Goal: Task Accomplishment & Management: Manage account settings

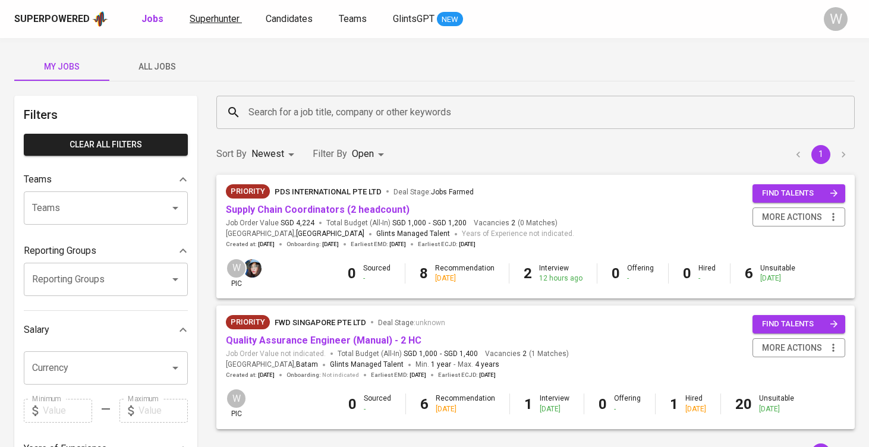
click at [190, 23] on span "Superhunter" at bounding box center [215, 18] width 50 height 11
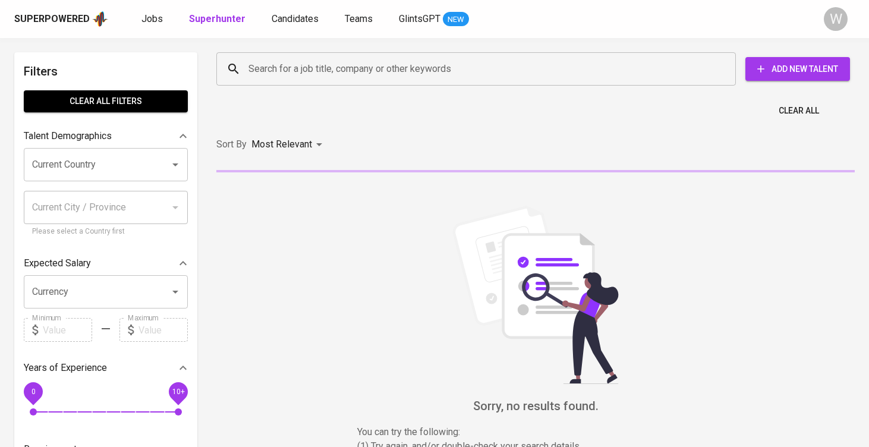
click at [324, 73] on input "Search for a job title, company or other keywords" at bounding box center [478, 69] width 467 height 23
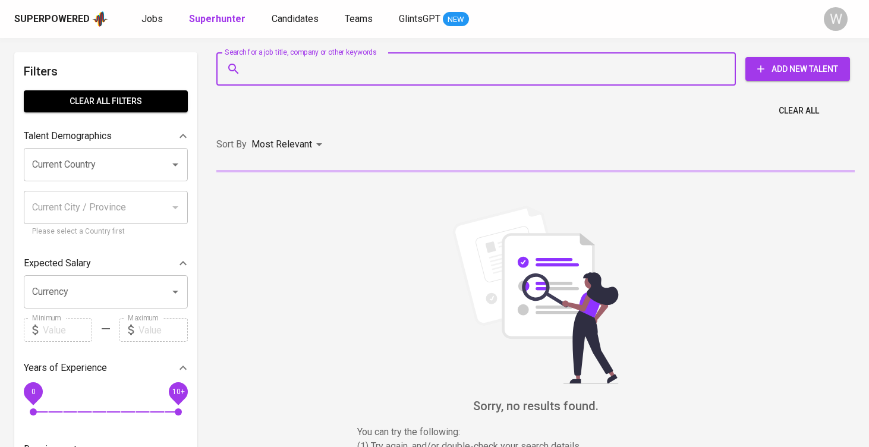
paste input "riorinald@outlook.com"
type input "riorinald@outlook.com"
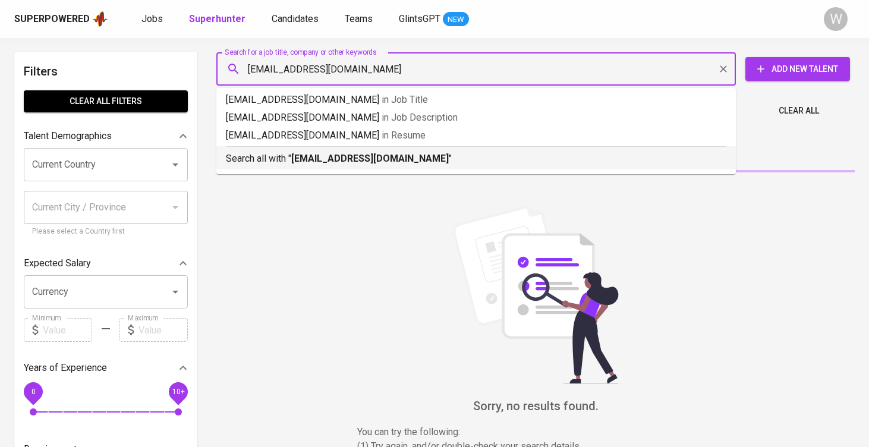
click at [333, 148] on div "Search all with " riorinald@outlook.com "" at bounding box center [476, 156] width 500 height 20
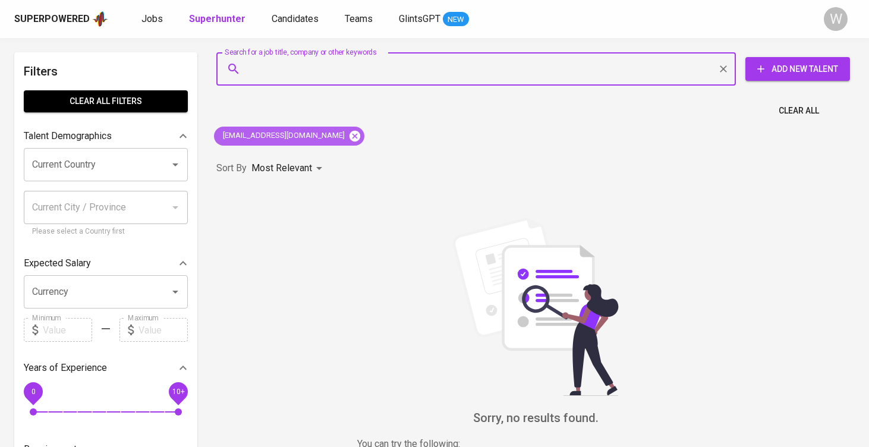
click at [350, 140] on icon at bounding box center [355, 135] width 11 height 11
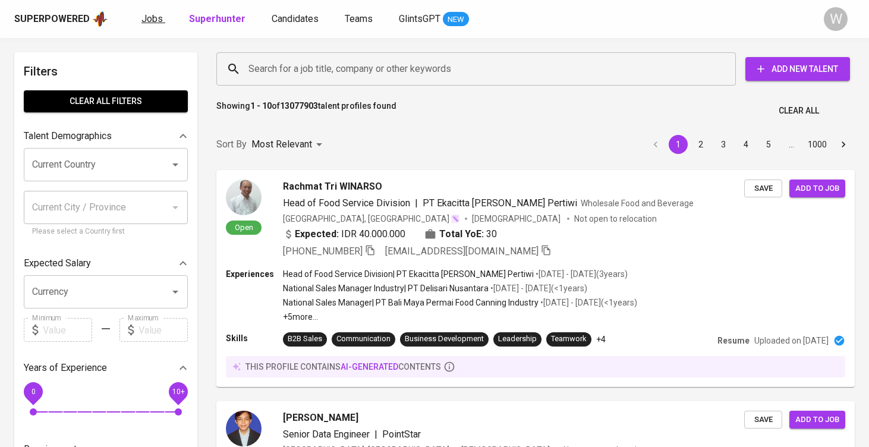
click at [149, 15] on span "Jobs" at bounding box center [151, 18] width 21 height 11
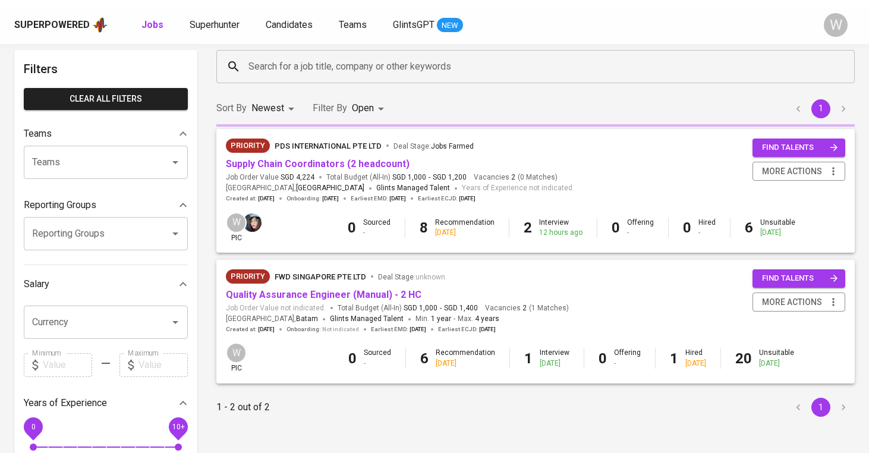
scroll to position [51, 0]
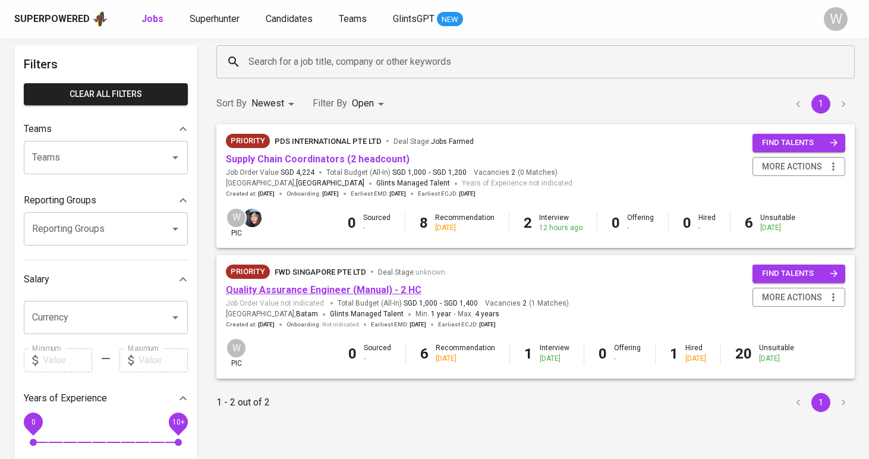
click at [350, 284] on link "Quality Assurance Engineer (Manual) - 2 HC" at bounding box center [324, 289] width 196 height 11
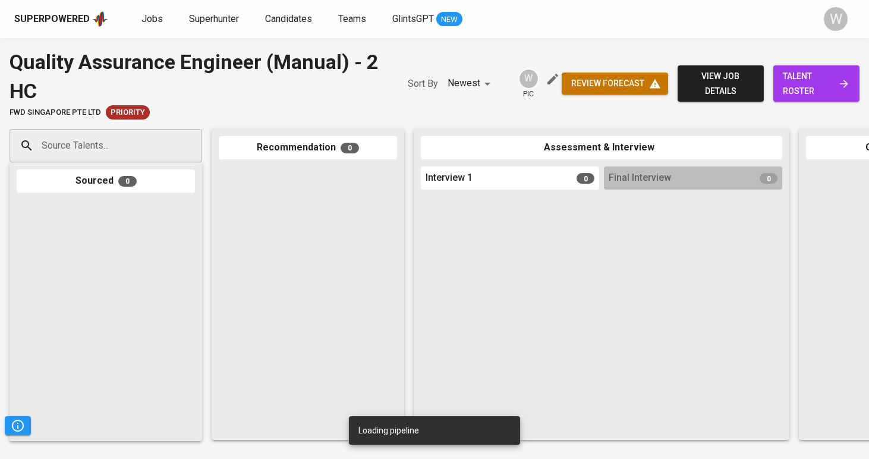
click at [792, 80] on span "talent roster" at bounding box center [816, 83] width 67 height 29
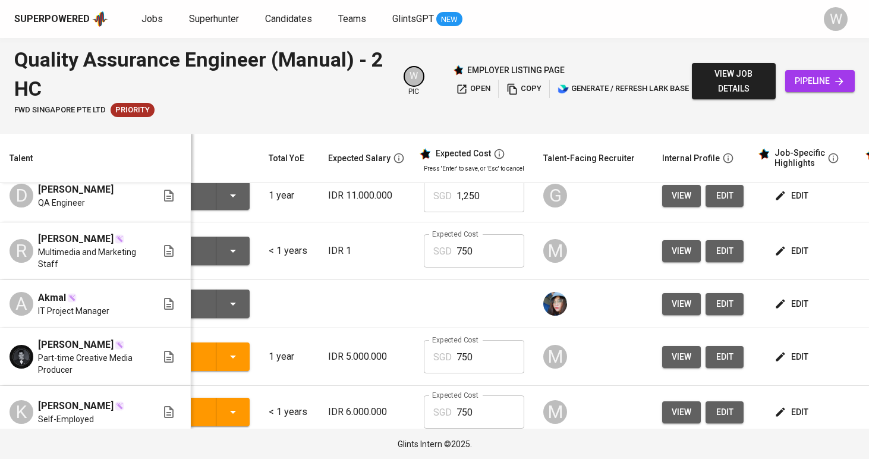
scroll to position [233, 63]
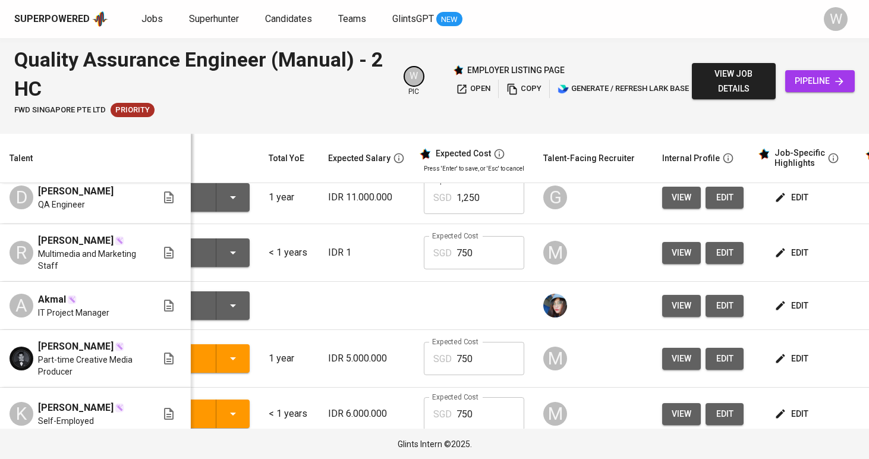
click at [226, 313] on icon "button" at bounding box center [233, 305] width 14 height 14
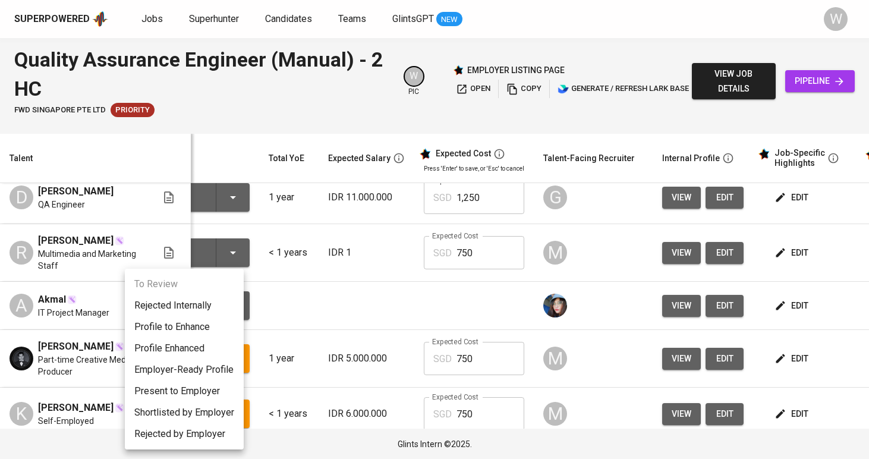
click at [212, 295] on li "Rejected Internally" at bounding box center [184, 305] width 119 height 21
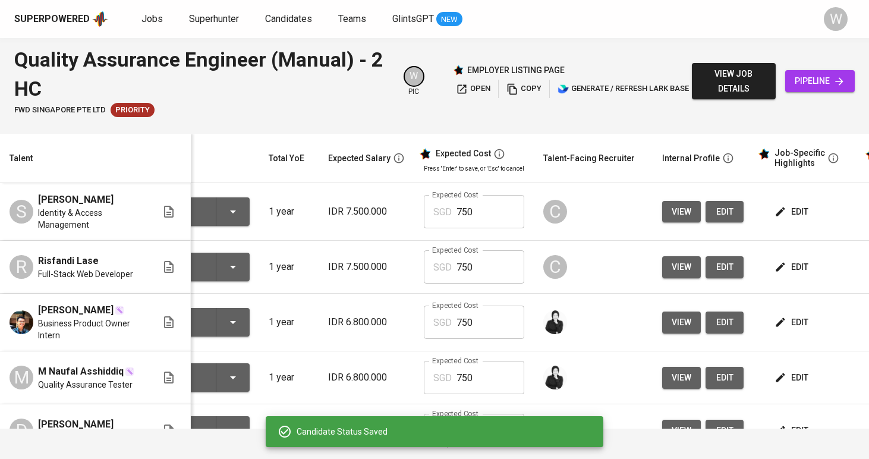
scroll to position [0, 63]
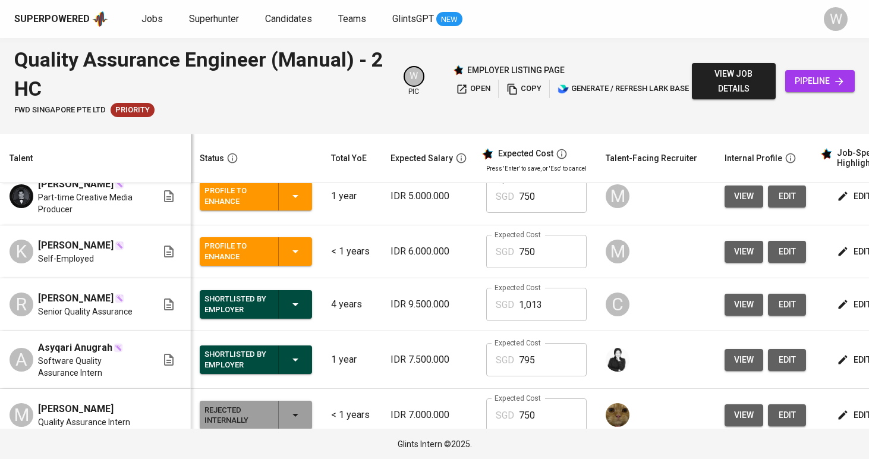
scroll to position [0, 125]
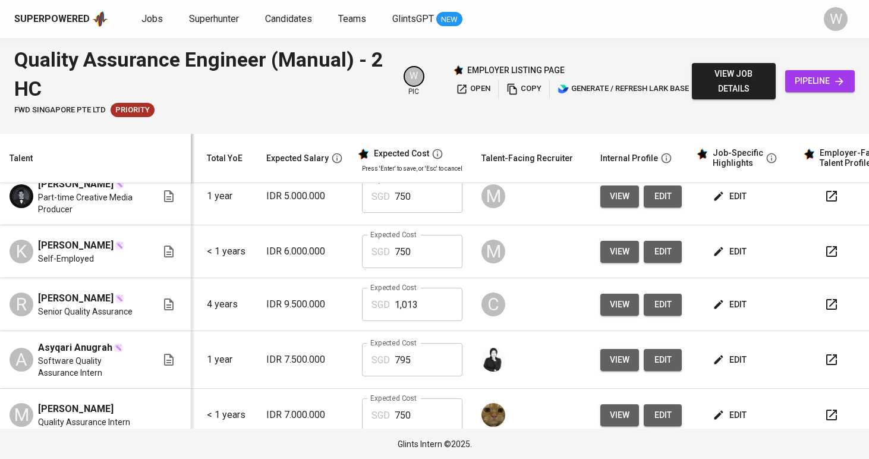
click at [714, 256] on icon "button" at bounding box center [718, 251] width 9 height 9
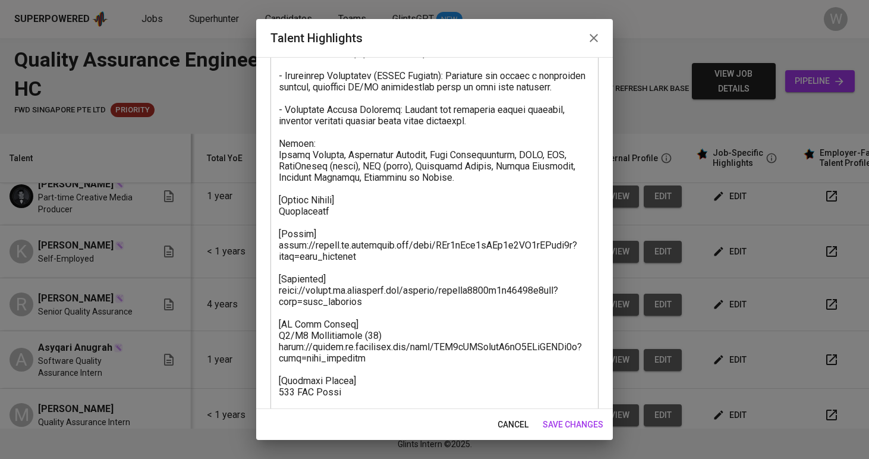
scroll to position [346, 0]
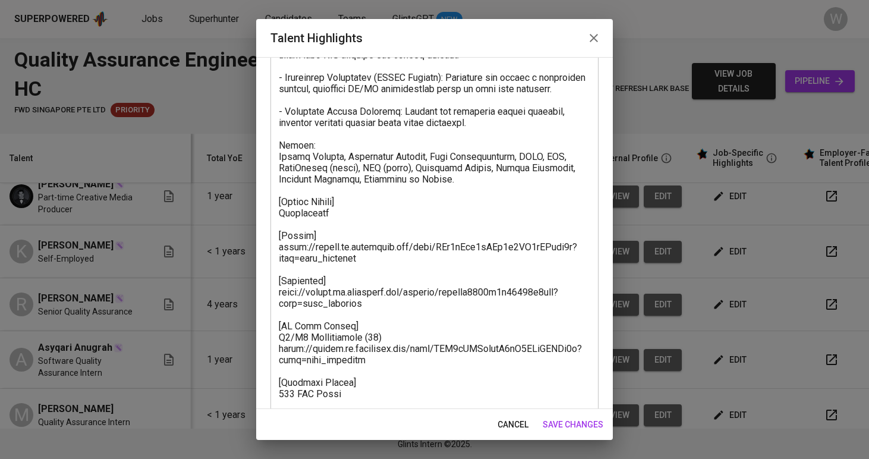
click at [380, 242] on textarea at bounding box center [434, 123] width 311 height 666
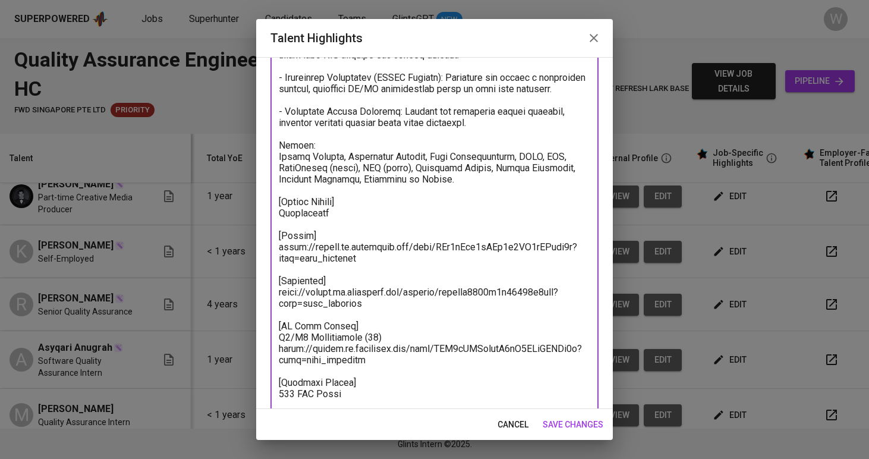
drag, startPoint x: 360, startPoint y: 223, endPoint x: 275, endPoint y: 207, distance: 86.5
click at [275, 207] on div "x Talent Highlights" at bounding box center [434, 122] width 328 height 688
click at [276, 210] on div "x Talent Highlights" at bounding box center [434, 122] width 328 height 688
click at [331, 225] on textarea at bounding box center [434, 123] width 311 height 666
drag, startPoint x: 331, startPoint y: 225, endPoint x: 276, endPoint y: 214, distance: 55.8
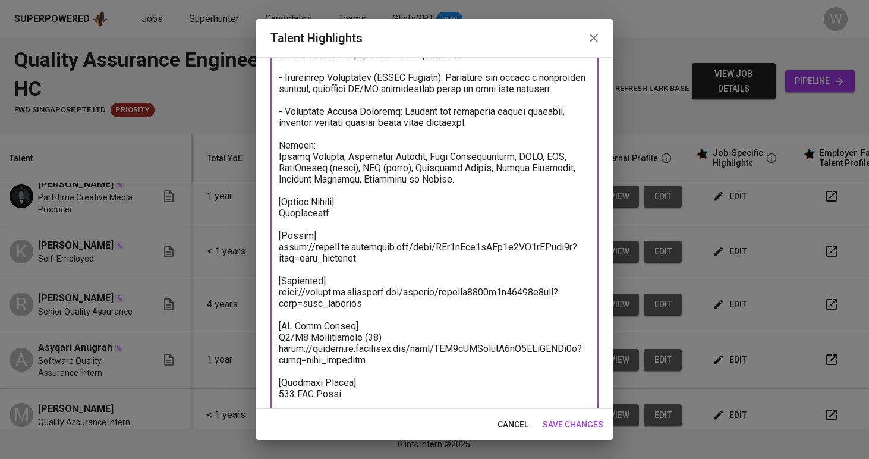
click at [276, 214] on div "x Talent Highlights" at bounding box center [434, 122] width 328 height 688
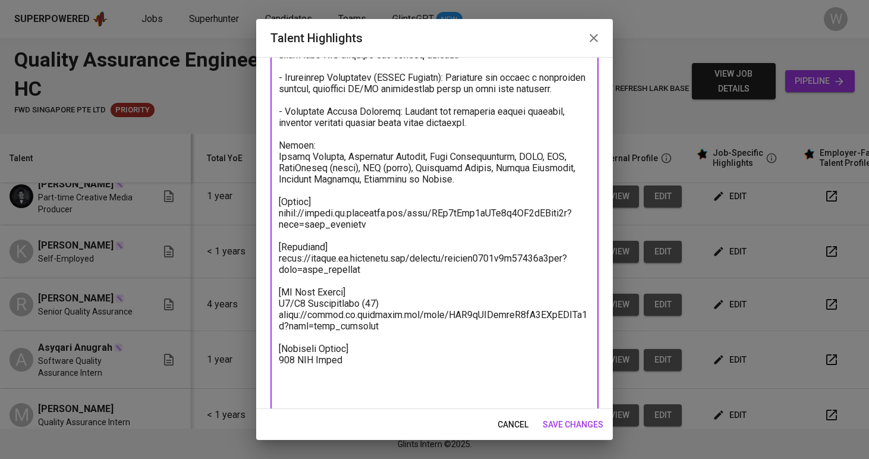
click at [374, 367] on textarea at bounding box center [434, 106] width 311 height 632
paste textarea "[Notice Period] Immediately"
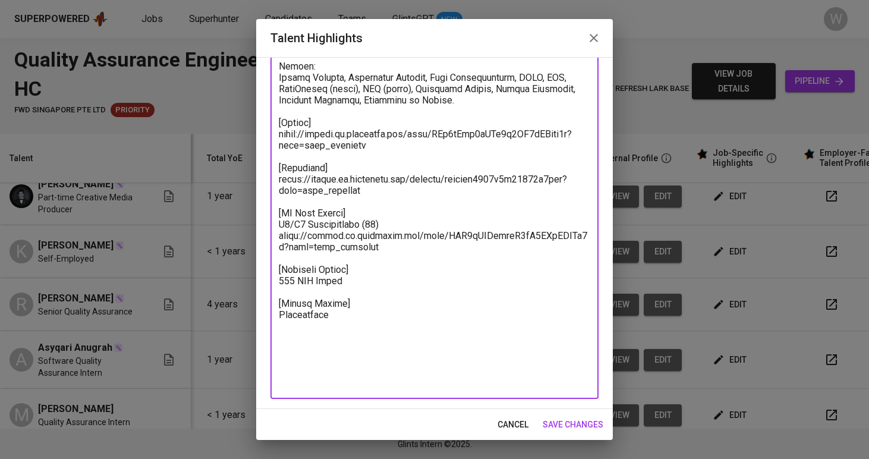
drag, startPoint x: 373, startPoint y: 202, endPoint x: 274, endPoint y: 178, distance: 101.5
click at [274, 178] on div "x Talent Highlights" at bounding box center [434, 49] width 328 height 700
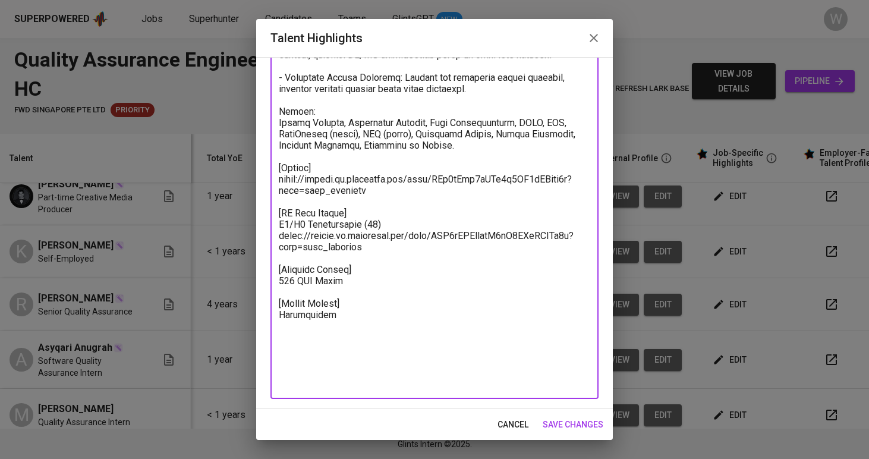
scroll to position [380, 0]
click at [289, 350] on textarea at bounding box center [434, 72] width 311 height 632
paste textarea "[Recording] https://glints.sg.larksuite.com/minutes/obsgaqe6678h4u52938u2bsn?fr…"
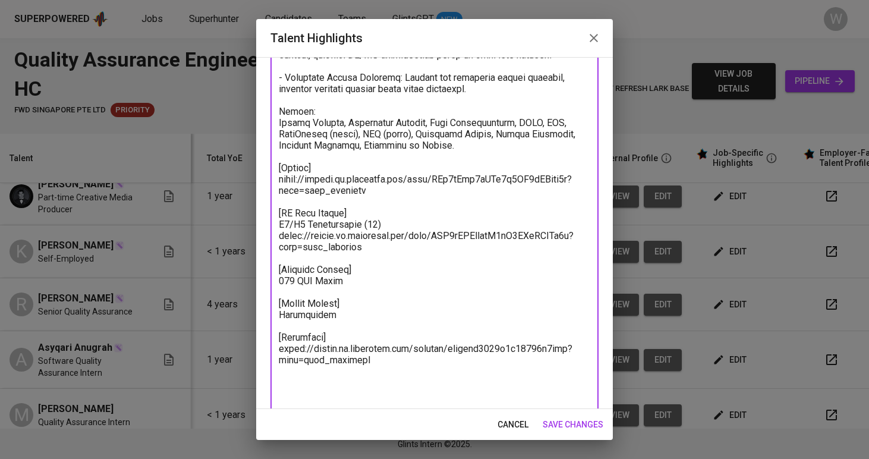
click at [316, 391] on textarea at bounding box center [434, 83] width 311 height 655
type textarea "Kevin is a recent graduate in Information and Communication Technology from Asi…"
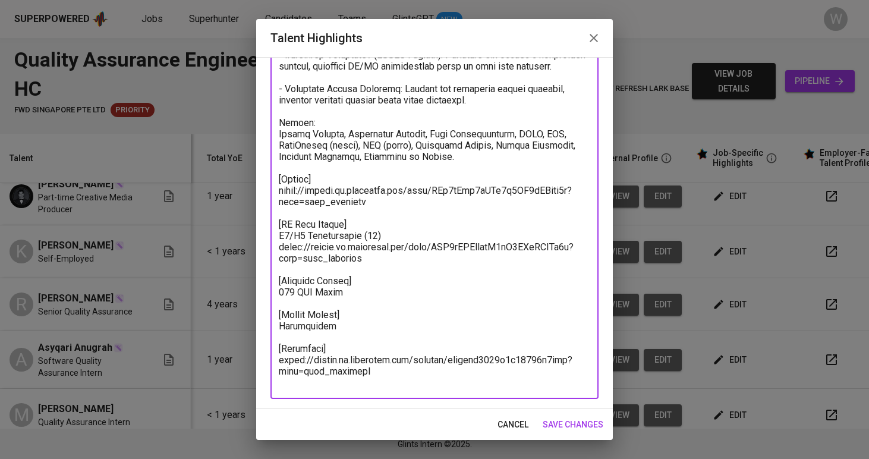
click at [588, 434] on button "save changes" at bounding box center [573, 425] width 70 height 22
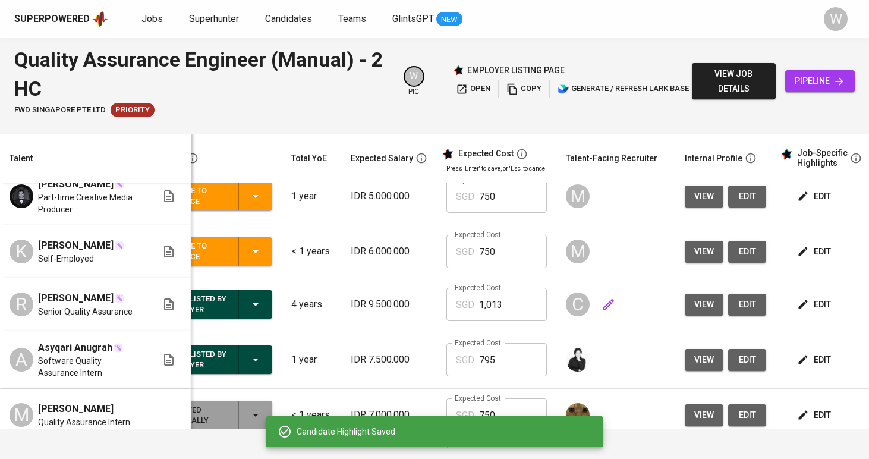
scroll to position [347, 0]
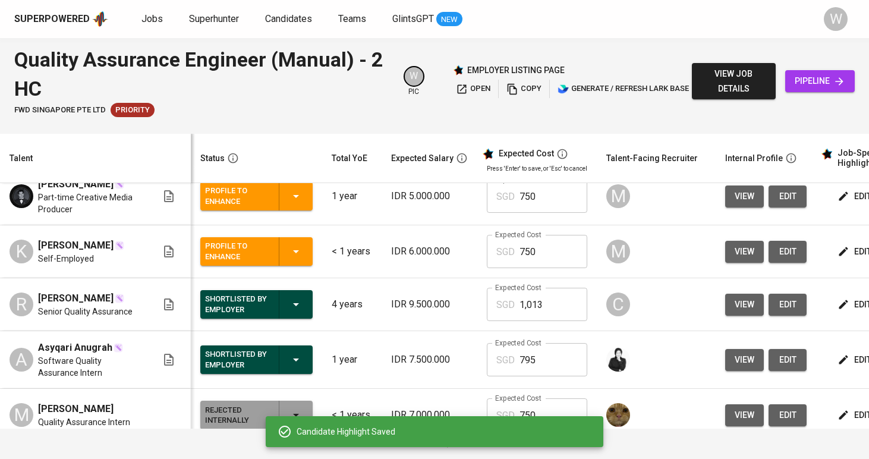
click at [275, 266] on div "Profile to Enhance" at bounding box center [256, 251] width 103 height 29
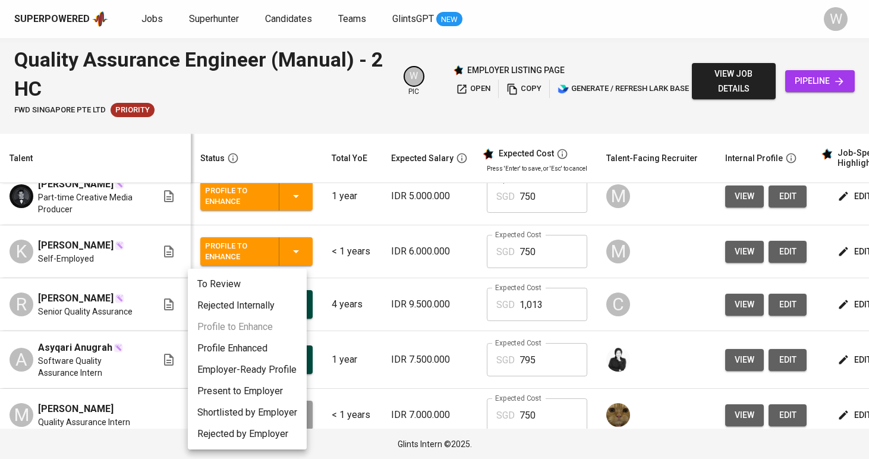
click at [266, 388] on li "Present to Employer" at bounding box center [247, 390] width 119 height 21
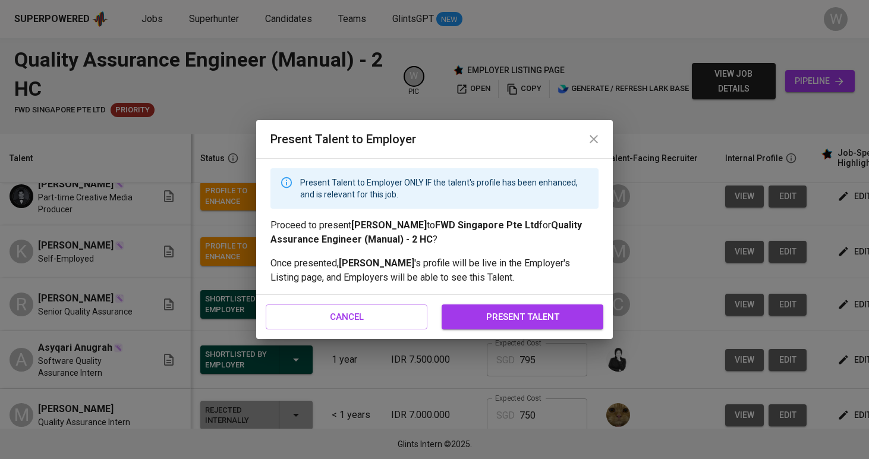
click at [508, 320] on span "present talent" at bounding box center [523, 316] width 136 height 15
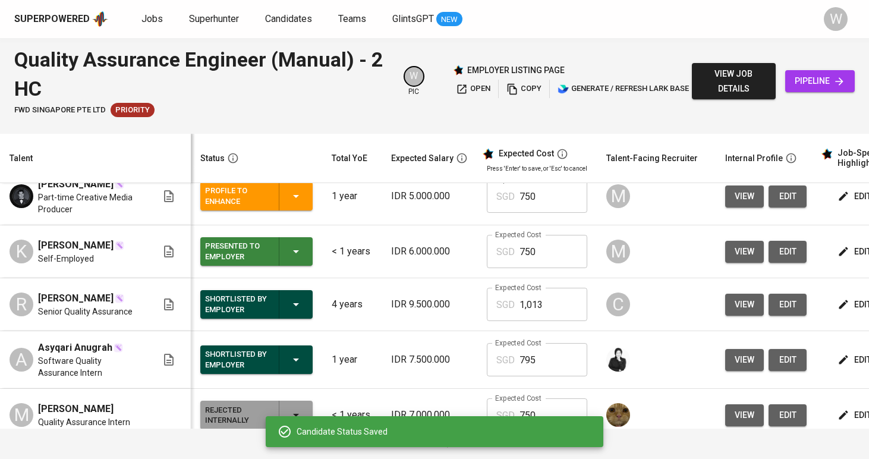
click at [508, 320] on td "Expected Cost SGD 1,013 Expected Cost" at bounding box center [536, 304] width 119 height 53
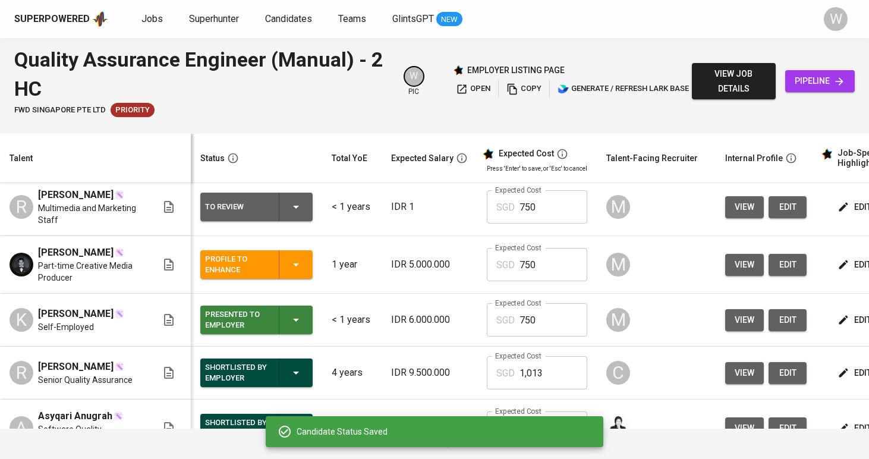
scroll to position [269, 0]
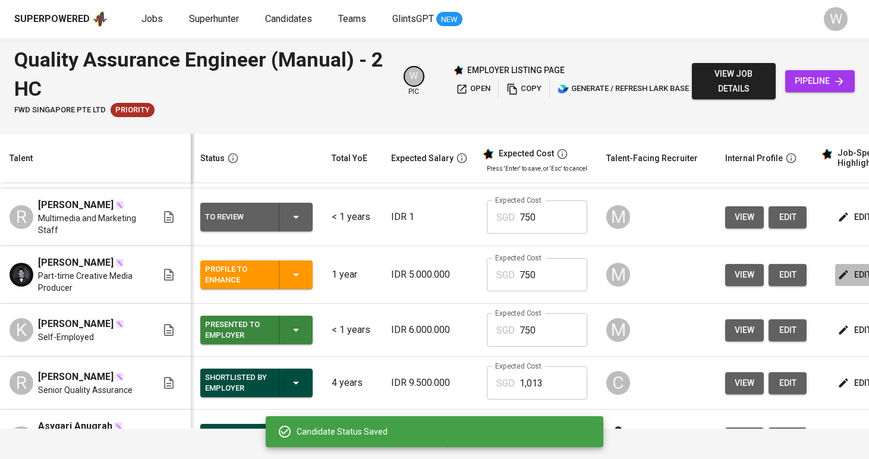
click at [835, 286] on button "edit" at bounding box center [855, 275] width 41 height 22
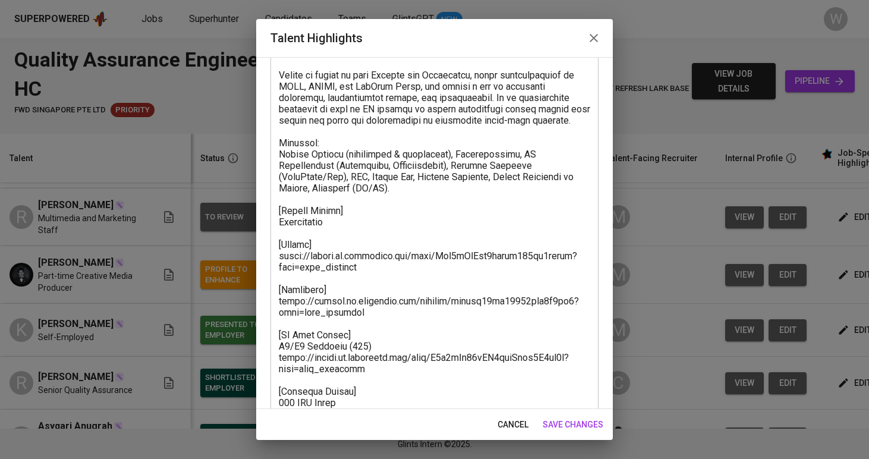
scroll to position [301, 0]
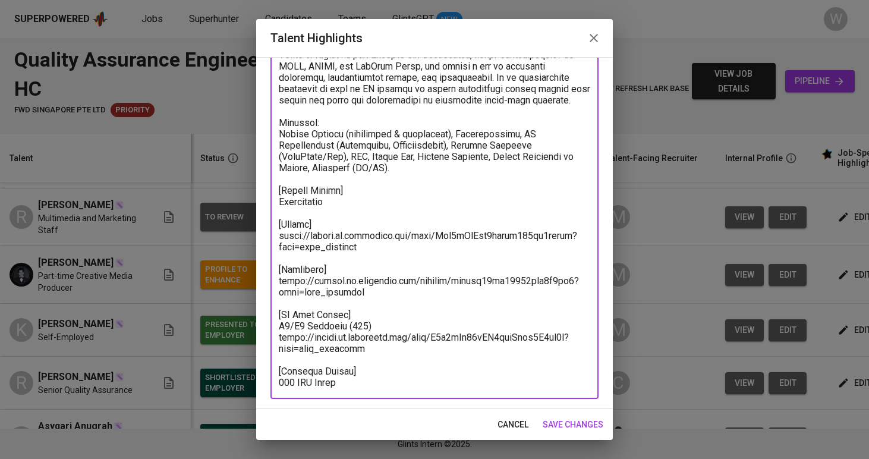
drag, startPoint x: 333, startPoint y: 202, endPoint x: 271, endPoint y: 189, distance: 63.1
click at [271, 189] on div "x Talent Highlights" at bounding box center [434, 110] width 328 height 575
click at [357, 389] on div "x Talent Highlights" at bounding box center [434, 110] width 328 height 575
click at [357, 382] on textarea at bounding box center [434, 111] width 311 height 553
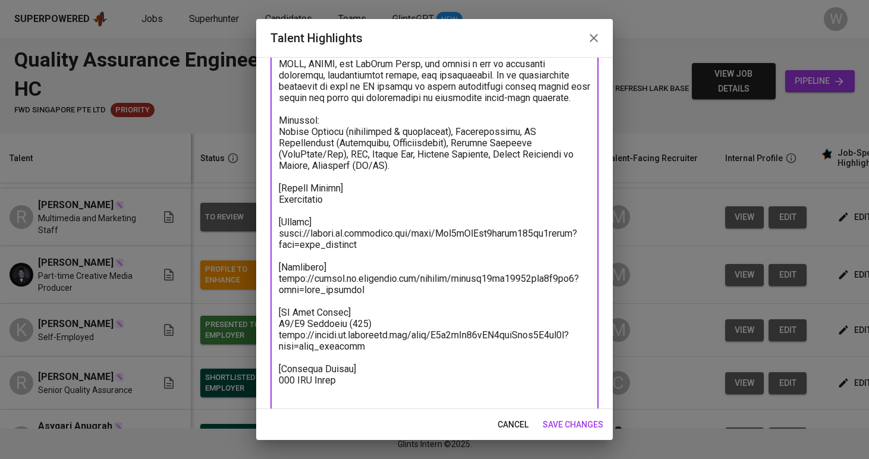
paste textarea "[Notice Period] Immediately"
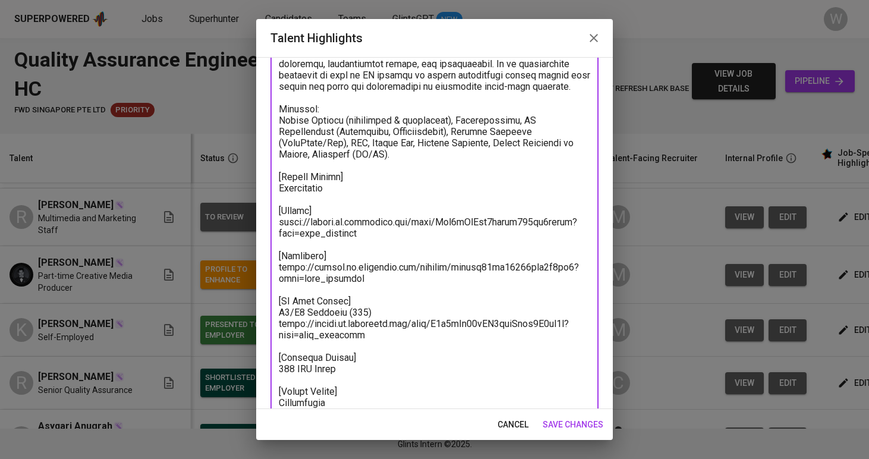
drag, startPoint x: 374, startPoint y: 279, endPoint x: 276, endPoint y: 258, distance: 99.7
click at [276, 258] on div "x Talent Highlights" at bounding box center [434, 114] width 328 height 609
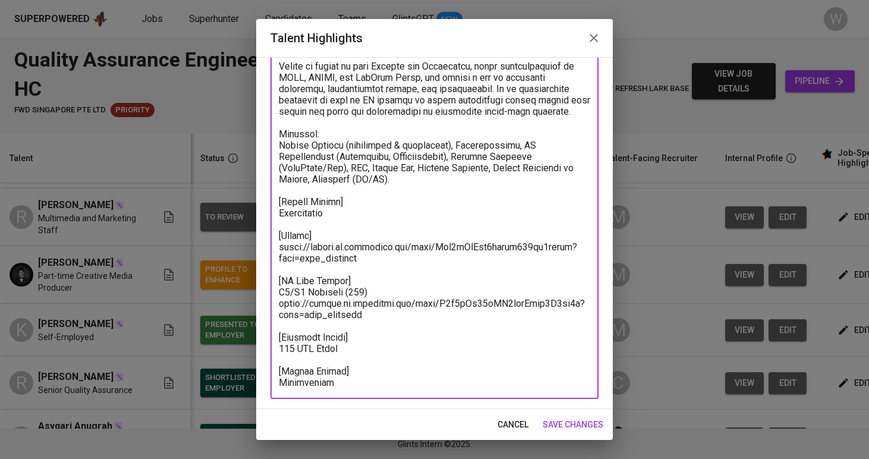
scroll to position [289, 0]
drag, startPoint x: 333, startPoint y: 217, endPoint x: 252, endPoint y: 196, distance: 84.0
click at [252, 196] on div "Talent Highlights Enhance the Talent's profile by adding highlights relevant to…" at bounding box center [434, 229] width 869 height 459
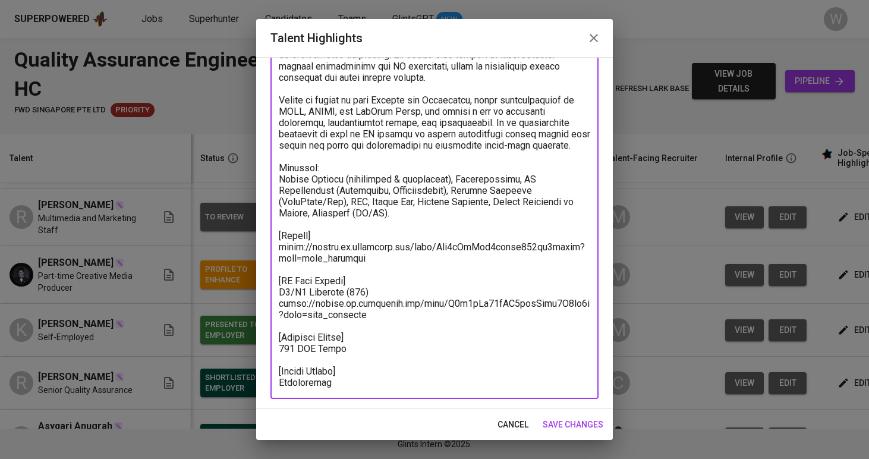
scroll to position [256, 0]
click at [385, 385] on textarea at bounding box center [434, 134] width 311 height 508
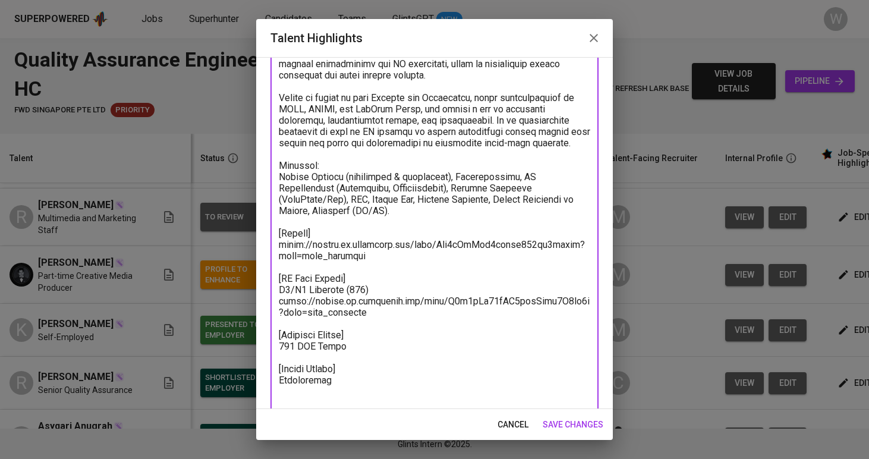
paste textarea "[Recording] https://glints.sg.larksuite.com/minutes/obsgas61oe41171iht5s7xd6?fr…"
type textarea "Thomas is a Computer Science graduate with a diverse background spanning IT, ma…"
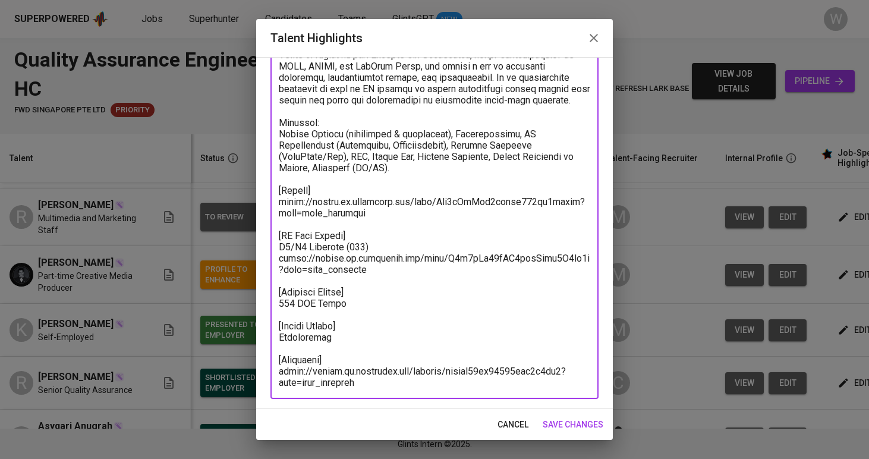
scroll to position [301, 0]
click at [574, 432] on button "save changes" at bounding box center [573, 425] width 70 height 22
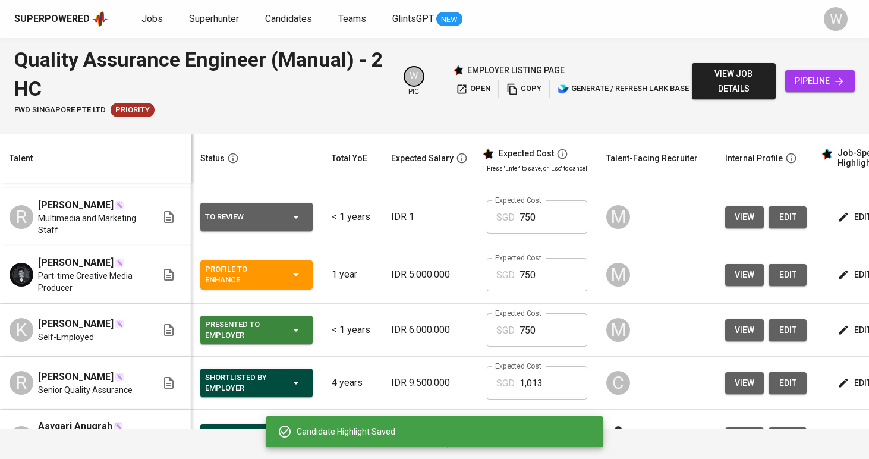
click at [289, 282] on icon "button" at bounding box center [296, 274] width 14 height 14
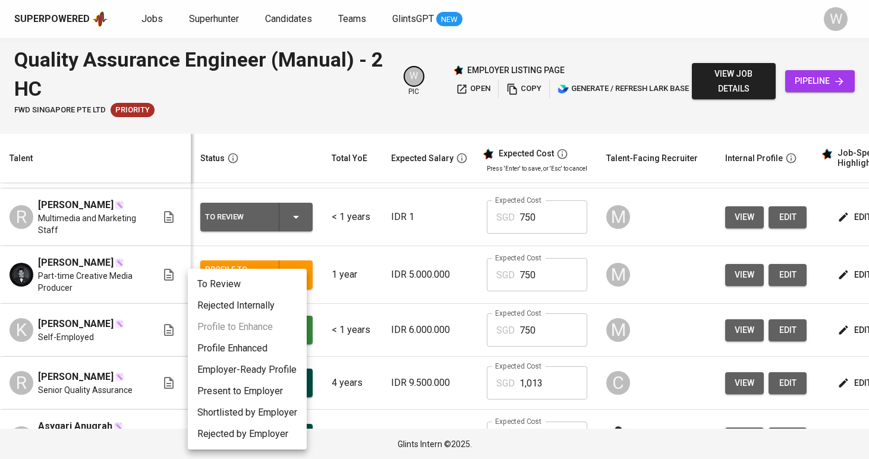
click at [254, 391] on li "Present to Employer" at bounding box center [247, 390] width 119 height 21
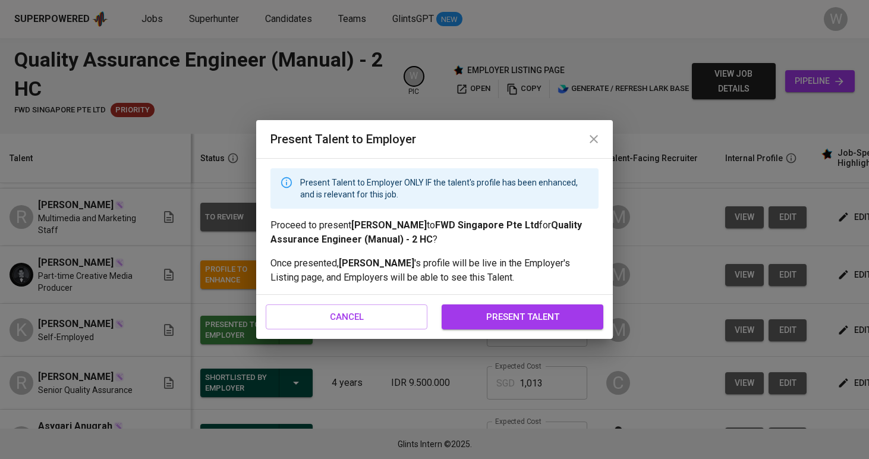
click at [520, 317] on span "present talent" at bounding box center [523, 316] width 136 height 15
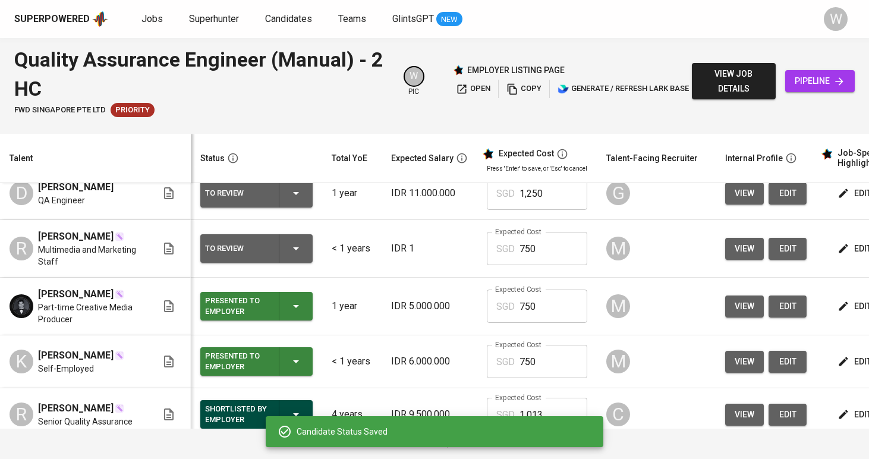
scroll to position [224, 0]
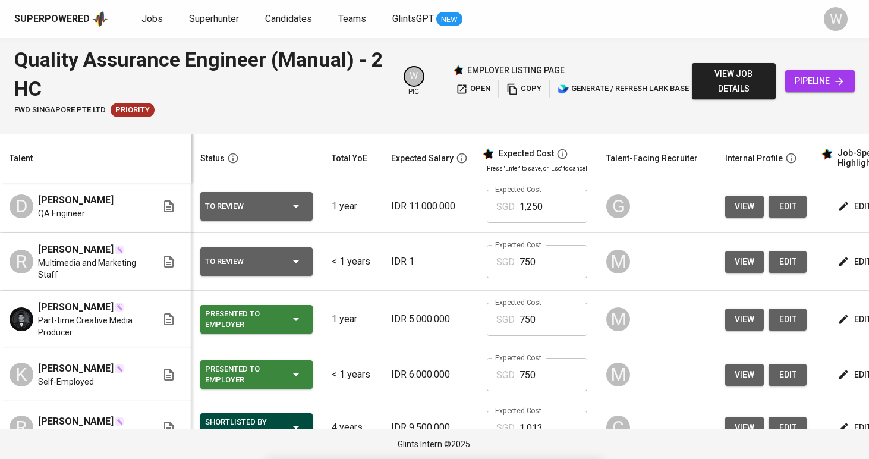
click at [829, 291] on td "edit" at bounding box center [869, 262] width 107 height 58
click at [841, 269] on span "edit" at bounding box center [856, 261] width 32 height 15
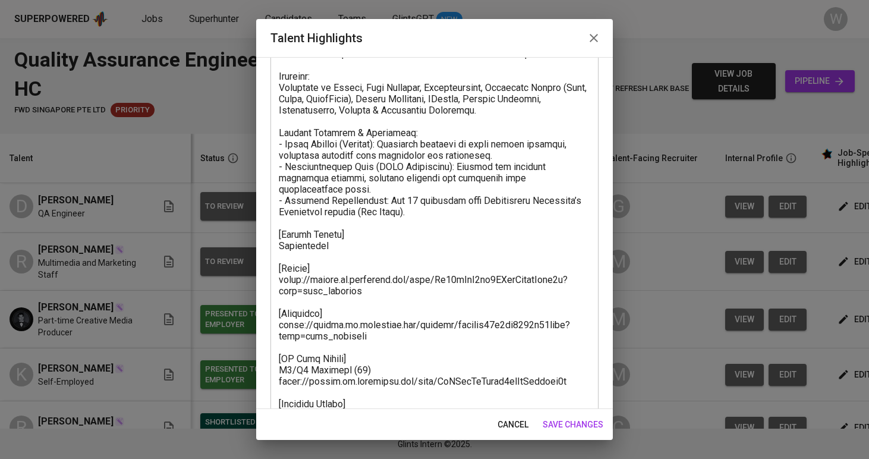
scroll to position [303, 0]
click at [319, 246] on textarea at bounding box center [434, 126] width 311 height 587
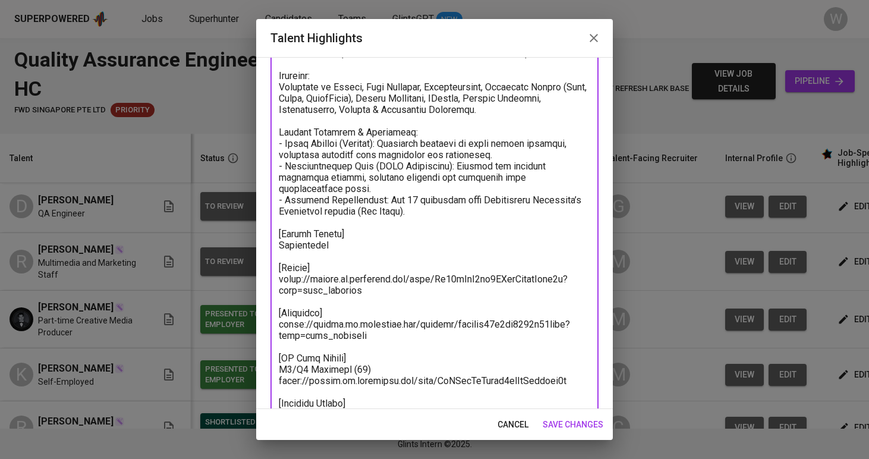
drag, startPoint x: 347, startPoint y: 248, endPoint x: 276, endPoint y: 235, distance: 71.8
click at [276, 235] on div "x Talent Highlights" at bounding box center [434, 126] width 328 height 609
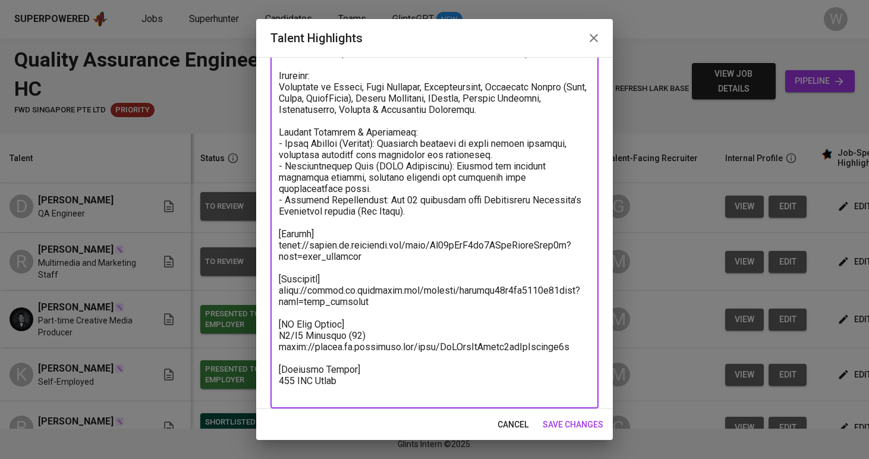
scroll to position [301, 0]
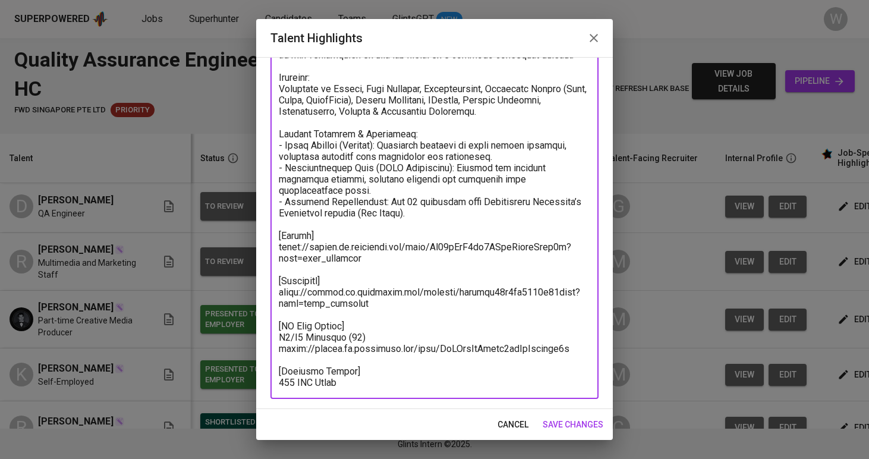
click at [374, 376] on textarea at bounding box center [434, 111] width 311 height 553
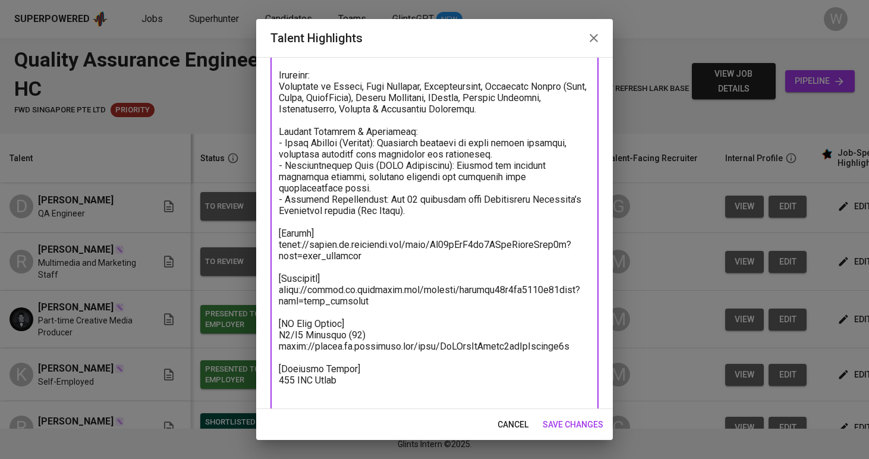
paste textarea "[Notice Period] Immediately"
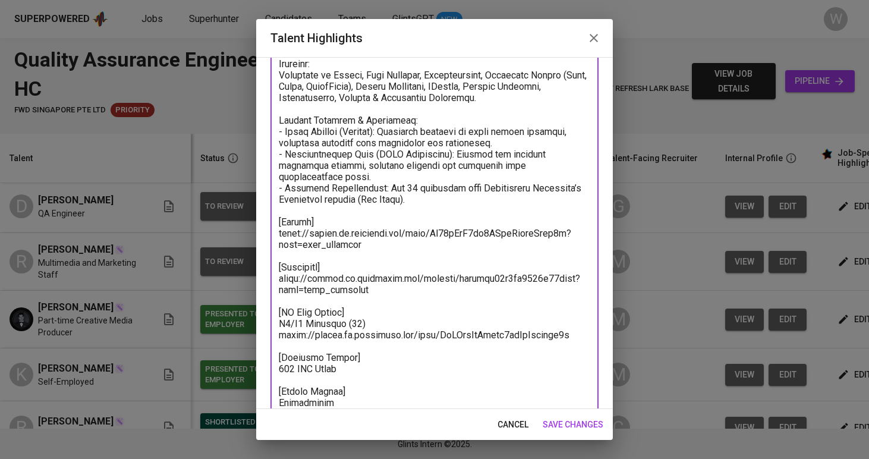
drag, startPoint x: 364, startPoint y: 293, endPoint x: 270, endPoint y: 269, distance: 97.6
click at [270, 269] on div "Enhance the Talent's profile by adding highlights relevant to this job - accomp…" at bounding box center [434, 233] width 357 height 352
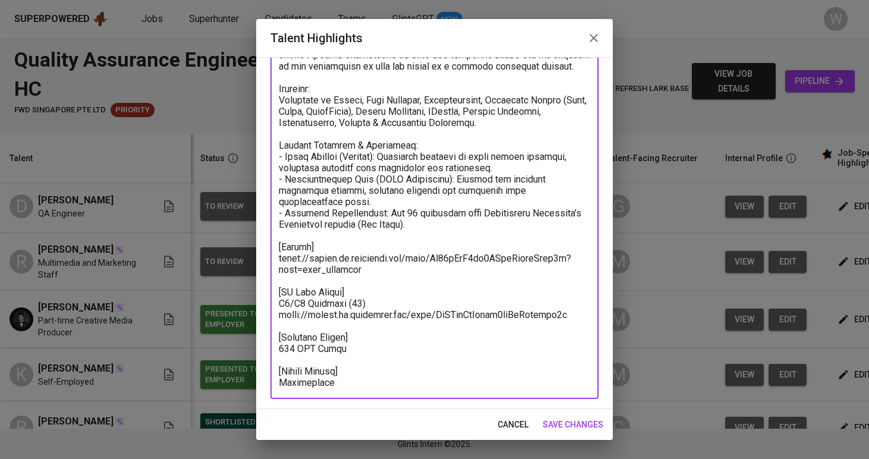
scroll to position [289, 0]
click at [380, 392] on div "x Talent Highlights" at bounding box center [434, 117] width 328 height 564
click at [369, 384] on textarea at bounding box center [434, 117] width 311 height 542
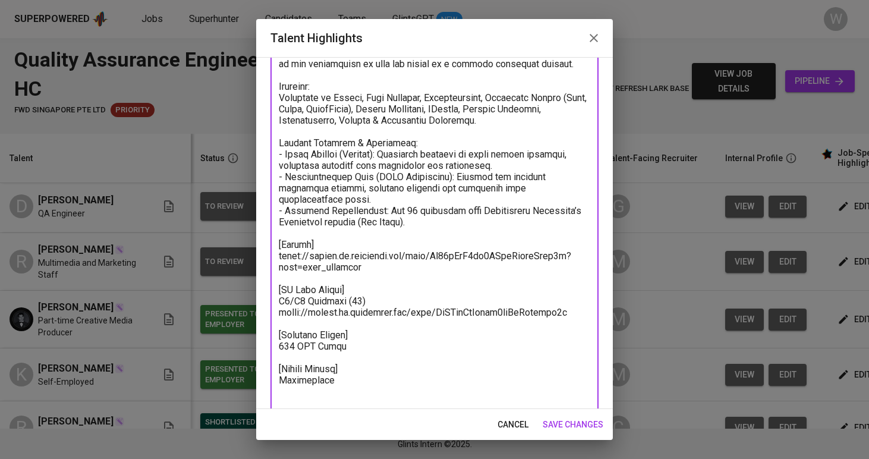
paste textarea "[Recording] https://glints.sg.larksuite.com/minutes/obsgcot17l3fn6151l95mxql?fr…"
type textarea "Rilla is a fresh graduate with a dual degree: a Bachelor’s in Management from U…"
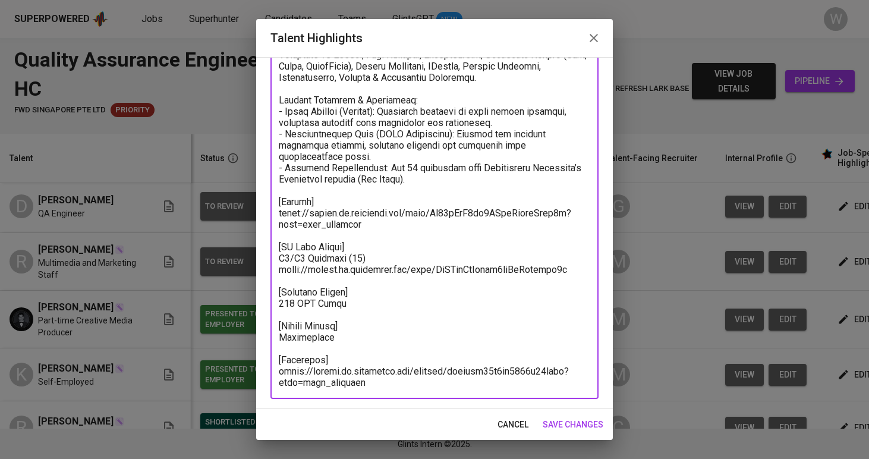
click at [547, 419] on span "save changes" at bounding box center [573, 424] width 61 height 15
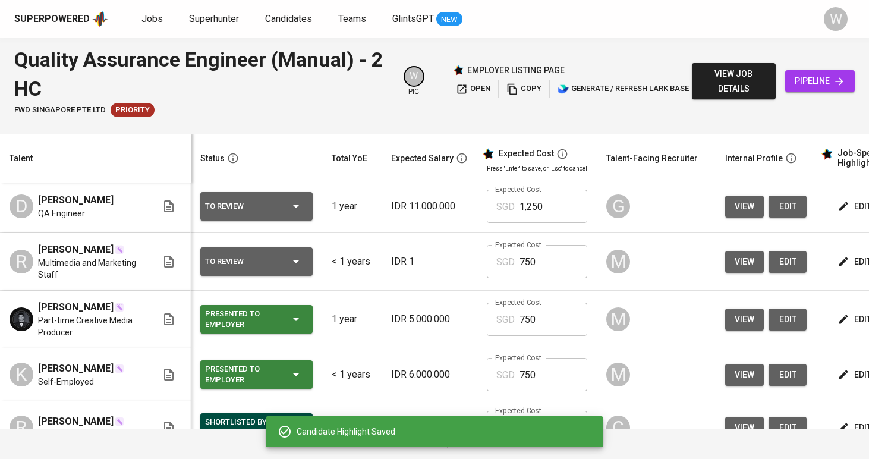
click at [267, 276] on div "To Review" at bounding box center [256, 261] width 103 height 29
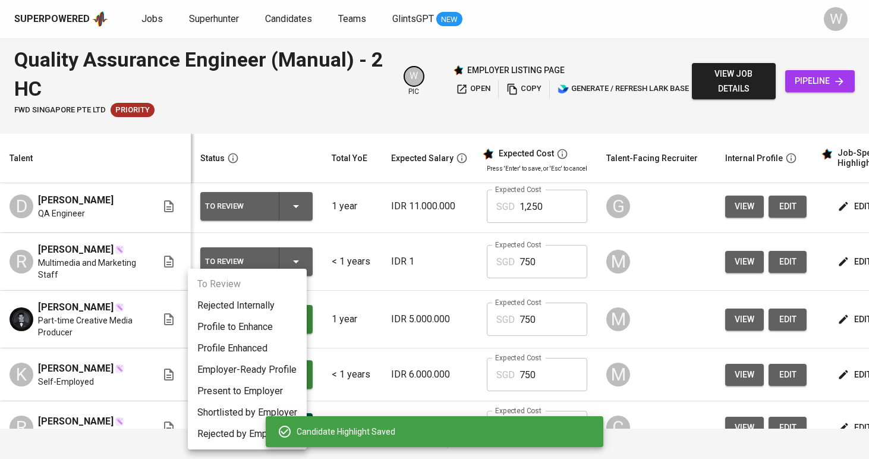
click at [244, 383] on li "Present to Employer" at bounding box center [247, 390] width 119 height 21
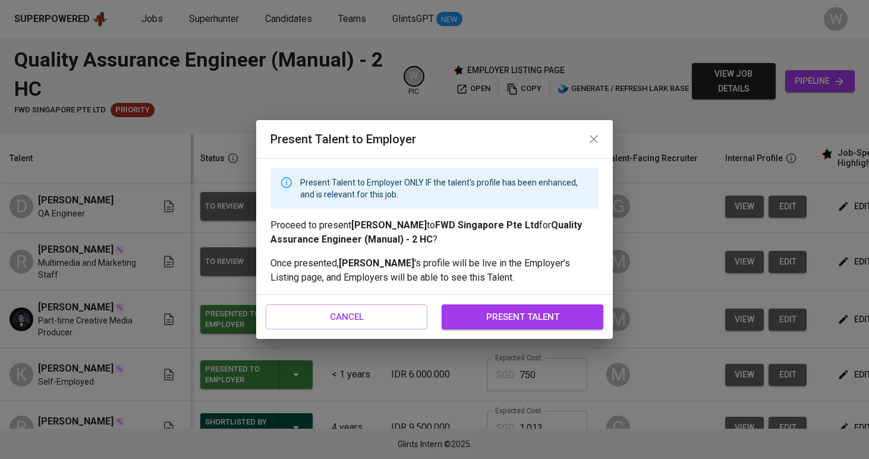
click at [549, 307] on button "present talent" at bounding box center [523, 316] width 162 height 25
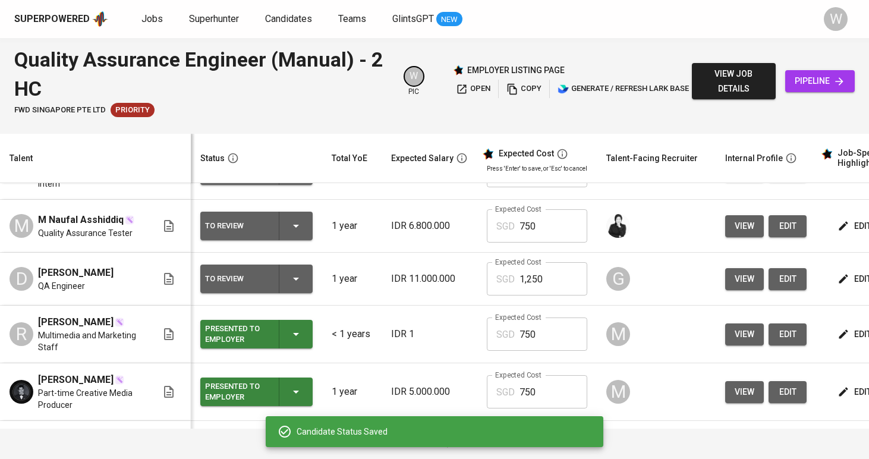
scroll to position [150, 0]
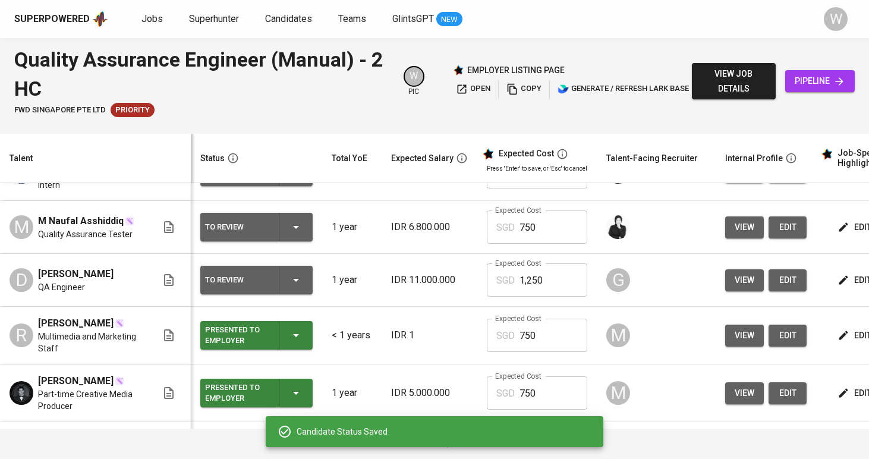
click at [816, 286] on td "edit" at bounding box center [869, 280] width 107 height 53
click at [838, 286] on icon "button" at bounding box center [844, 280] width 12 height 12
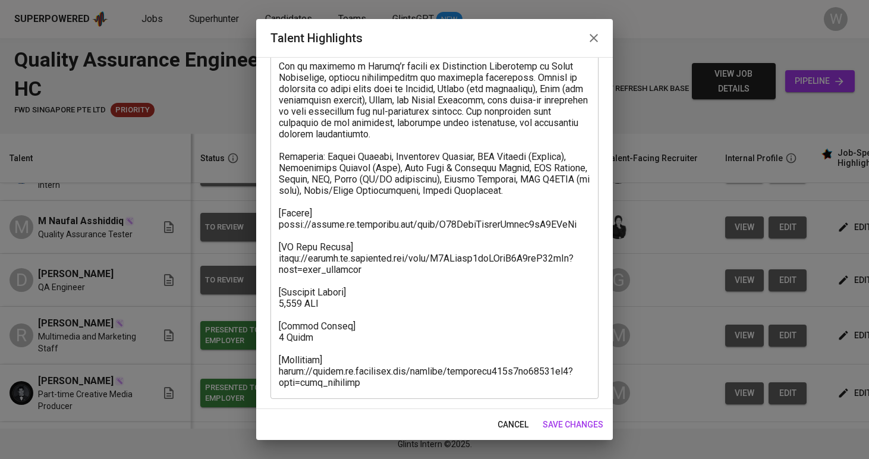
scroll to position [244, 0]
click at [370, 266] on textarea at bounding box center [434, 139] width 311 height 497
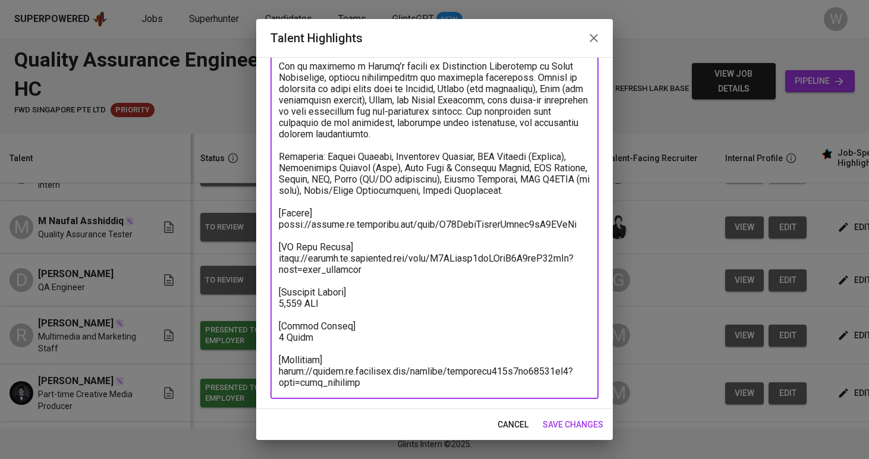
click at [608, 431] on div "cancel save changes" at bounding box center [434, 425] width 357 height 32
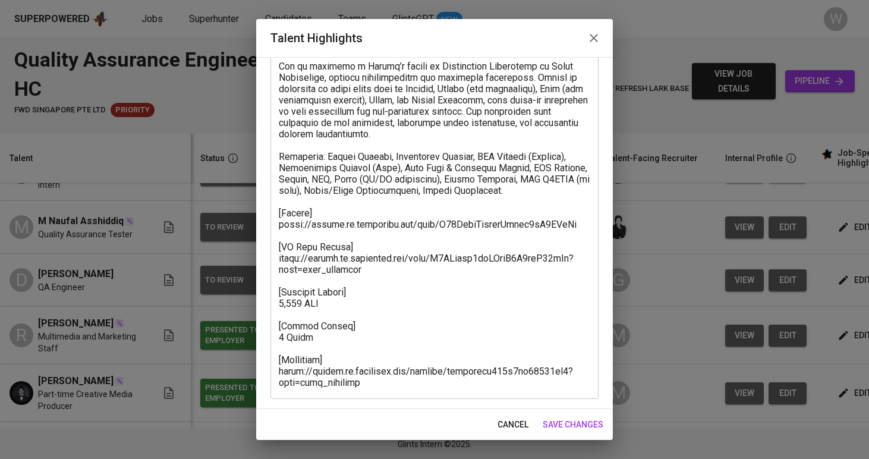
click at [599, 429] on span "save changes" at bounding box center [573, 424] width 61 height 15
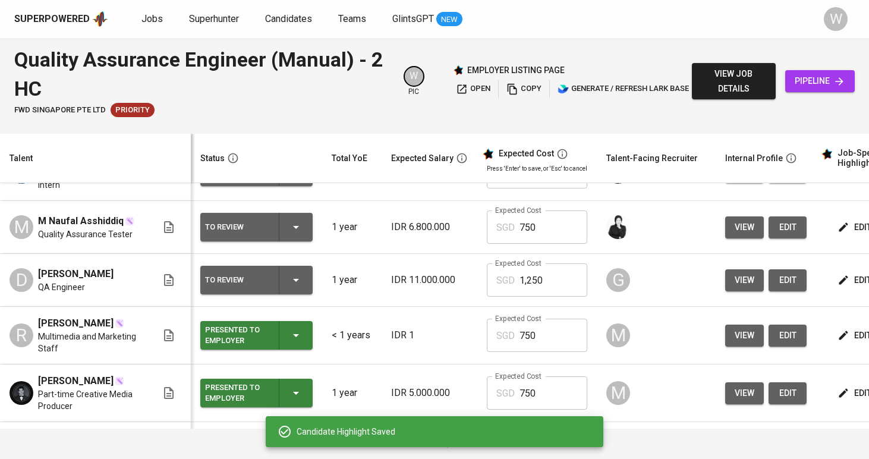
click at [297, 294] on button "To Review" at bounding box center [256, 280] width 112 height 29
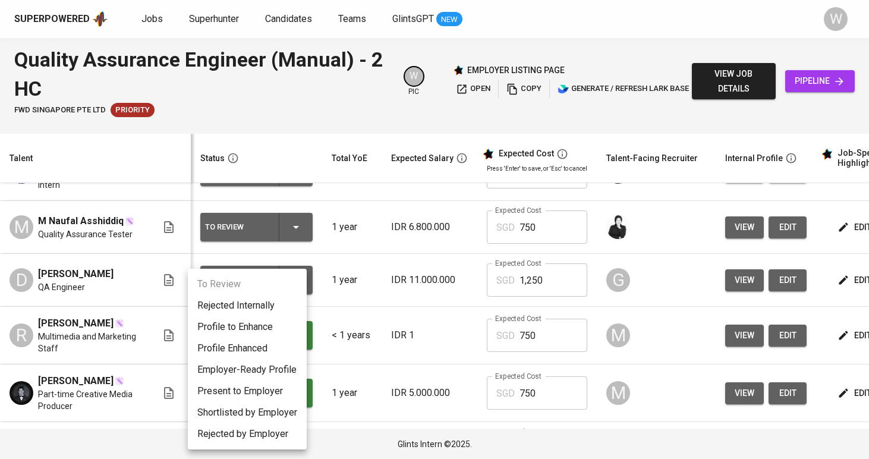
click at [250, 388] on li "Present to Employer" at bounding box center [247, 390] width 119 height 21
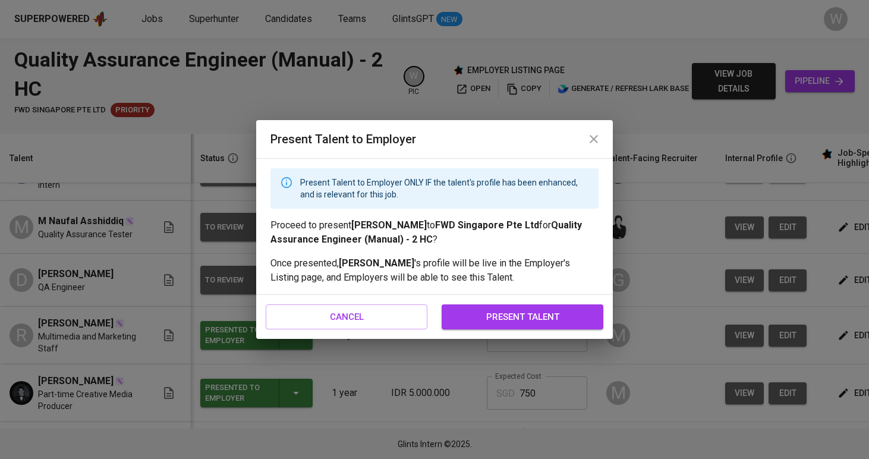
click at [495, 324] on span "present talent" at bounding box center [523, 316] width 136 height 15
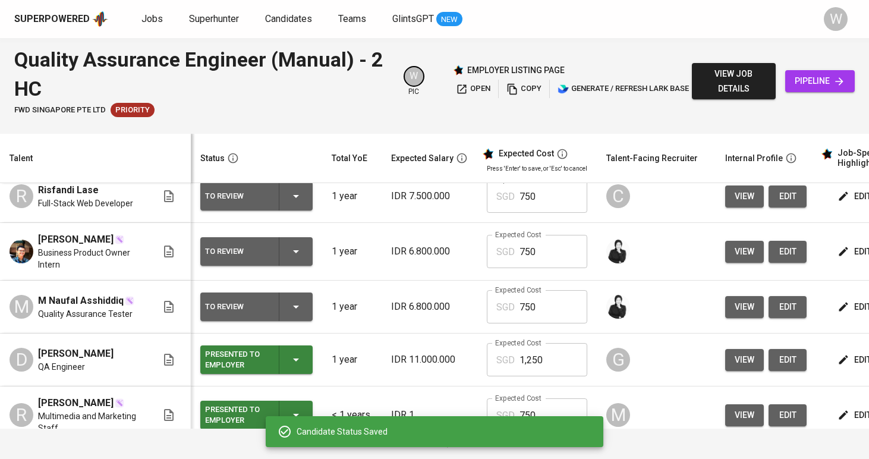
scroll to position [65, 0]
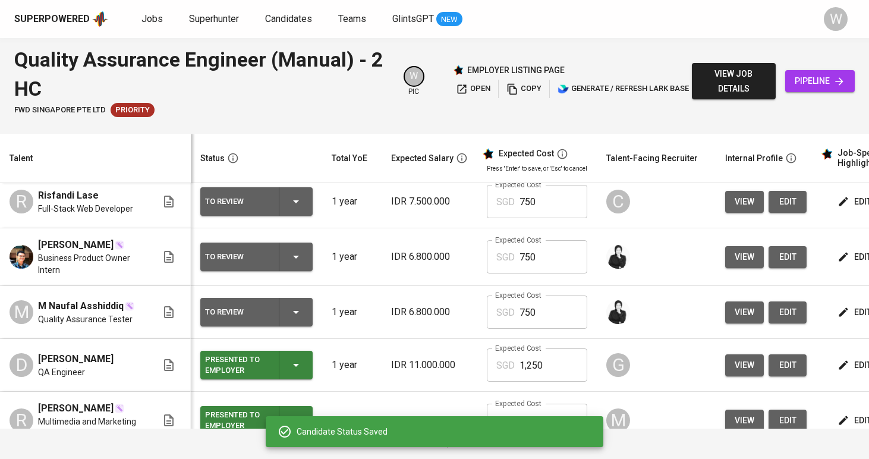
click at [838, 318] on icon "button" at bounding box center [844, 312] width 12 height 12
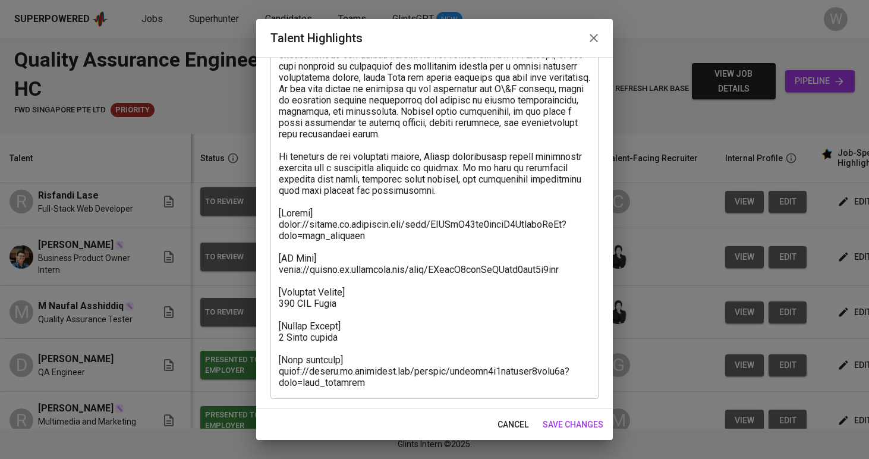
scroll to position [109, 0]
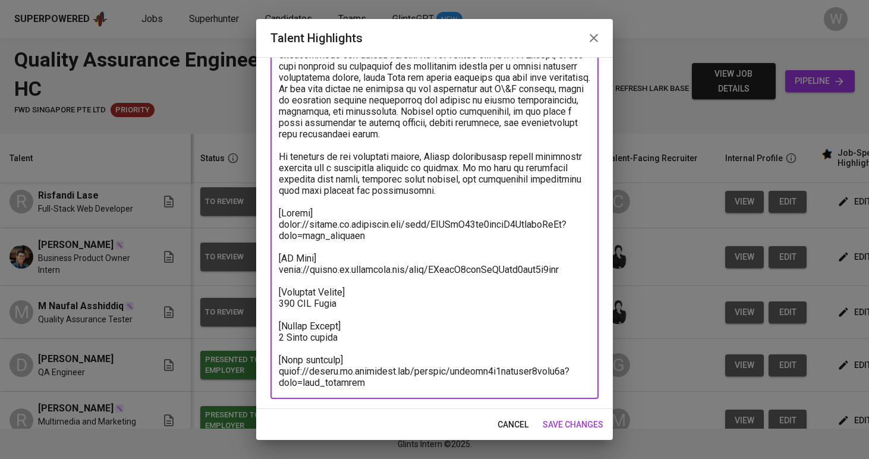
drag, startPoint x: 383, startPoint y: 377, endPoint x: 269, endPoint y: 375, distance: 114.1
click at [269, 375] on div "Enhance the Talent's profile by adding highlights relevant to this job - accomp…" at bounding box center [434, 233] width 357 height 352
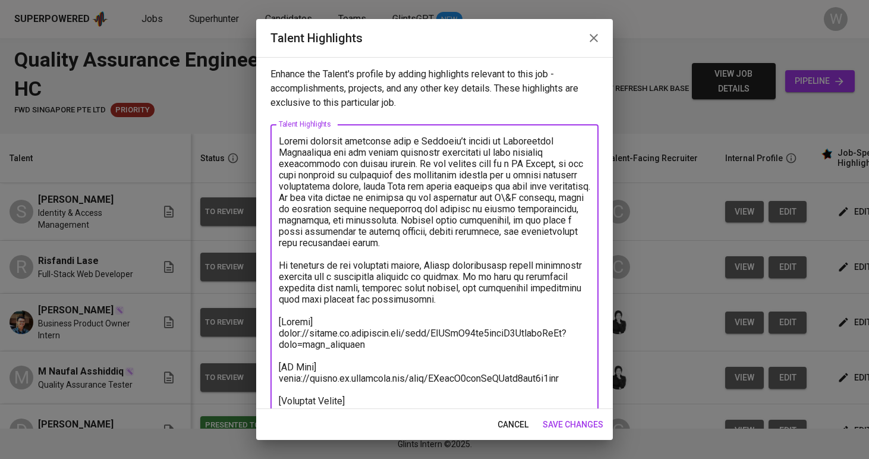
scroll to position [109, 0]
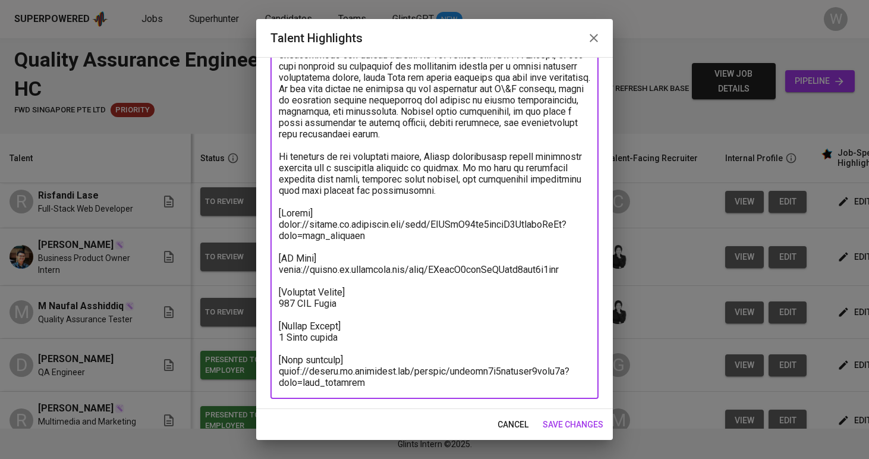
click at [550, 422] on span "save changes" at bounding box center [573, 424] width 61 height 15
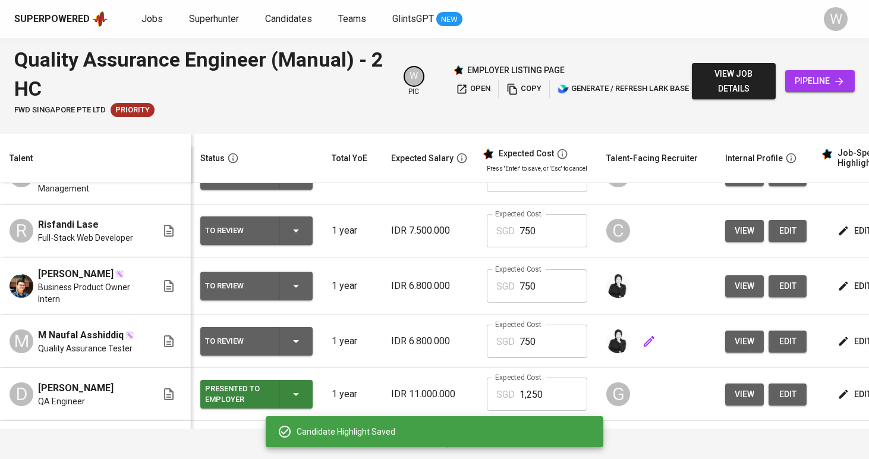
scroll to position [30, 0]
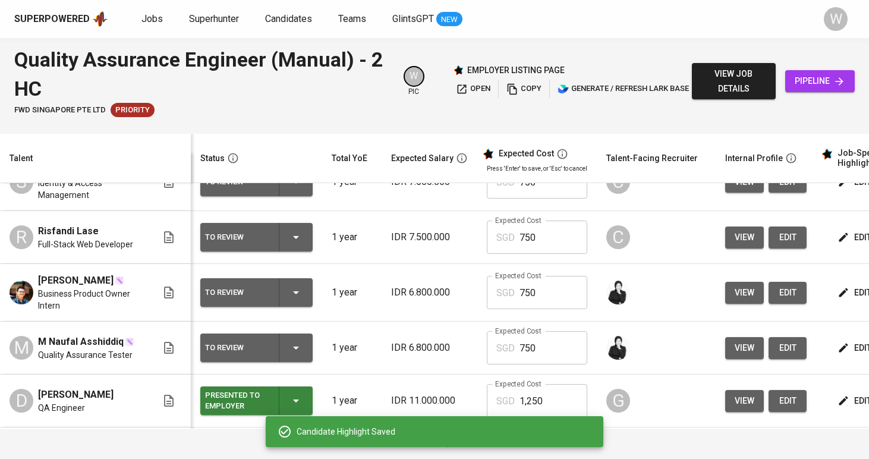
click at [838, 298] on icon "button" at bounding box center [844, 293] width 12 height 12
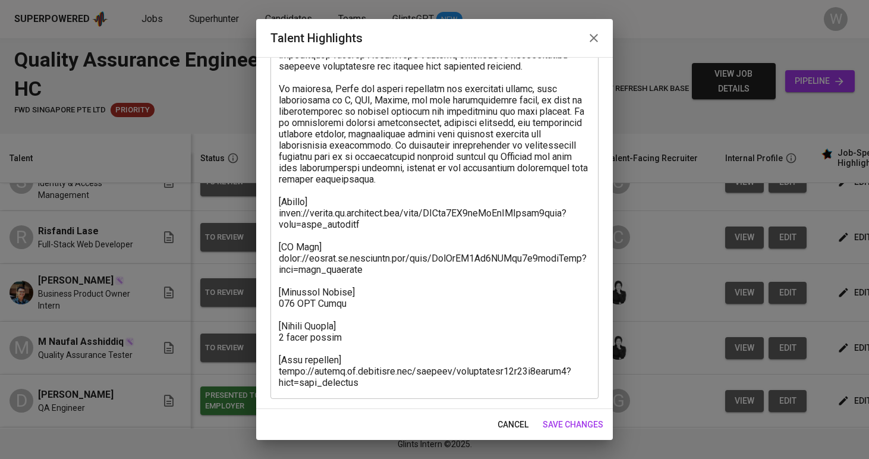
scroll to position [177, 0]
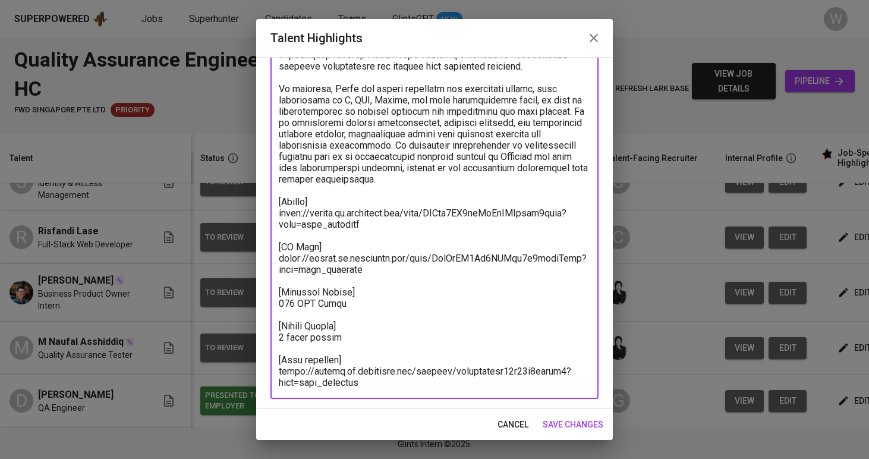
drag, startPoint x: 370, startPoint y: 379, endPoint x: 273, endPoint y: 369, distance: 96.9
click at [273, 369] on div "x Talent Highlights" at bounding box center [434, 173] width 328 height 451
click at [563, 410] on div "cancel save changes" at bounding box center [434, 425] width 357 height 32
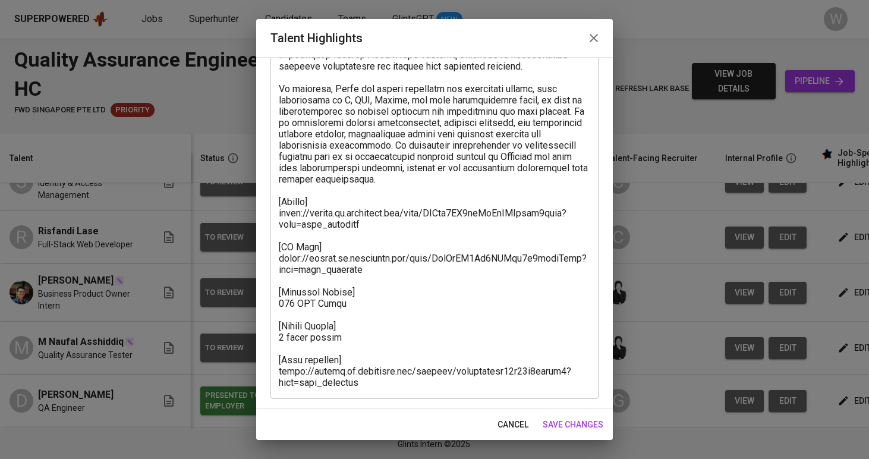
click at [551, 432] on button "save changes" at bounding box center [573, 425] width 70 height 22
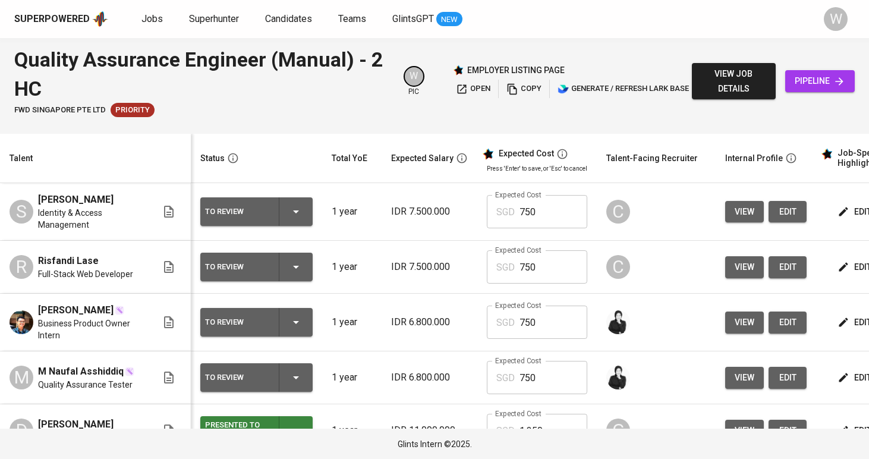
scroll to position [0, 0]
click at [786, 0] on div "Superpowered Jobs Superhunter Candidates Teams GlintsGPT NEW W" at bounding box center [434, 19] width 869 height 38
click at [816, 282] on td "edit" at bounding box center [869, 267] width 107 height 53
click at [846, 275] on span "edit" at bounding box center [856, 267] width 32 height 15
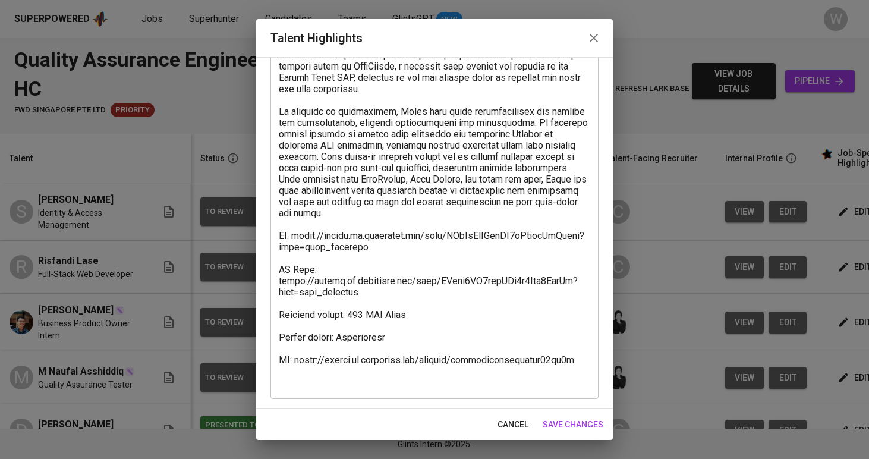
scroll to position [165, 0]
click at [394, 297] on textarea at bounding box center [434, 179] width 311 height 418
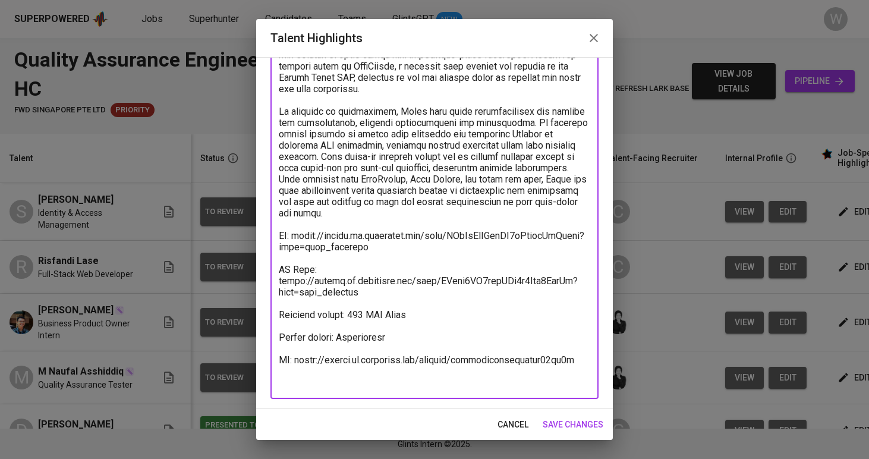
drag, startPoint x: 578, startPoint y: 379, endPoint x: 248, endPoint y: 379, distance: 329.9
click at [248, 379] on div "Talent Highlights Enhance the Talent's profile by adding highlights relevant to…" at bounding box center [434, 229] width 869 height 459
click at [575, 430] on span "save changes" at bounding box center [573, 424] width 61 height 15
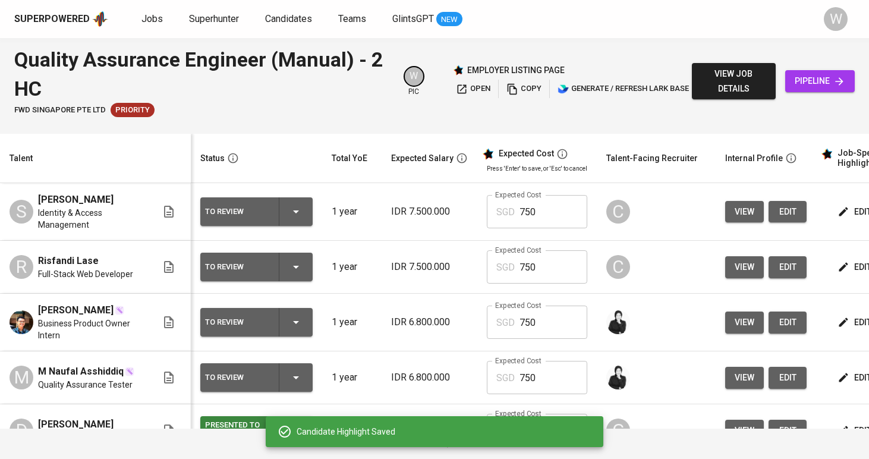
click at [816, 340] on td "edit" at bounding box center [869, 323] width 107 height 58
click at [838, 328] on icon "button" at bounding box center [844, 322] width 12 height 12
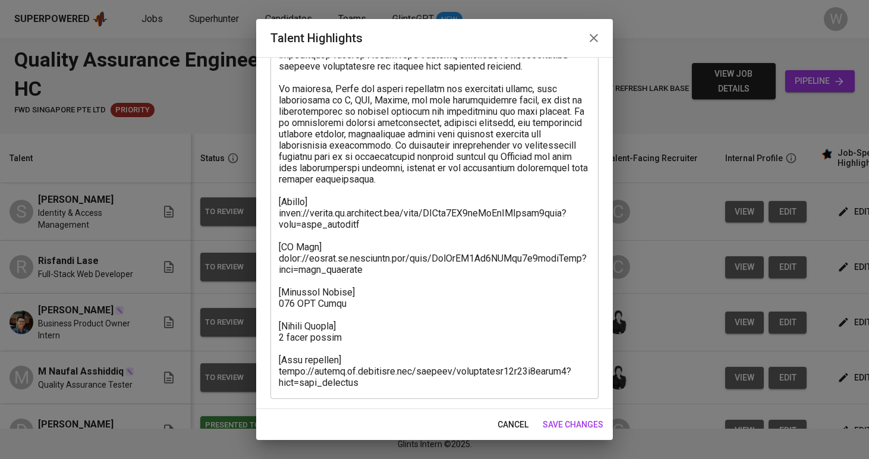
scroll to position [177, 0]
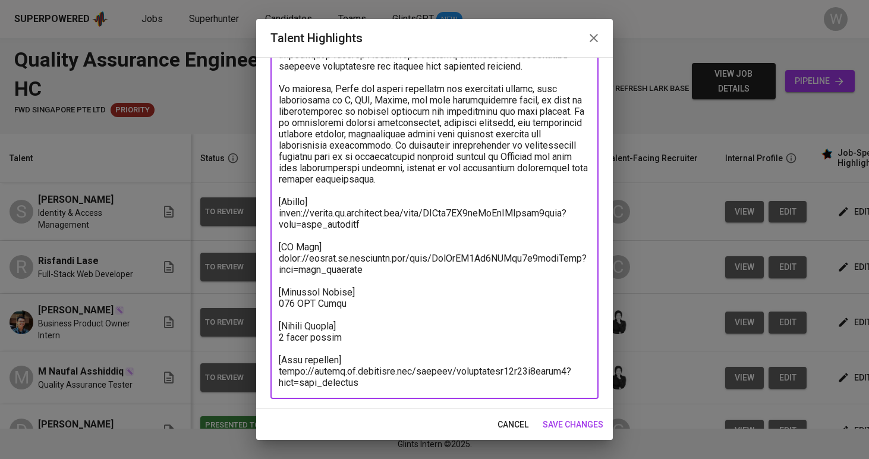
drag, startPoint x: 378, startPoint y: 381, endPoint x: 274, endPoint y: 373, distance: 104.4
click at [274, 373] on div "x Talent Highlights" at bounding box center [434, 173] width 328 height 451
click at [561, 426] on span "save changes" at bounding box center [573, 424] width 61 height 15
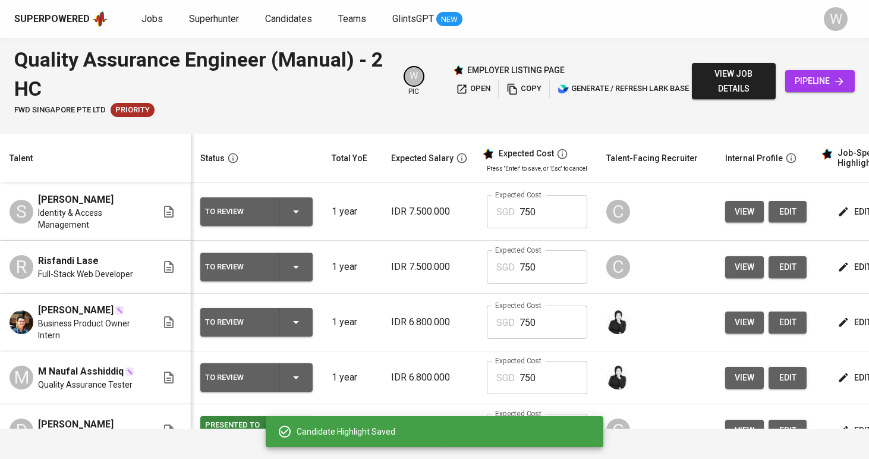
click at [563, 420] on div "Candidate Highlight Saved" at bounding box center [435, 431] width 338 height 31
click at [840, 219] on span "edit" at bounding box center [856, 211] width 32 height 15
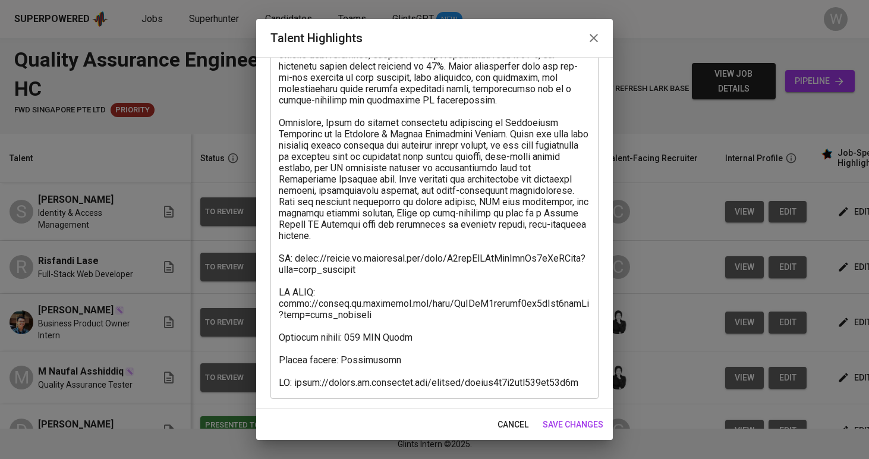
scroll to position [188, 0]
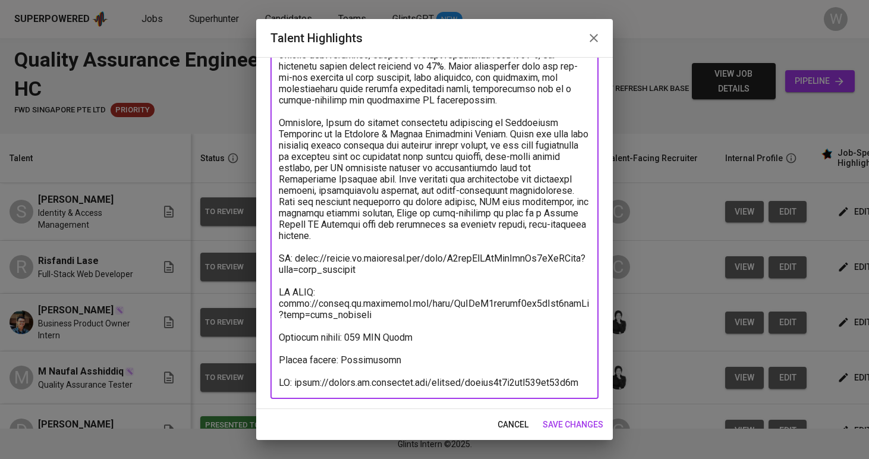
drag, startPoint x: 586, startPoint y: 368, endPoint x: 295, endPoint y: 371, distance: 290.7
click at [295, 371] on textarea at bounding box center [434, 168] width 311 height 440
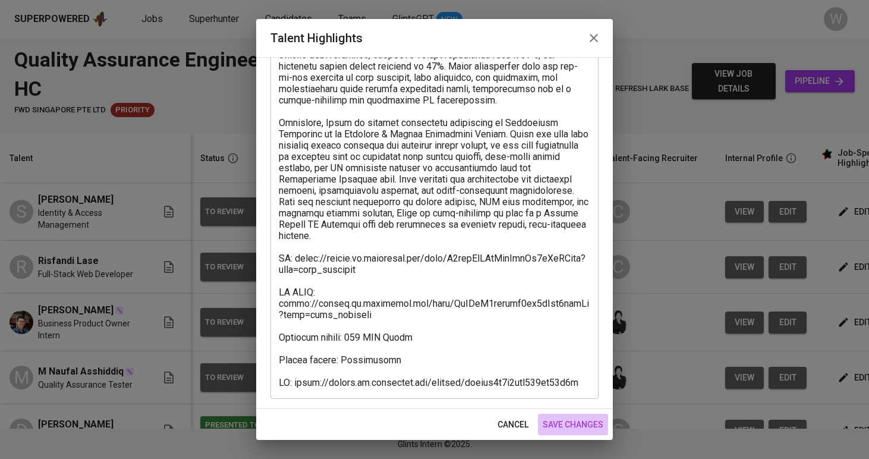
click at [559, 420] on span "save changes" at bounding box center [573, 424] width 61 height 15
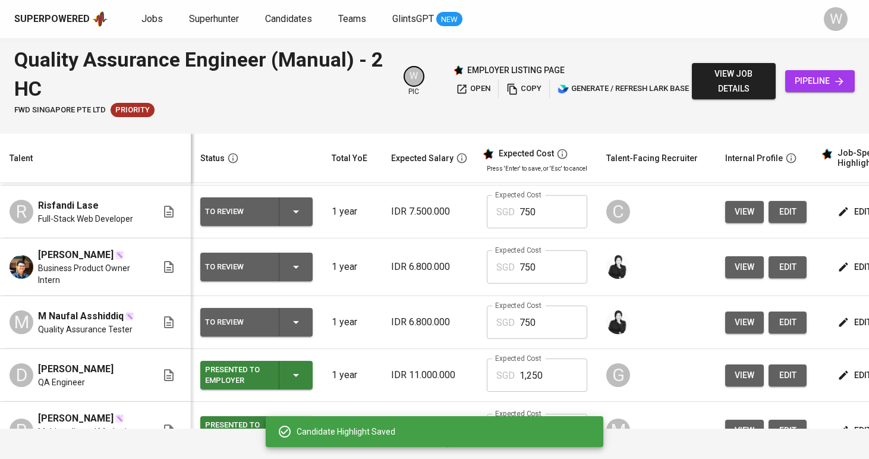
scroll to position [70, 0]
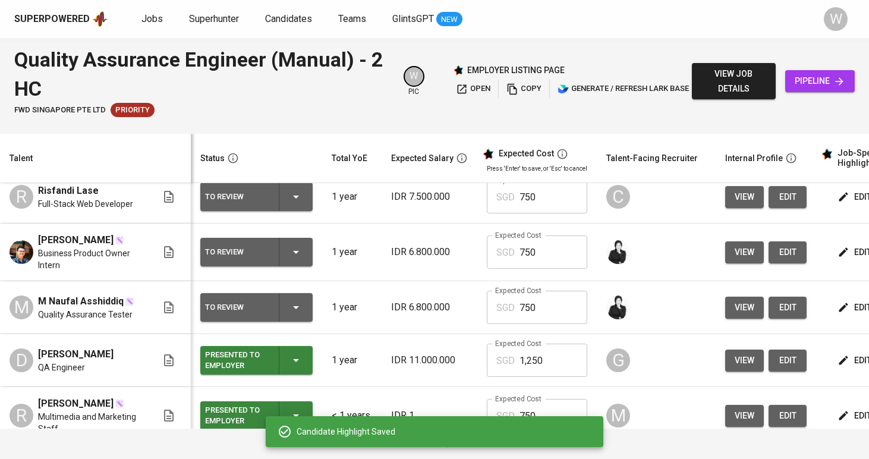
click at [293, 266] on div "To Review" at bounding box center [256, 252] width 103 height 29
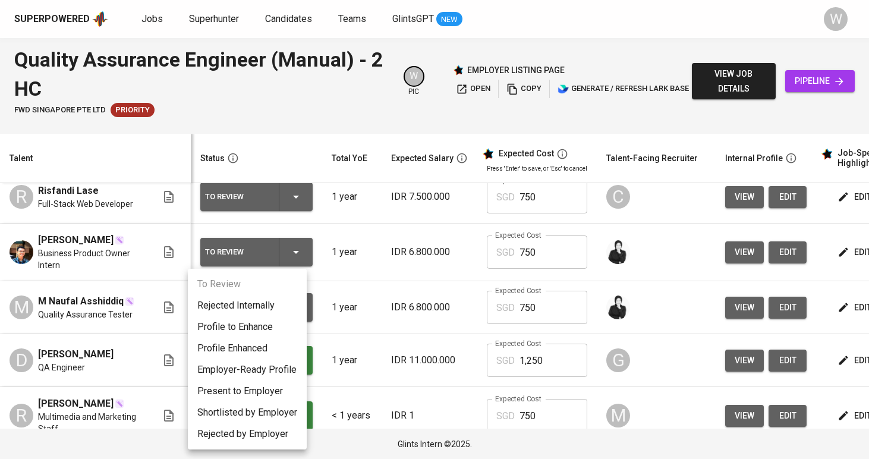
click at [263, 395] on li "Present to Employer" at bounding box center [247, 390] width 119 height 21
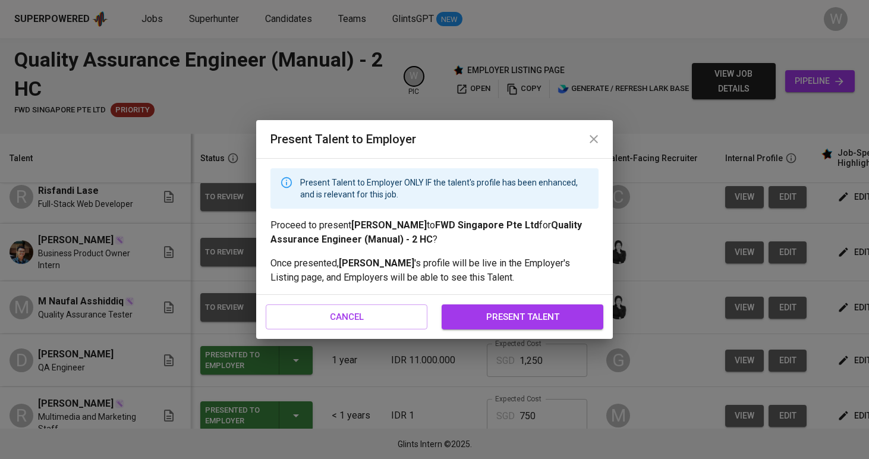
click at [467, 311] on span "present talent" at bounding box center [523, 316] width 136 height 15
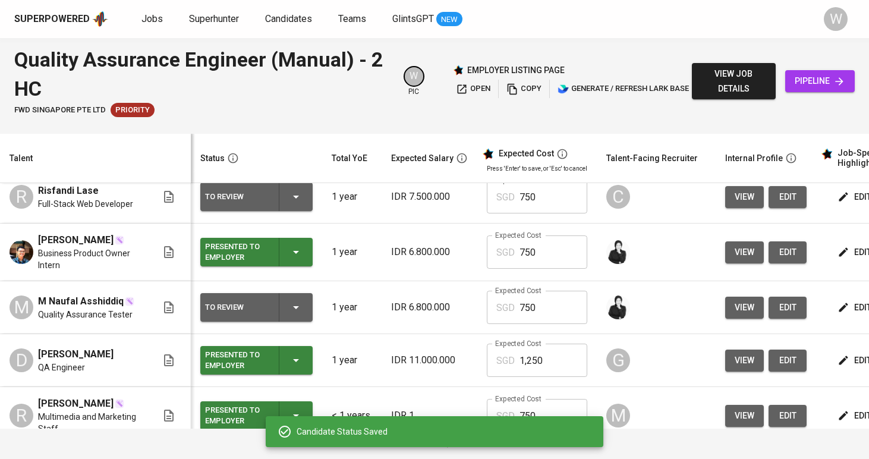
click at [477, 321] on td "Expected Cost SGD 750 Expected Cost" at bounding box center [536, 307] width 119 height 53
click at [279, 322] on hr "button" at bounding box center [279, 307] width 1 height 29
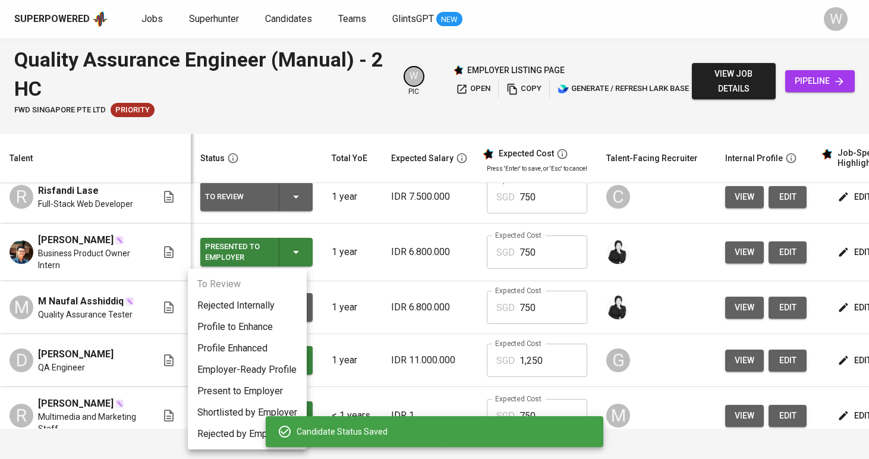
click at [253, 393] on li "Present to Employer" at bounding box center [247, 390] width 119 height 21
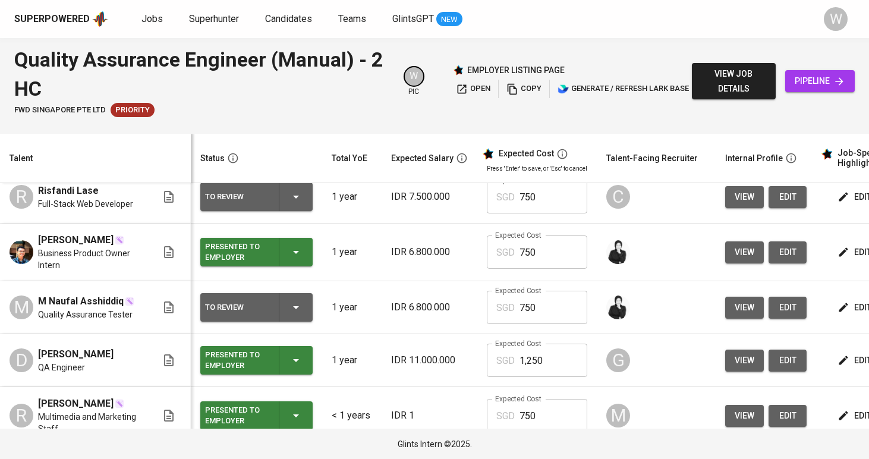
click at [496, 315] on p "SGD" at bounding box center [505, 308] width 18 height 14
click at [289, 314] on icon "button" at bounding box center [296, 307] width 14 height 14
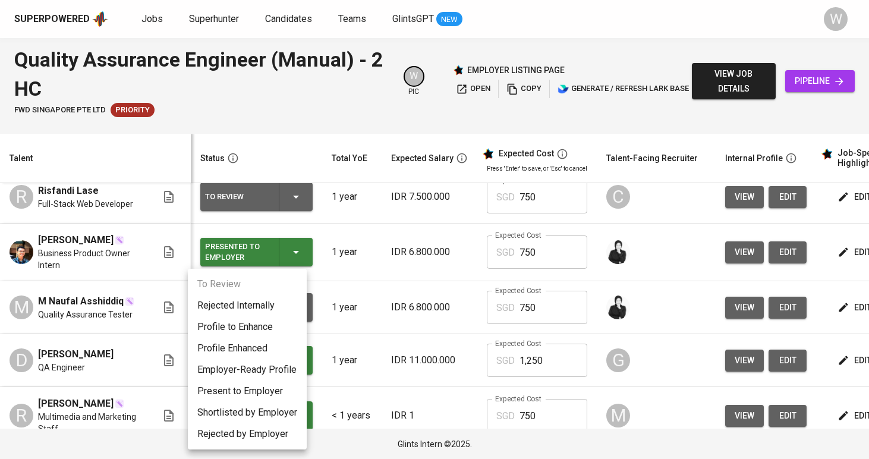
click at [271, 396] on li "Present to Employer" at bounding box center [247, 390] width 119 height 21
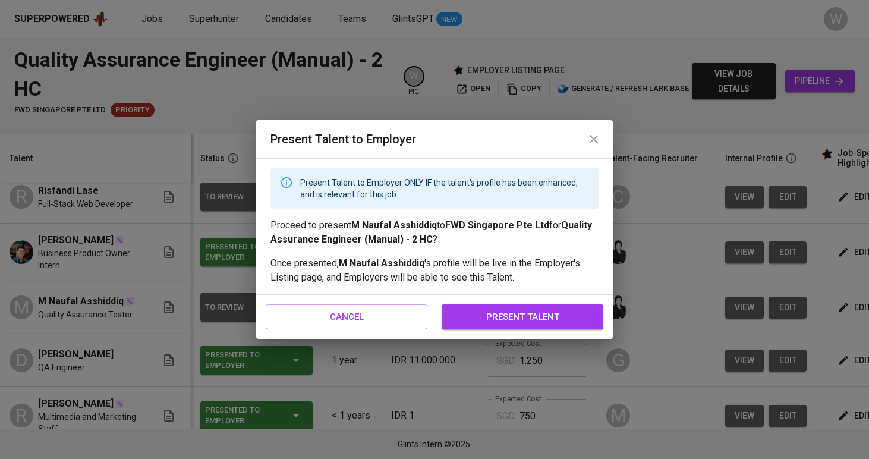
click at [504, 317] on span "present talent" at bounding box center [523, 316] width 136 height 15
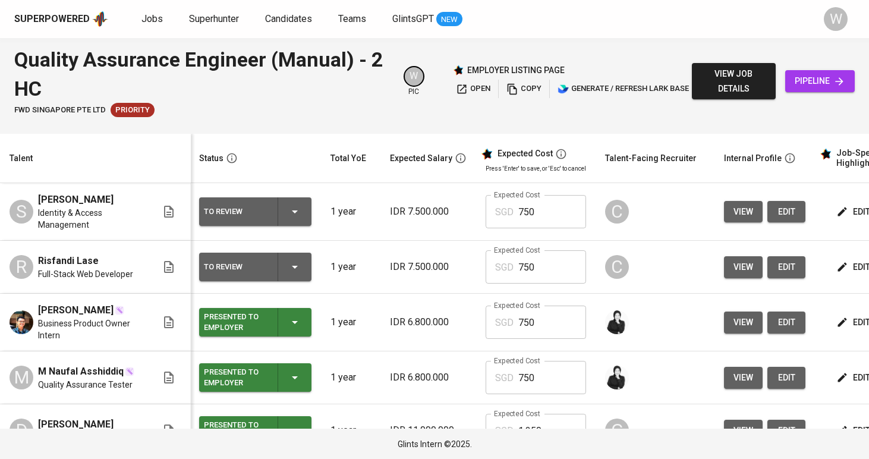
scroll to position [0, 1]
click at [218, 20] on span "Superhunter" at bounding box center [214, 18] width 50 height 11
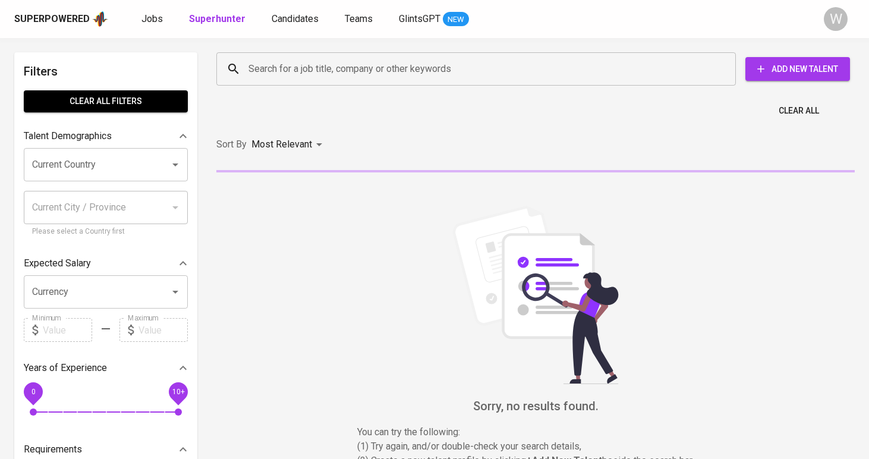
click at [288, 87] on div "Search for a job title, company or other keywords Search for a job title, compa…" at bounding box center [533, 69] width 638 height 38
click at [287, 30] on div "Superpowered Jobs Superhunter Candidates Teams GlintsGPT NEW W" at bounding box center [434, 19] width 869 height 38
click at [288, 18] on span "Candidates" at bounding box center [295, 18] width 47 height 11
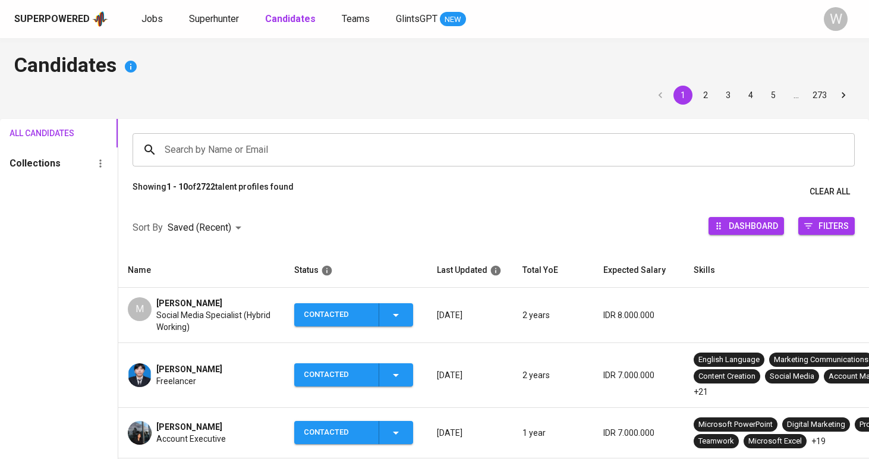
click at [256, 162] on div "Search by Name or Email" at bounding box center [494, 149] width 722 height 33
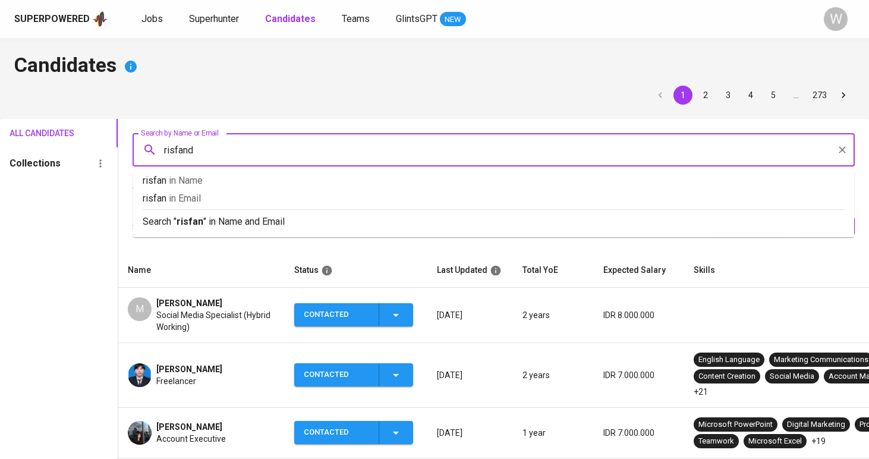
type input "risfandi"
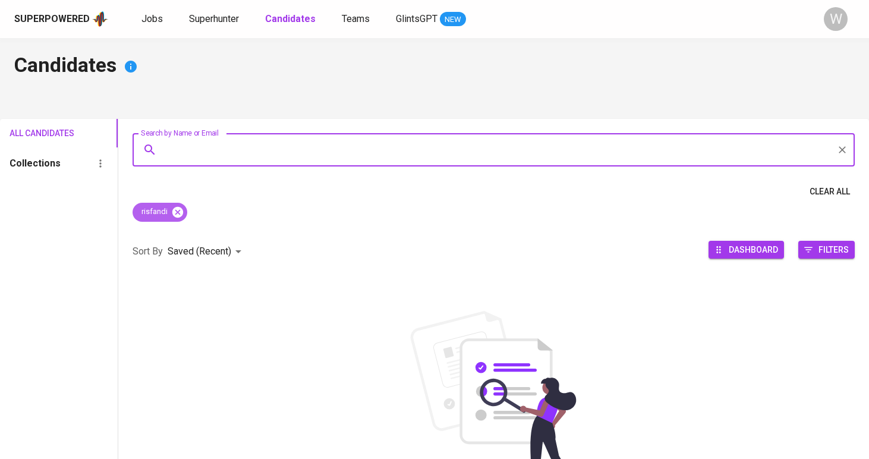
click at [177, 214] on icon at bounding box center [177, 212] width 13 height 13
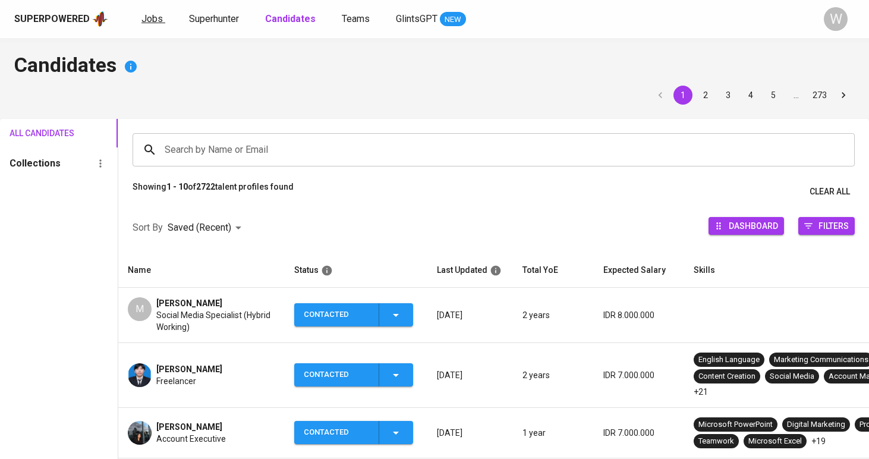
click at [161, 23] on link "Jobs" at bounding box center [153, 19] width 24 height 15
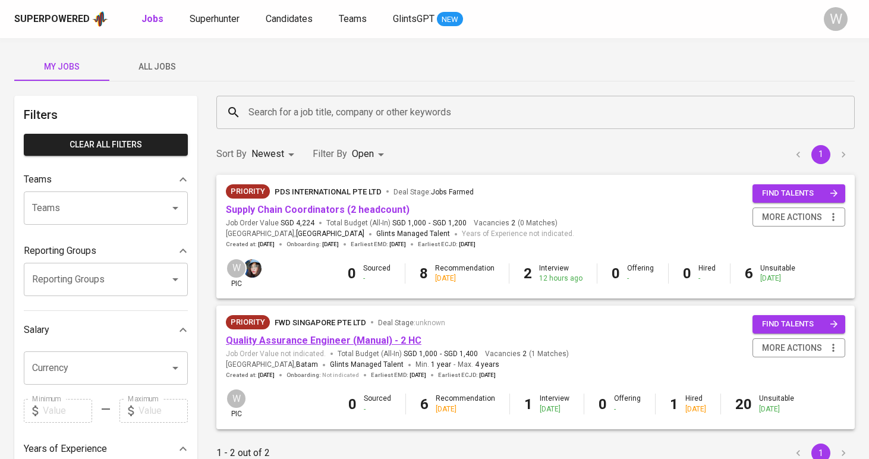
click at [311, 340] on link "Quality Assurance Engineer (Manual) - 2 HC" at bounding box center [324, 340] width 196 height 11
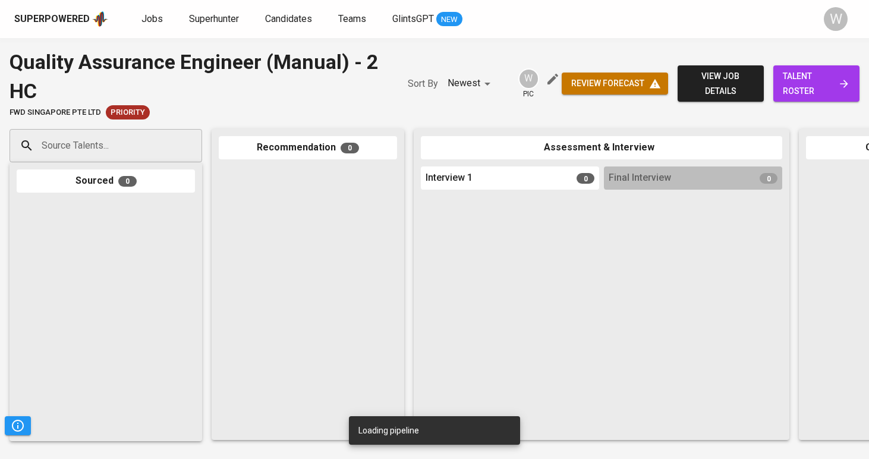
click at [804, 74] on span "talent roster" at bounding box center [816, 83] width 67 height 29
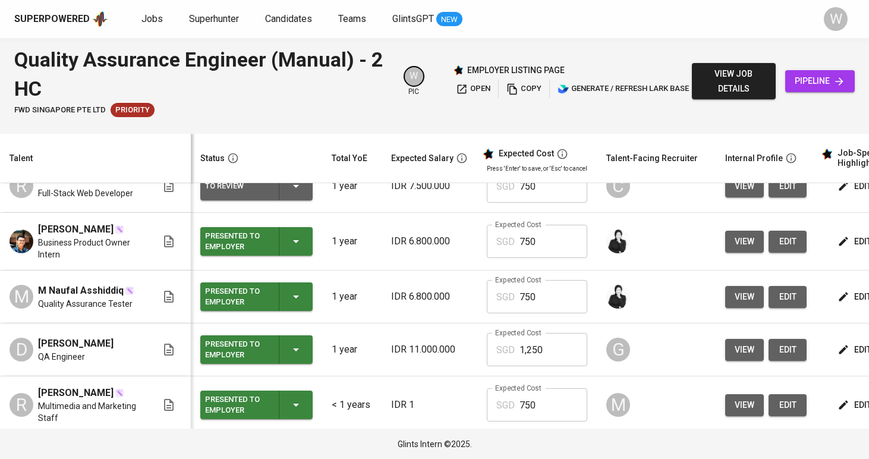
scroll to position [97, 0]
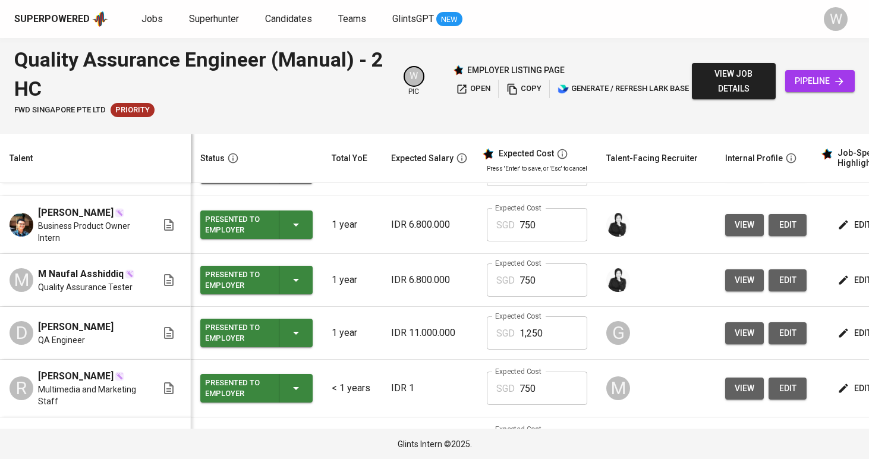
click at [293, 171] on icon "button" at bounding box center [296, 169] width 6 height 3
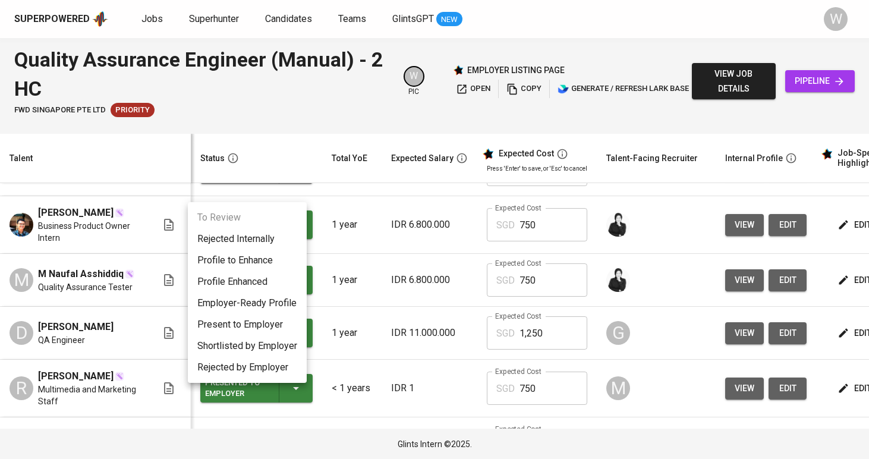
click at [262, 324] on li "Present to Employer" at bounding box center [247, 324] width 119 height 21
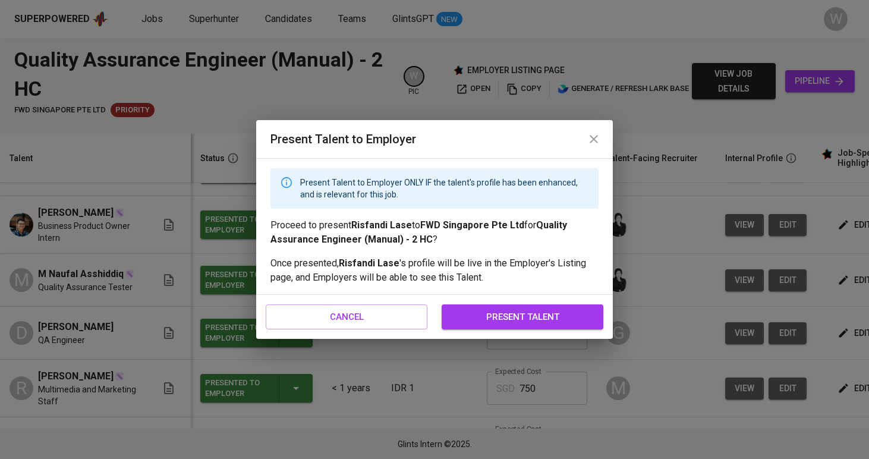
click at [493, 324] on span "present talent" at bounding box center [523, 316] width 136 height 15
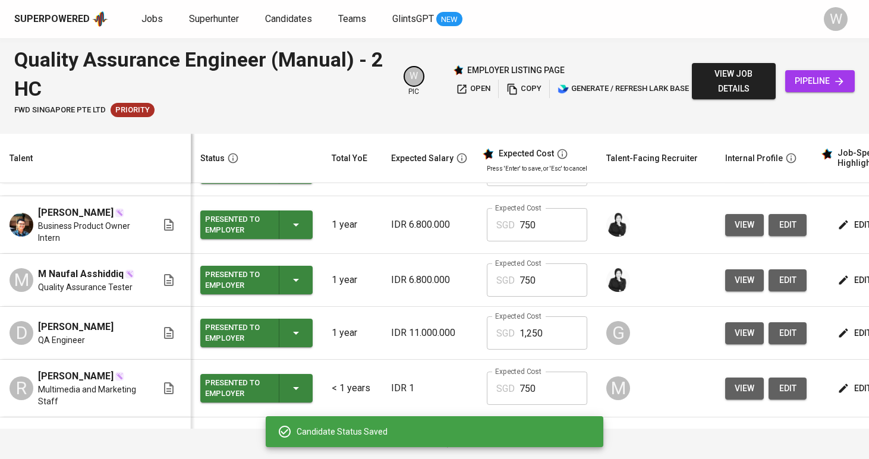
click at [477, 307] on td "Expected Cost SGD 750 Expected Cost" at bounding box center [536, 280] width 119 height 53
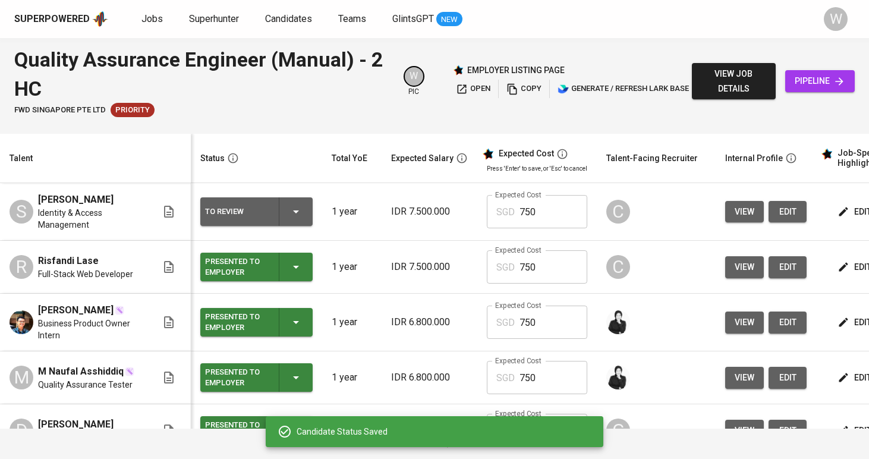
scroll to position [0, 0]
click at [295, 226] on button "To Review" at bounding box center [256, 211] width 112 height 29
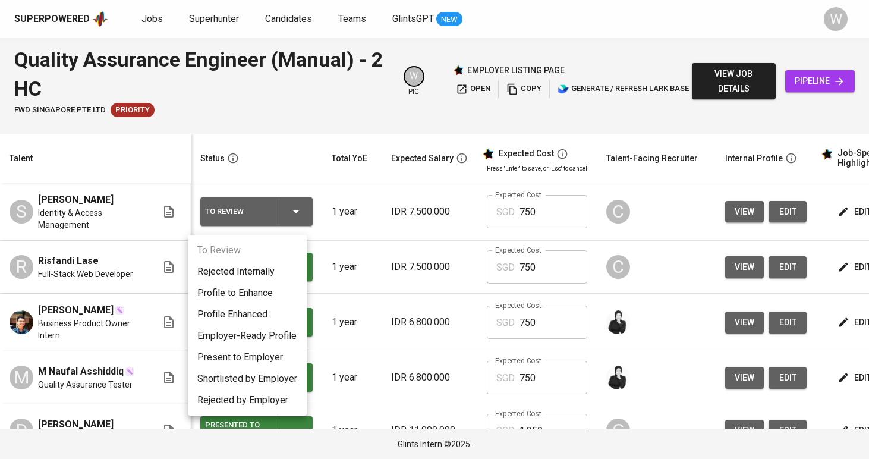
click at [267, 361] on li "Present to Employer" at bounding box center [247, 357] width 119 height 21
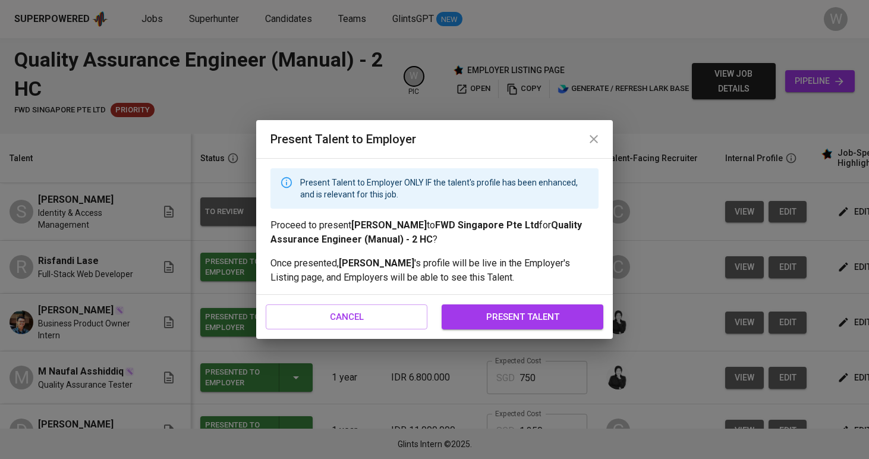
click at [512, 325] on button "present talent" at bounding box center [523, 316] width 162 height 25
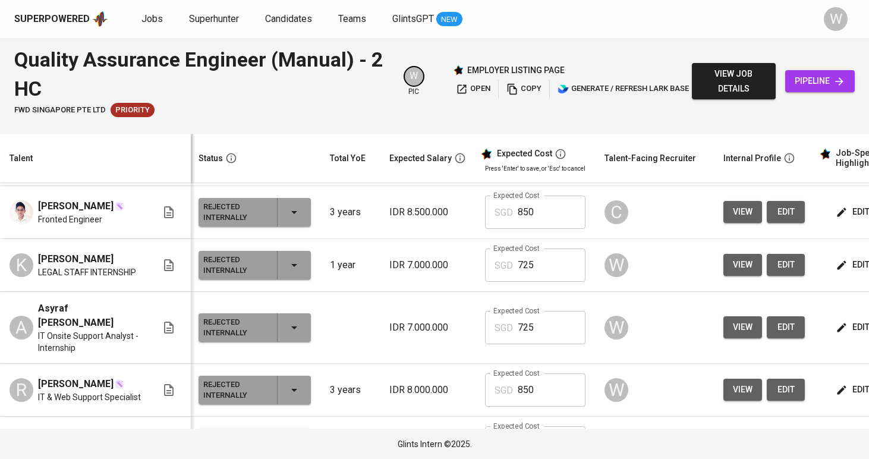
scroll to position [1342, 2]
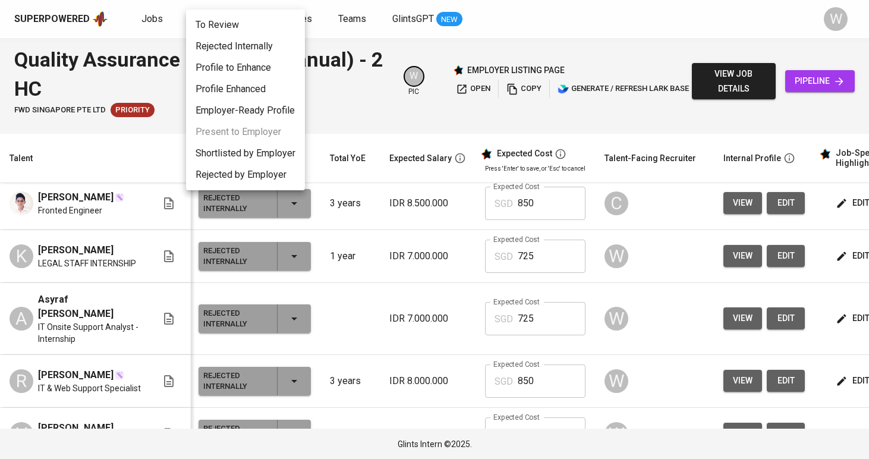
click at [393, 251] on div at bounding box center [434, 229] width 869 height 459
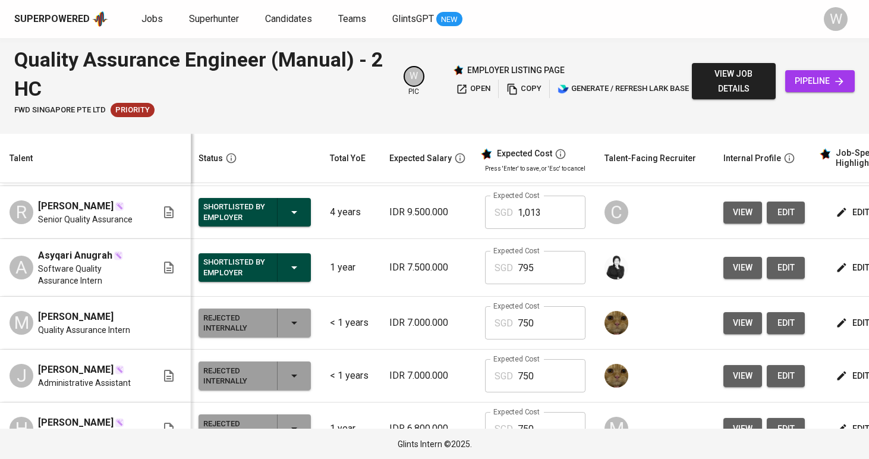
scroll to position [502, 2]
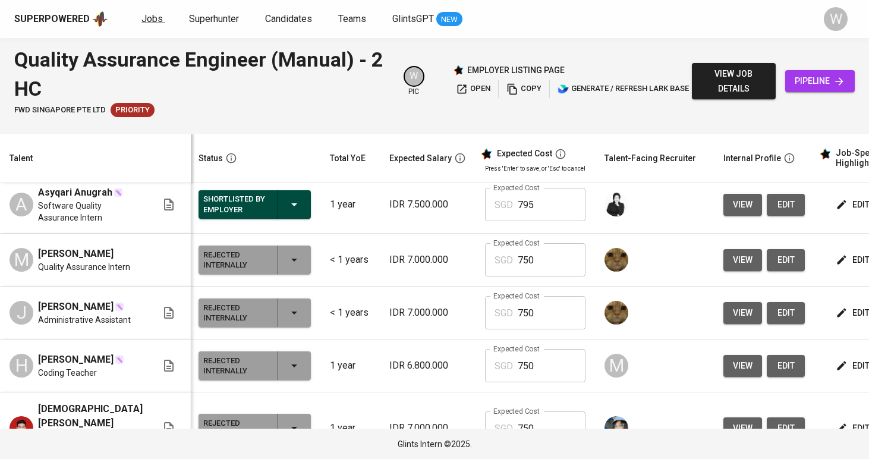
click at [152, 12] on link "Jobs" at bounding box center [153, 19] width 24 height 15
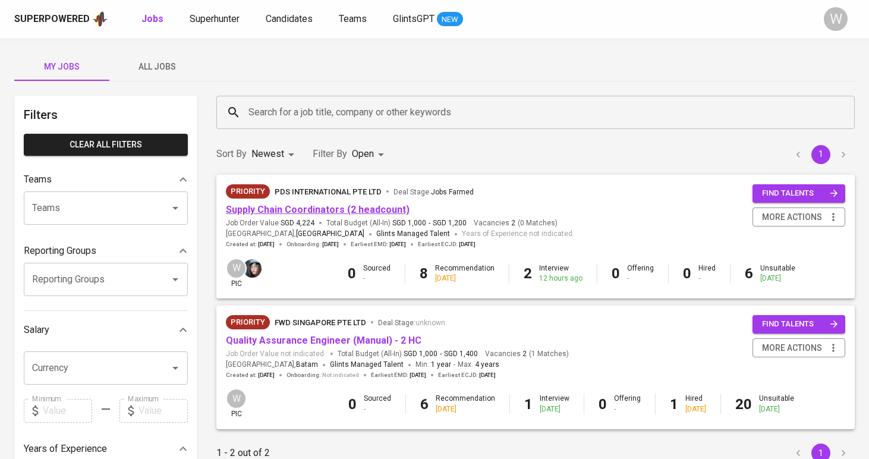
click at [294, 205] on link "Supply Chain Coordinators (2 headcount)" at bounding box center [318, 209] width 184 height 11
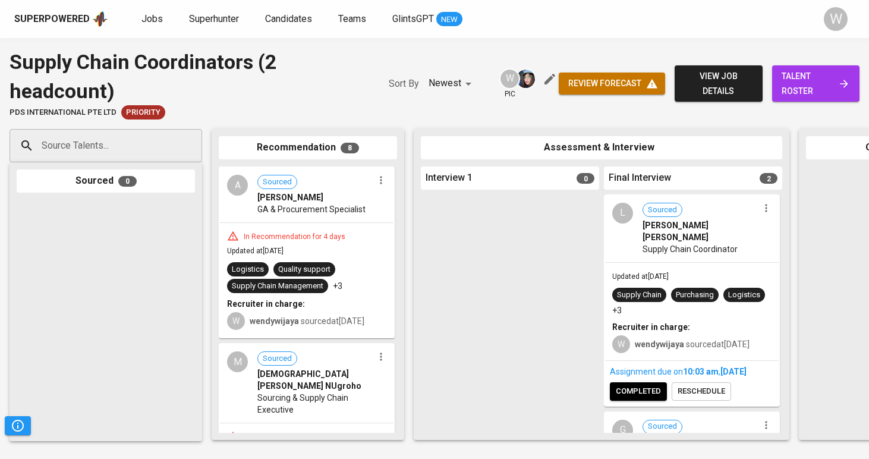
click at [806, 103] on div "review forecast view job details talent roster" at bounding box center [709, 84] width 301 height 72
click at [810, 90] on span "talent roster" at bounding box center [816, 83] width 68 height 29
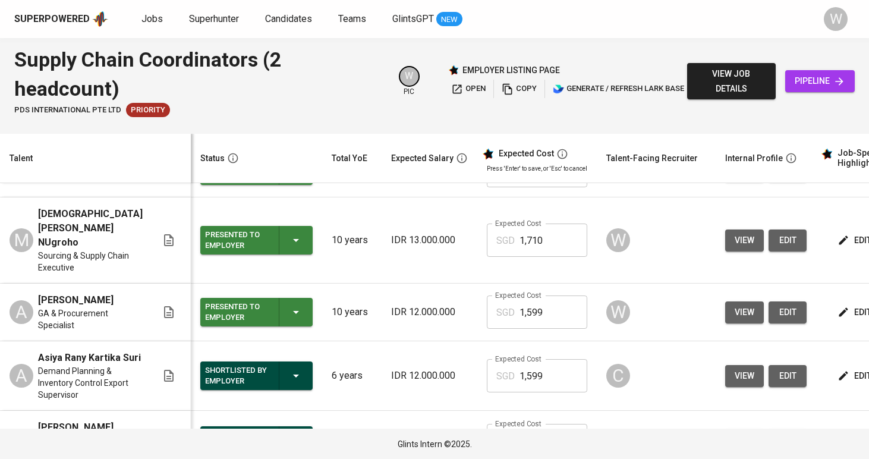
click at [525, 0] on div "Superpowered Jobs Superhunter Candidates Teams GlintsGPT NEW W" at bounding box center [434, 19] width 869 height 38
click at [141, 13] on span "Jobs" at bounding box center [151, 18] width 21 height 11
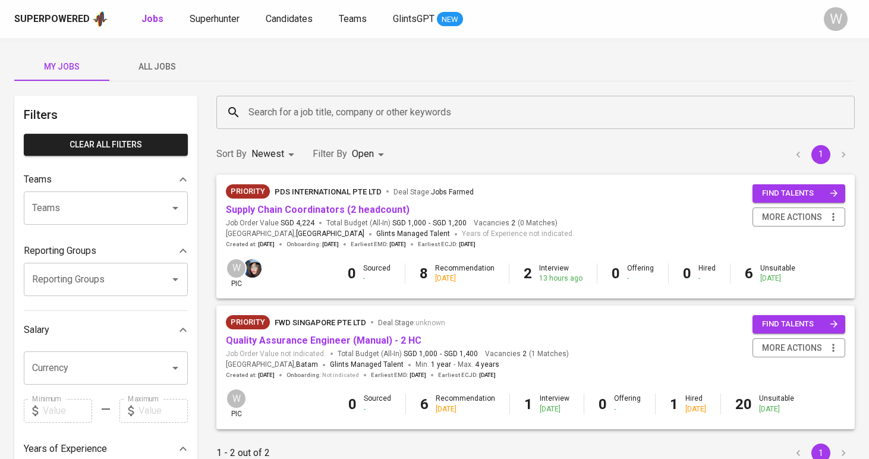
click at [165, 58] on button "All Jobs" at bounding box center [156, 66] width 95 height 29
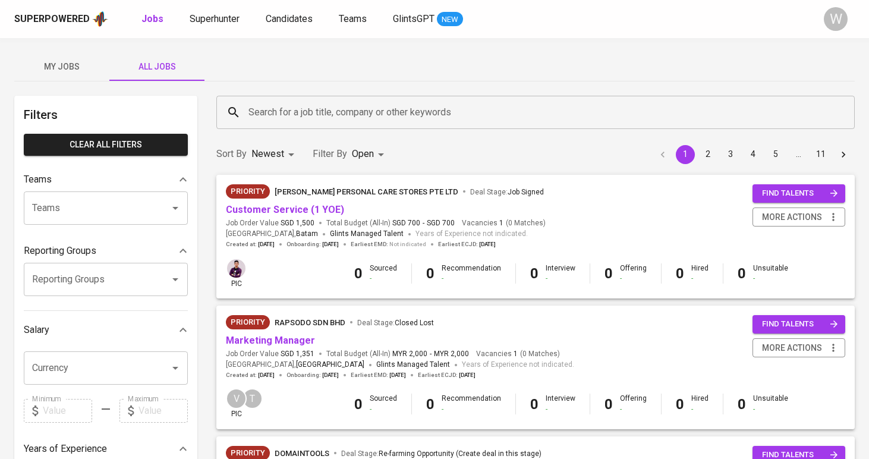
click at [283, 114] on input "Search for a job title, company or other keywords" at bounding box center [538, 112] width 586 height 23
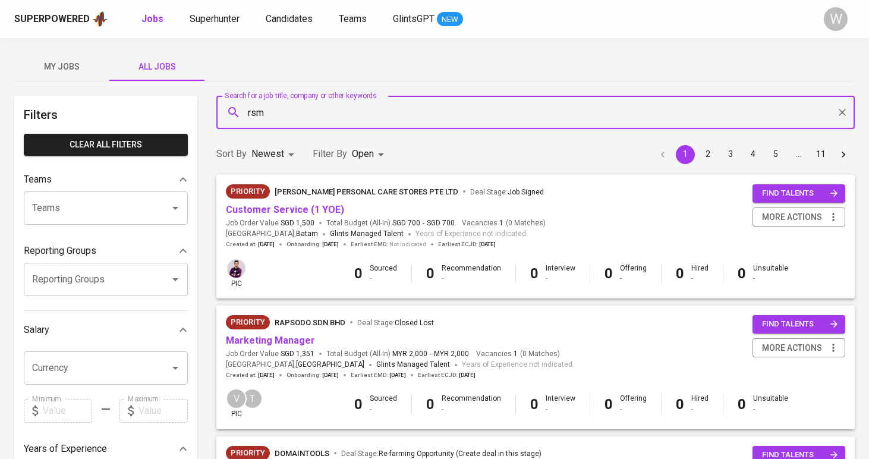
type input "rsm"
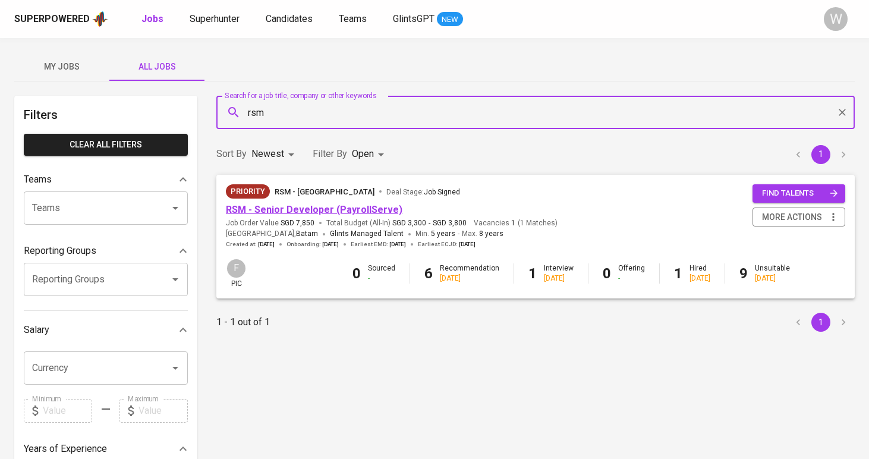
click at [314, 209] on link "RSM - Senior Developer (PayrollServe)" at bounding box center [314, 209] width 177 height 11
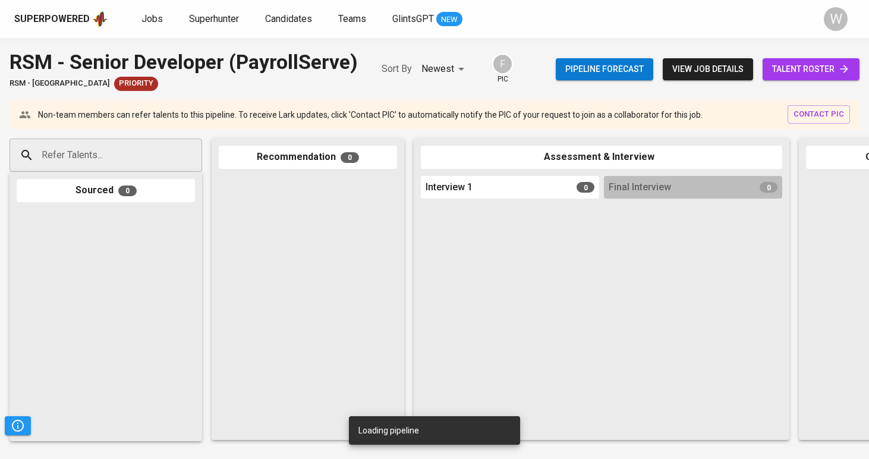
click at [829, 69] on span "talent roster" at bounding box center [811, 69] width 78 height 15
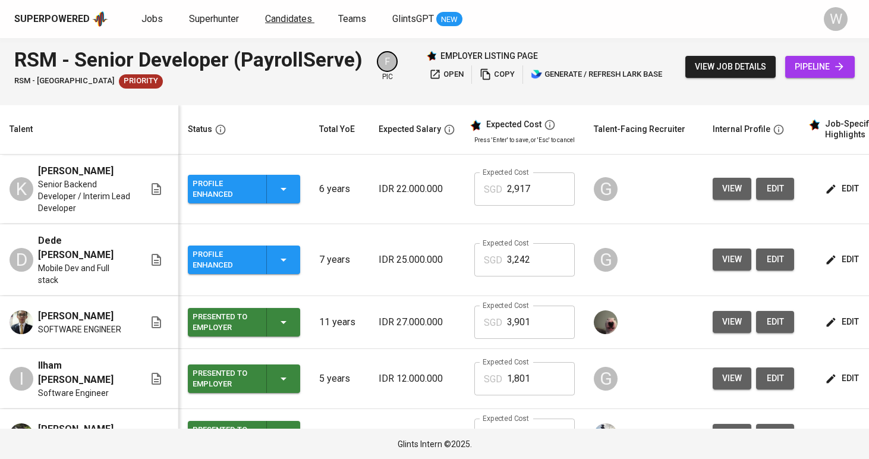
click at [282, 15] on span "Candidates" at bounding box center [288, 18] width 47 height 11
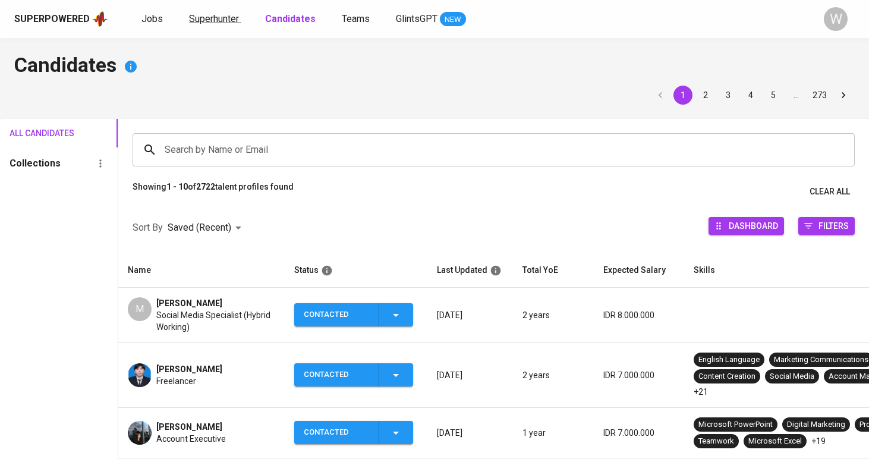
click at [230, 18] on span "Superhunter" at bounding box center [214, 18] width 50 height 11
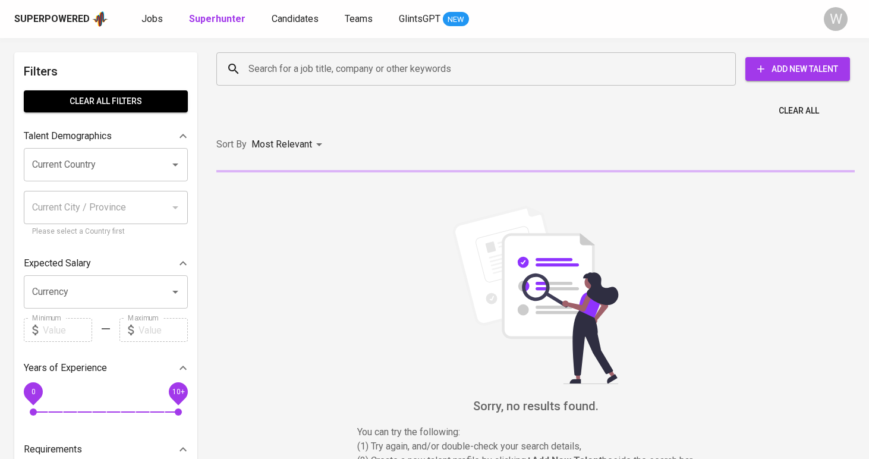
click at [279, 44] on div "Search for a job title, company or other keywords Search for a job title, compa…" at bounding box center [533, 69] width 653 height 52
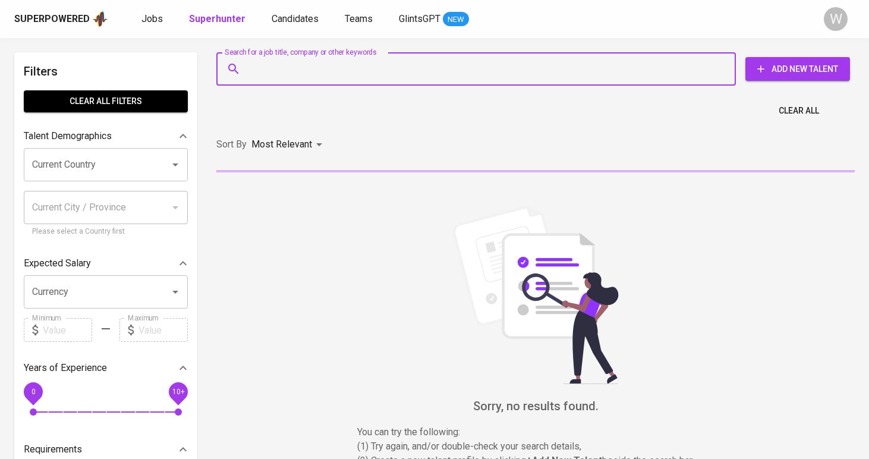
click at [276, 66] on input "Search for a job title, company or other keywords" at bounding box center [478, 69] width 467 height 23
paste input "Ilham Patri patriilham001@gmail.com"
type input "Ilham Patri patriilham001@gmail.com"
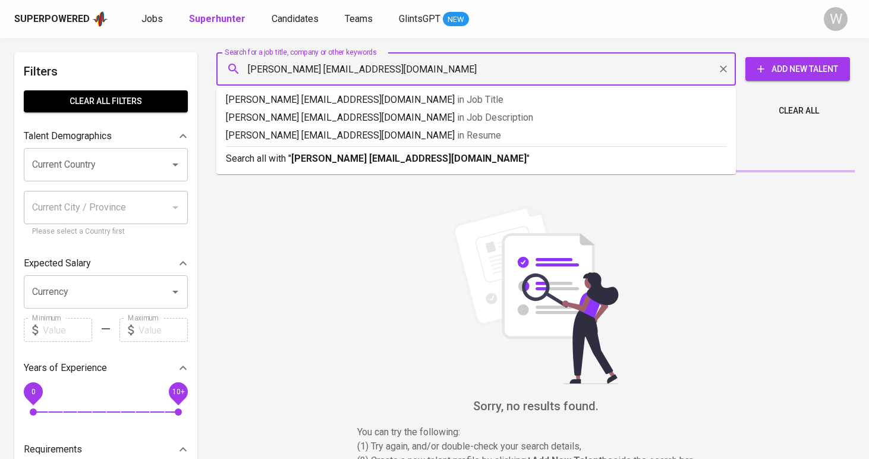
click at [294, 70] on input "Ilham Patri patriilham001@gmail.com" at bounding box center [478, 69] width 467 height 23
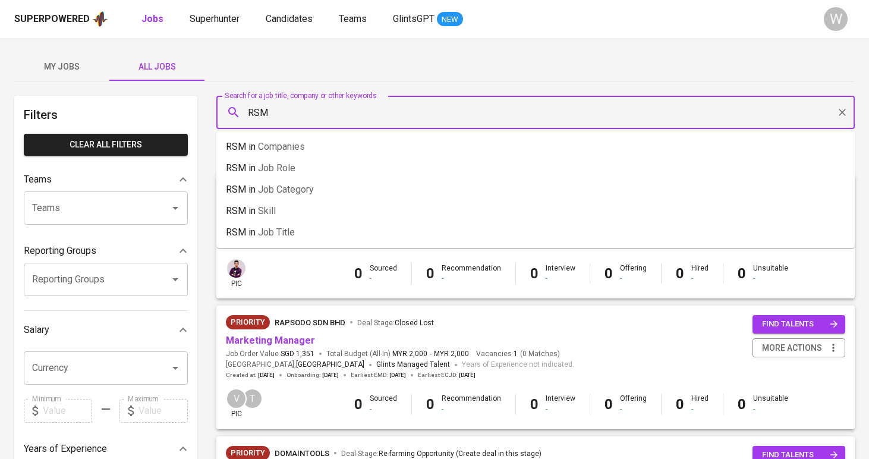
type input "RSM"
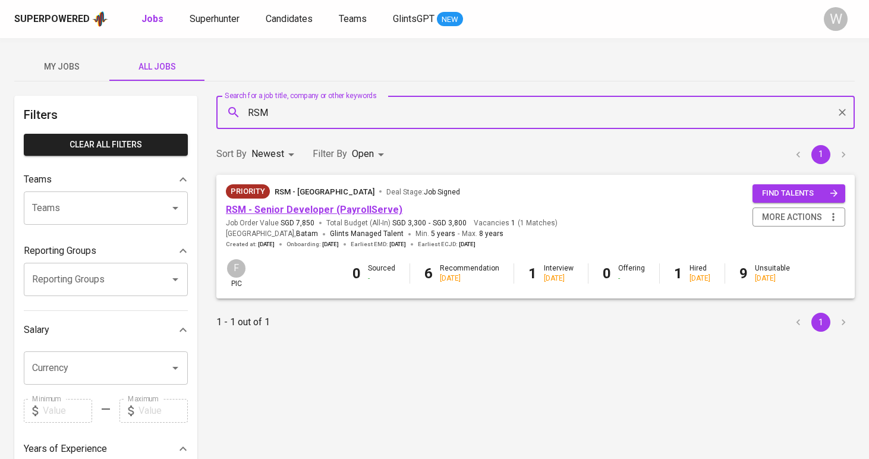
click at [306, 207] on link "RSM - Senior Developer (PayrollServe)" at bounding box center [314, 209] width 177 height 11
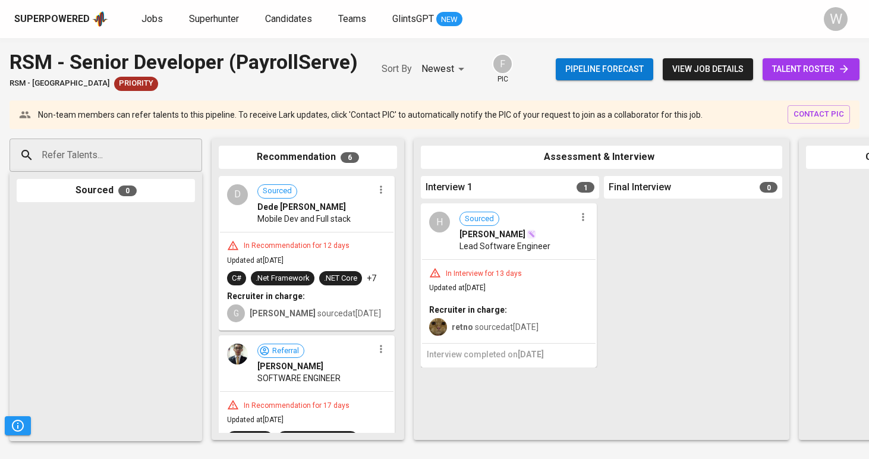
click at [775, 67] on span "talent roster" at bounding box center [811, 69] width 78 height 15
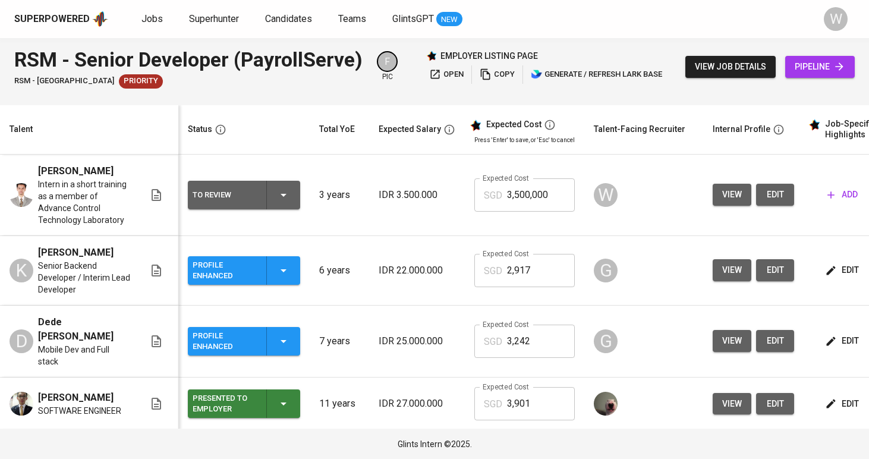
click at [779, 191] on span "edit" at bounding box center [775, 194] width 19 height 15
click at [717, 67] on span "view job details" at bounding box center [730, 66] width 71 height 15
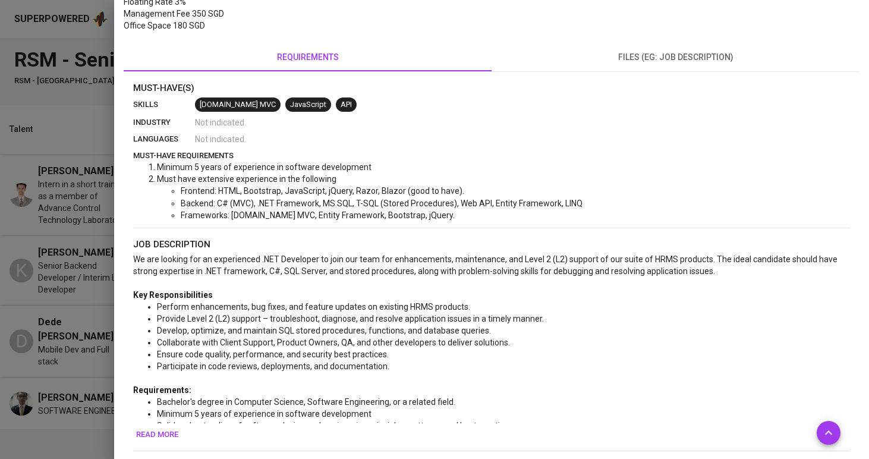
scroll to position [320, 0]
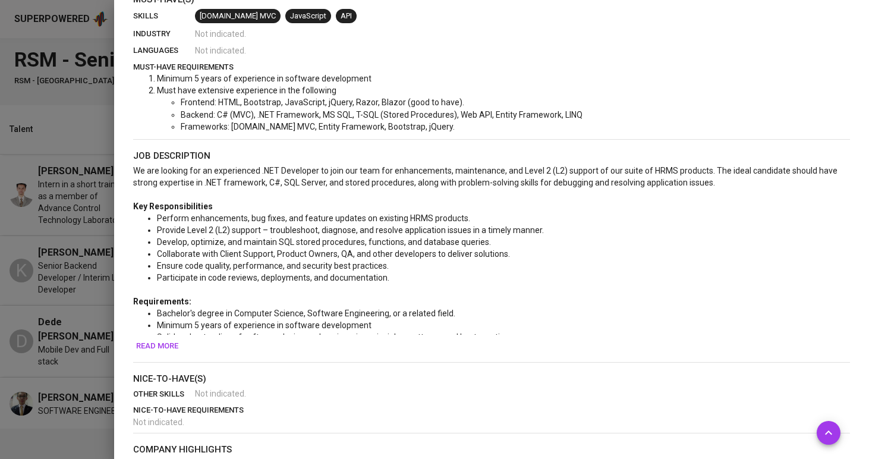
click at [168, 337] on button "Read more" at bounding box center [157, 346] width 48 height 18
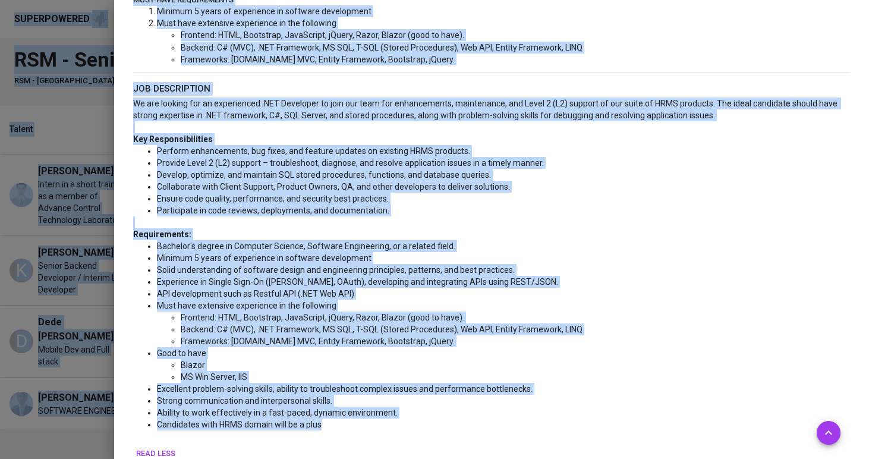
scroll to position [357, 0]
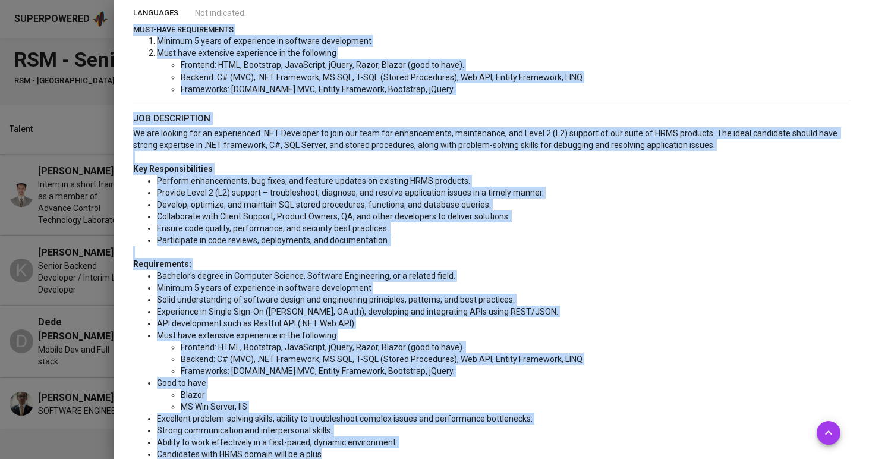
drag, startPoint x: 325, startPoint y: 335, endPoint x: 125, endPoint y: 31, distance: 363.8
click at [125, 31] on div "Must-Have(s) skills ASP.NET MVC JavaScript API industry Not indicated . languag…" at bounding box center [492, 330] width 736 height 750
copy div "must-have requirements Minimum 5 years of experience in software development Mu…"
click at [95, 142] on div at bounding box center [434, 229] width 869 height 459
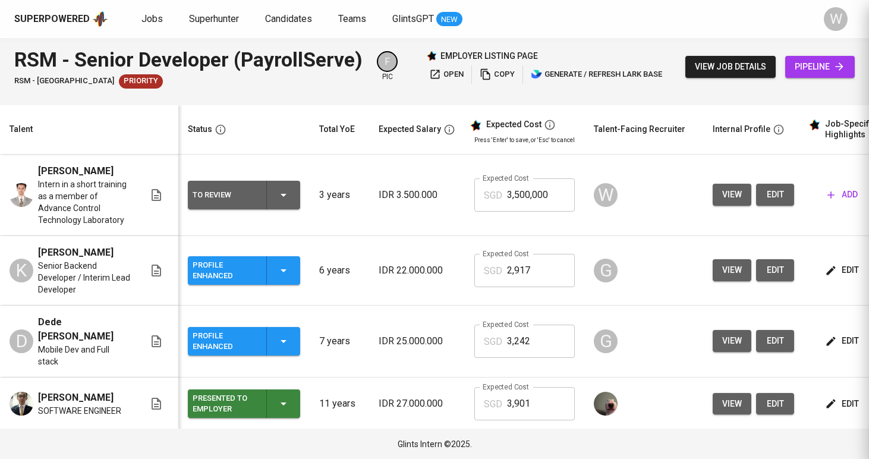
click at [117, 165] on div "[PERSON_NAME]" at bounding box center [84, 171] width 92 height 14
click at [106, 178] on span "Intern in a short training as a member of Advance Control Technology Laboratory" at bounding box center [84, 202] width 92 height 48
click at [826, 190] on icon "button" at bounding box center [831, 195] width 12 height 12
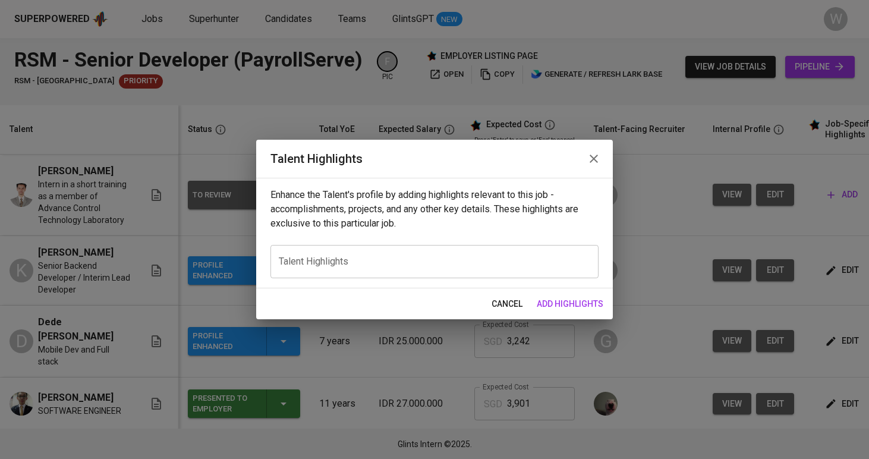
click at [410, 252] on div "x Talent Highlights" at bounding box center [434, 261] width 328 height 33
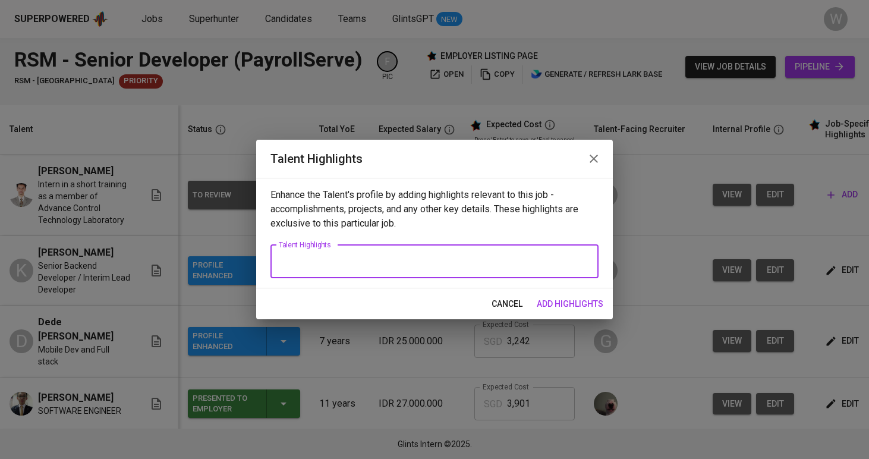
paste textarea "Here are the highlighted notes about Ilham, aligned with the JD you shared: Ilh…"
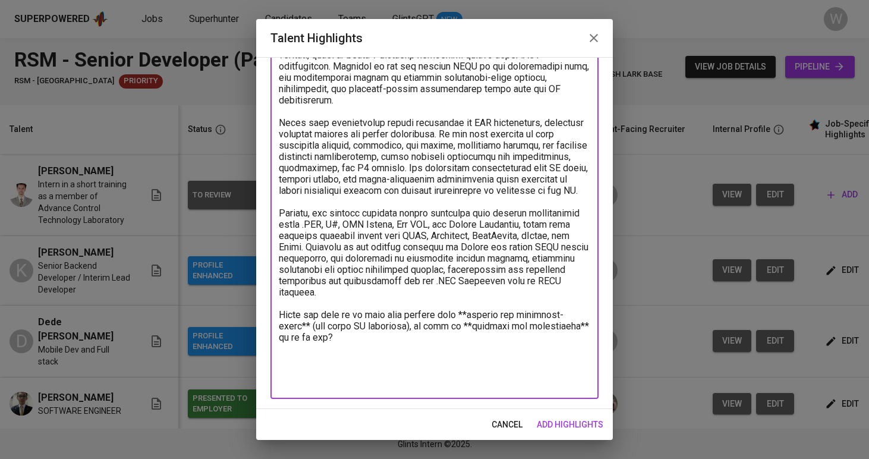
drag, startPoint x: 341, startPoint y: 375, endPoint x: 273, endPoint y: 354, distance: 71.1
click at [273, 354] on div "x Talent Highlights" at bounding box center [434, 105] width 328 height 587
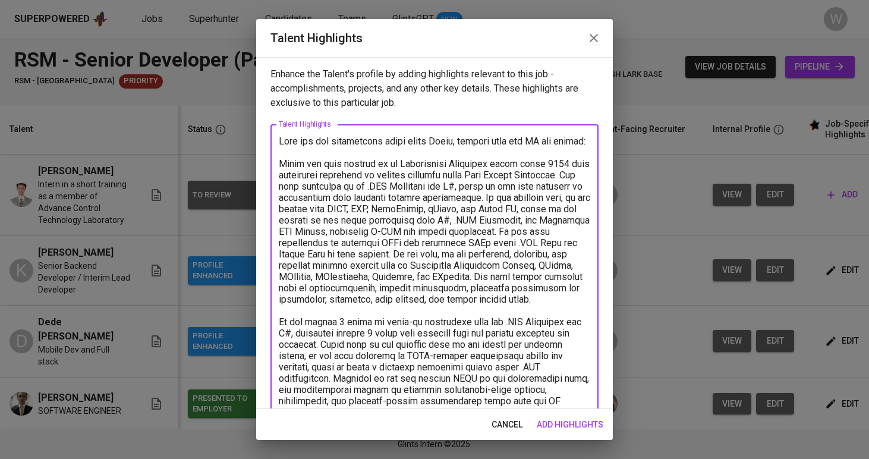
scroll to position [0, 0]
drag, startPoint x: 299, startPoint y: 156, endPoint x: 260, endPoint y: 136, distance: 43.9
click at [260, 137] on div "Enhance the Talent's profile by adding highlights relevant to this job - accomp…" at bounding box center [434, 233] width 357 height 352
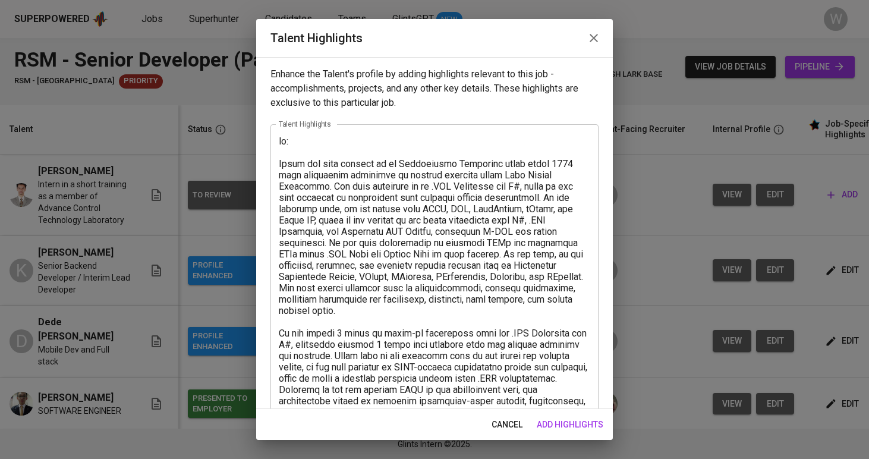
drag, startPoint x: 276, startPoint y: 163, endPoint x: 285, endPoint y: 146, distance: 20.2
click at [285, 146] on div "x Talent Highlights" at bounding box center [434, 400] width 328 height 553
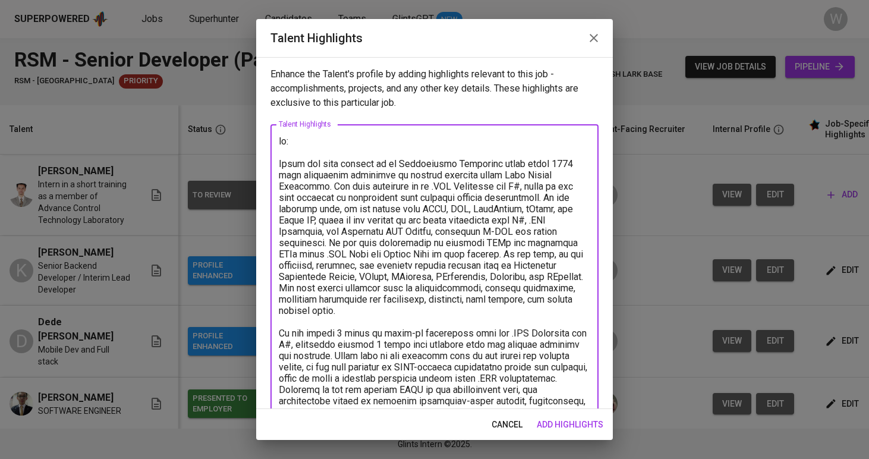
click at [288, 146] on textarea at bounding box center [434, 401] width 311 height 531
drag, startPoint x: 300, startPoint y: 144, endPoint x: 278, endPoint y: 143, distance: 22.0
click at [278, 144] on div "x Talent Highlights" at bounding box center [434, 400] width 328 height 553
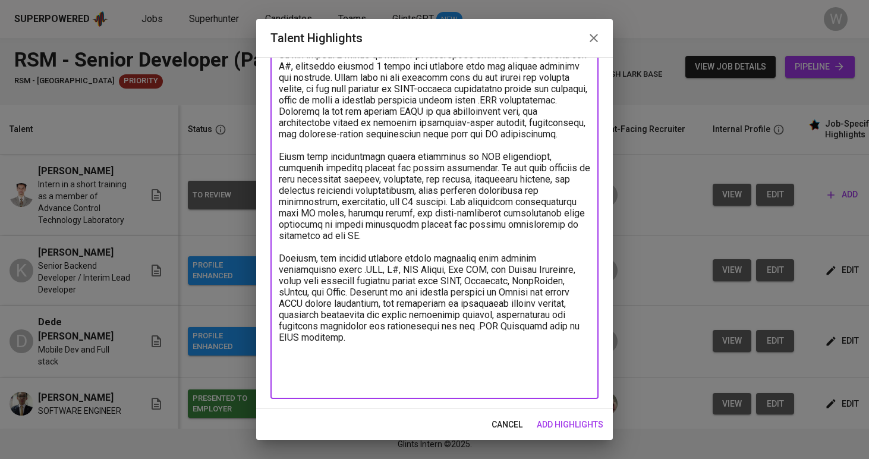
scroll to position [256, 0]
click at [331, 345] on textarea at bounding box center [434, 134] width 311 height 508
drag, startPoint x: 330, startPoint y: 350, endPoint x: 316, endPoint y: 322, distance: 30.8
click at [316, 322] on textarea at bounding box center [434, 135] width 311 height 508
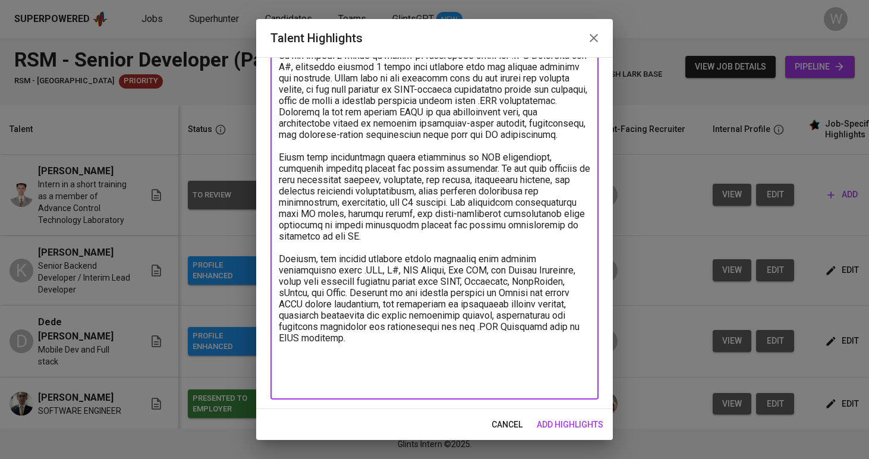
click at [322, 360] on textarea at bounding box center [434, 135] width 311 height 508
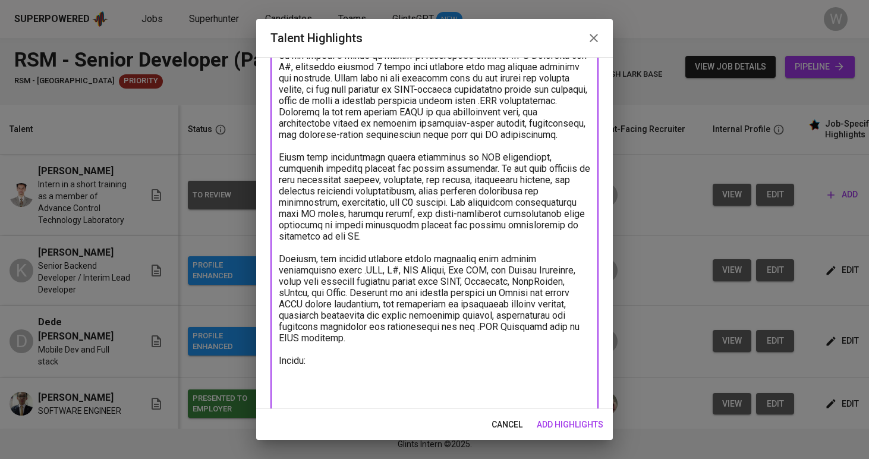
paste textarea "https://glints.sg.larksuite.com/file/X3iJbSiuMojihMxAq6ilE9z7ggd?from=from_copy…"
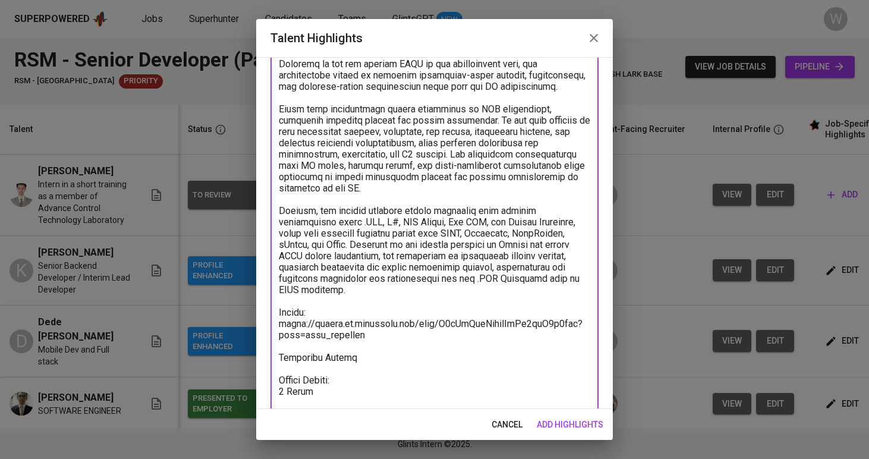
scroll to position [326, 0]
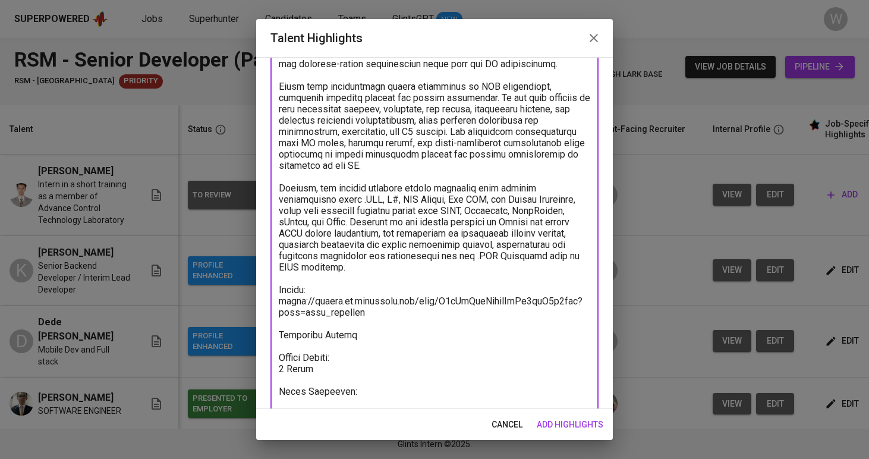
paste textarea "https://glints.sg.larksuite.com/minutes/obsgi1z624v8xhfdb65wgde2?from=from_copy…"
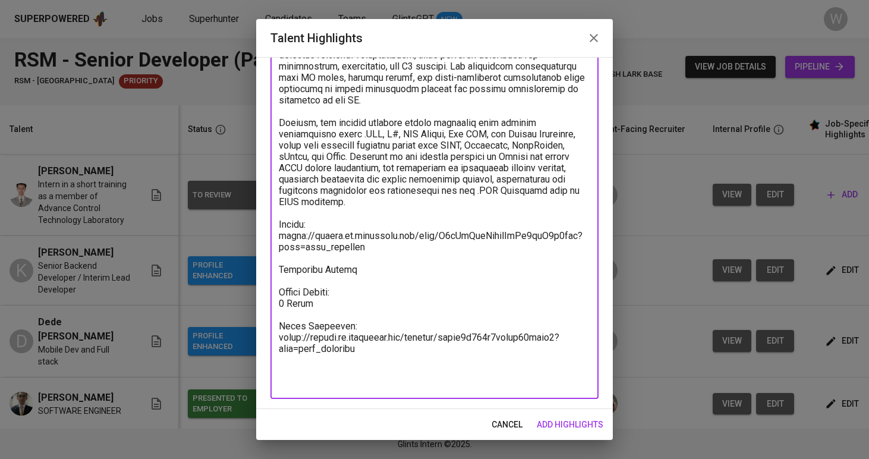
click at [320, 392] on div "x Talent Highlights" at bounding box center [434, 66] width 328 height 666
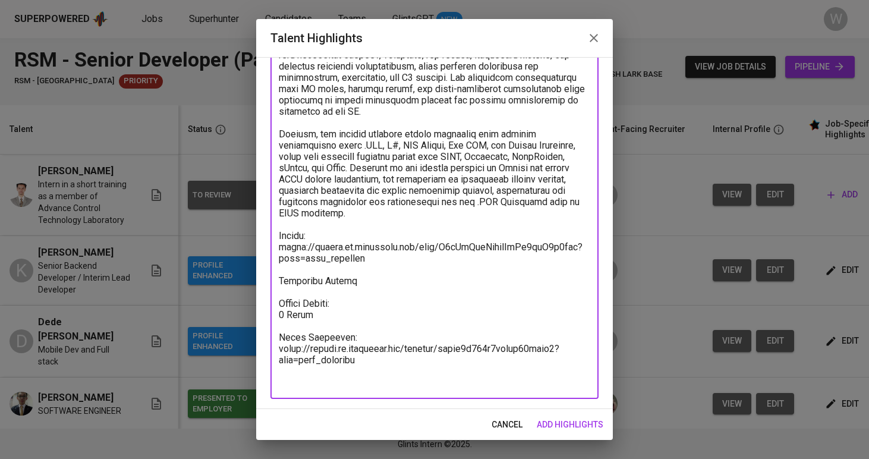
scroll to position [369, 0]
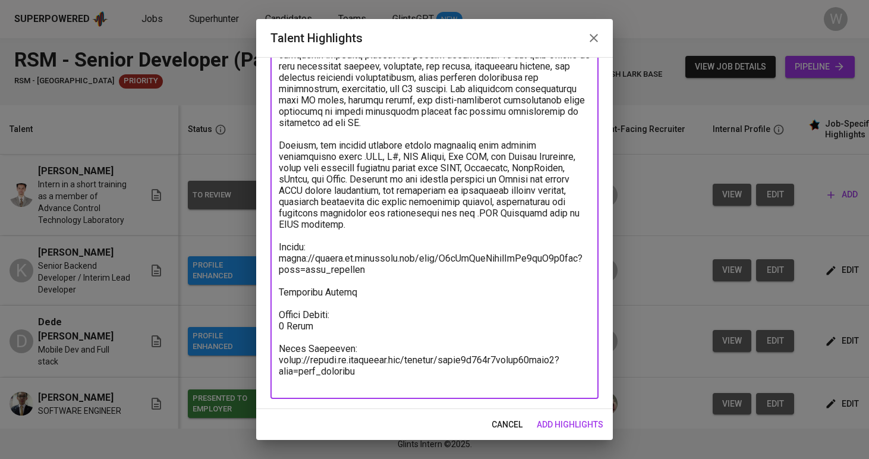
type textarea "Ilham has been working as an Application Developer since early 2022 with experi…"
click at [568, 418] on span "add highlights" at bounding box center [570, 424] width 67 height 15
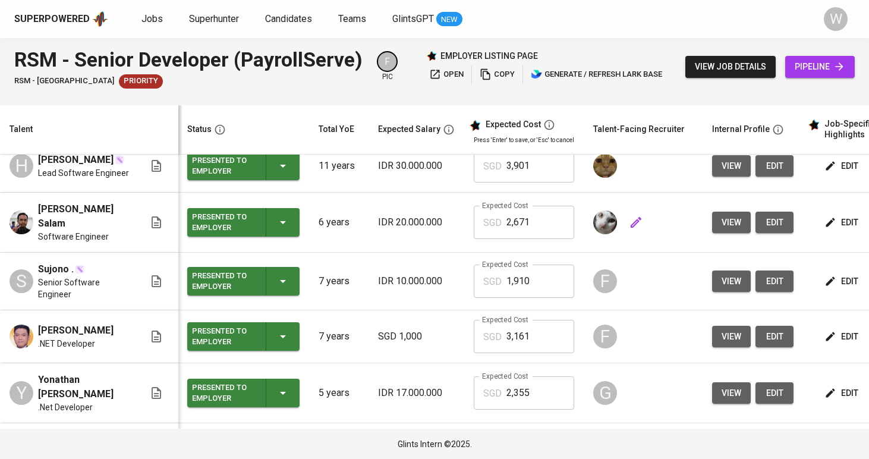
scroll to position [404, 1]
click at [813, 216] on td "edit" at bounding box center [856, 222] width 107 height 60
click at [817, 213] on td "edit" at bounding box center [856, 222] width 107 height 60
click at [829, 216] on icon "button" at bounding box center [830, 222] width 12 height 12
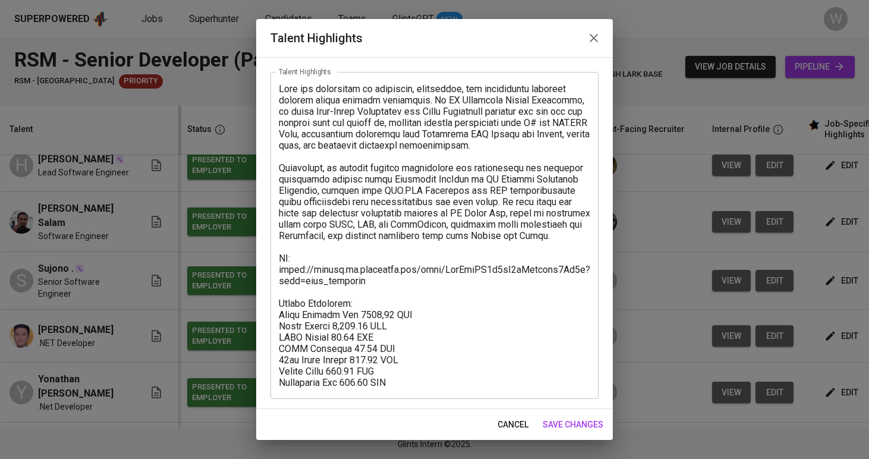
scroll to position [52, 0]
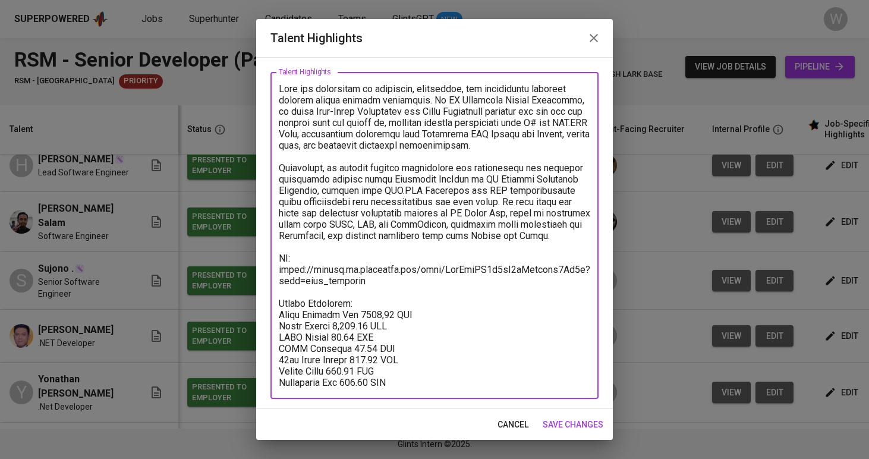
drag, startPoint x: 409, startPoint y: 380, endPoint x: 275, endPoint y: 301, distance: 155.1
click at [275, 301] on div "x Talent Highlights" at bounding box center [434, 235] width 328 height 327
click at [550, 428] on span "save changes" at bounding box center [573, 424] width 61 height 15
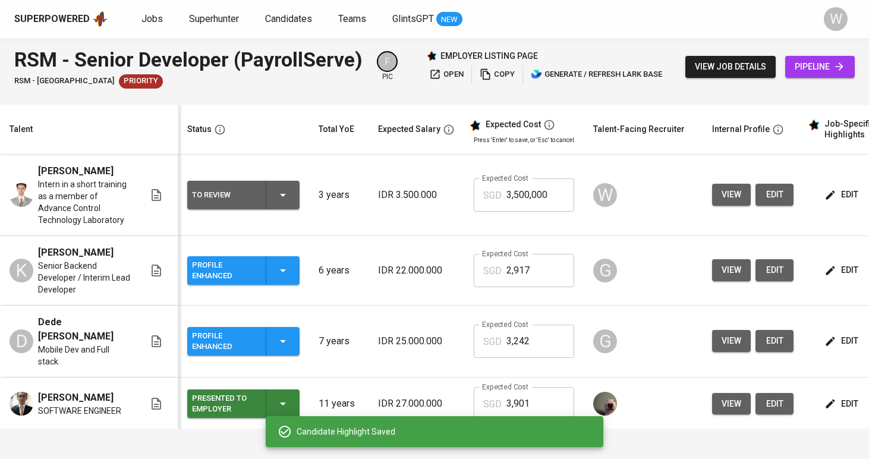
scroll to position [0, 0]
click at [826, 196] on icon "button" at bounding box center [830, 194] width 9 height 9
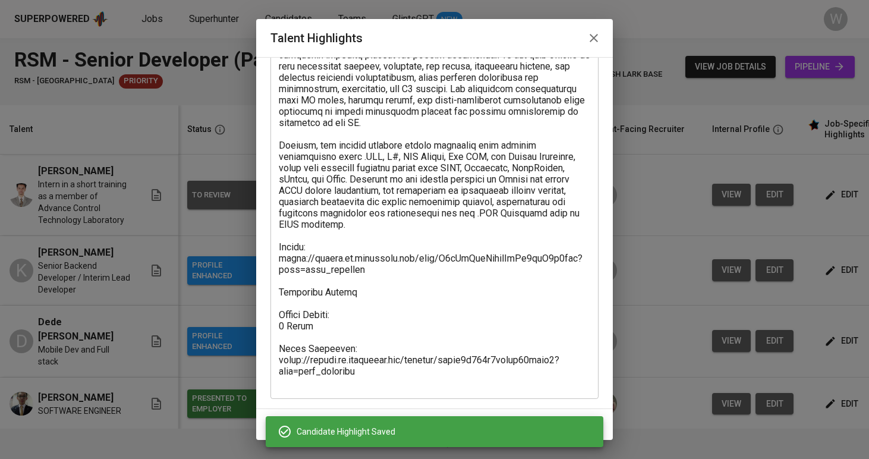
scroll to position [369, 0]
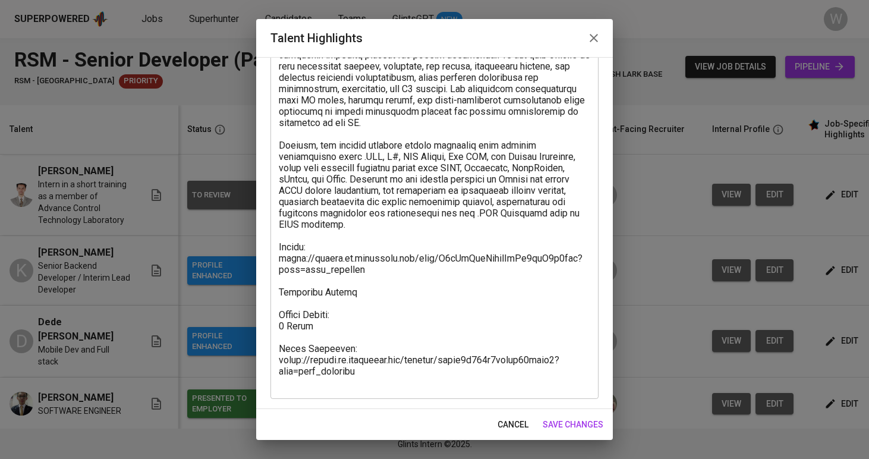
click at [362, 303] on textarea at bounding box center [434, 77] width 311 height 621
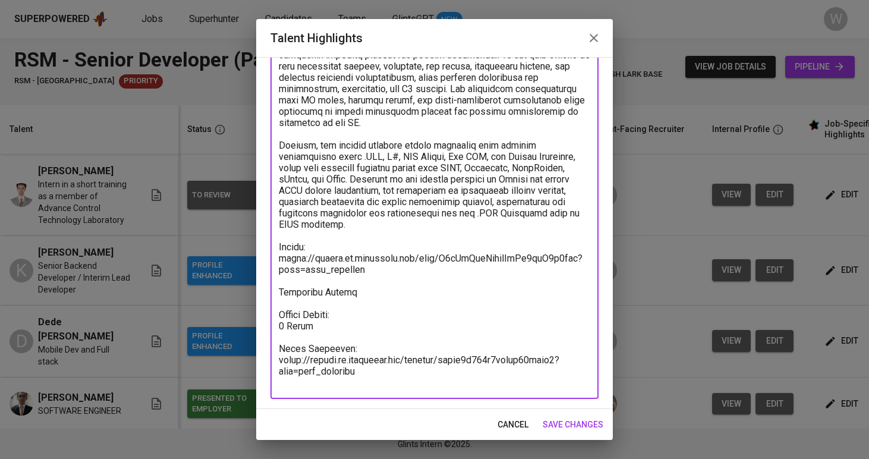
drag, startPoint x: 362, startPoint y: 303, endPoint x: 273, endPoint y: 305, distance: 89.2
click at [273, 305] on div "x Talent Highlights" at bounding box center [434, 77] width 328 height 643
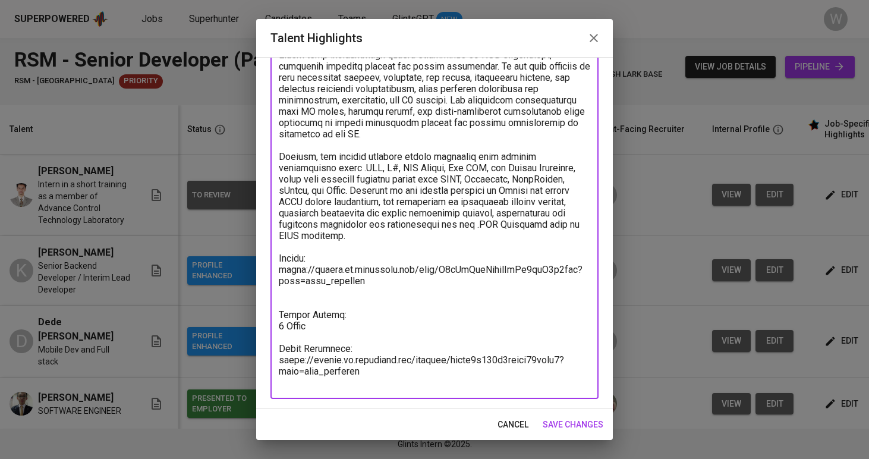
scroll to position [357, 0]
paste textarea "Salary Breakdown: Total Monthly Fee 2671,11 SGD Basic Salary 1,844.43 SGD BPJS …"
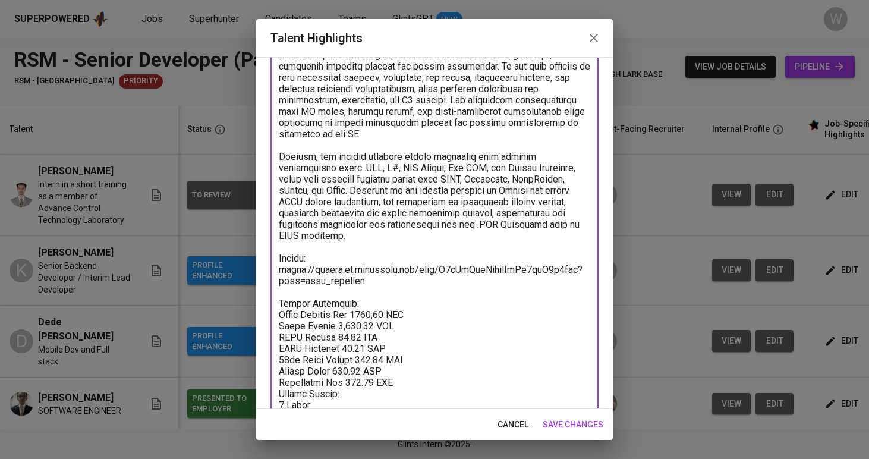
type textarea "Ilham has been working as an Application Developer since early 2022 with experi…"
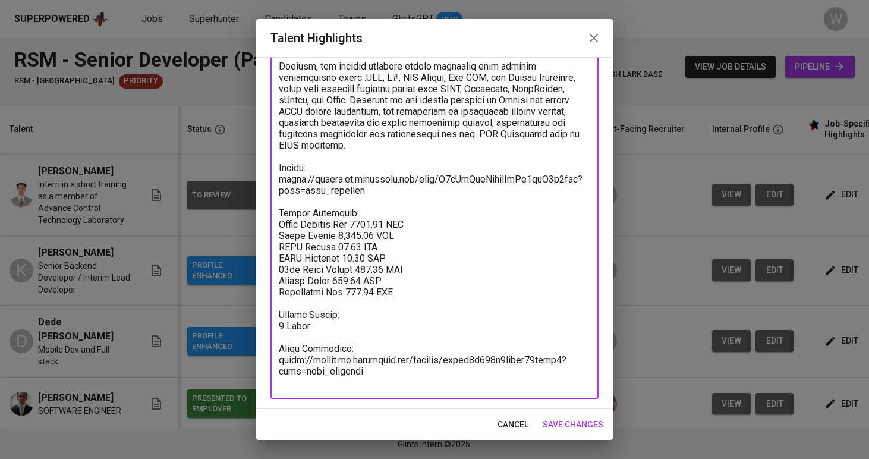
scroll to position [448, 0]
click at [561, 418] on span "save changes" at bounding box center [573, 424] width 61 height 15
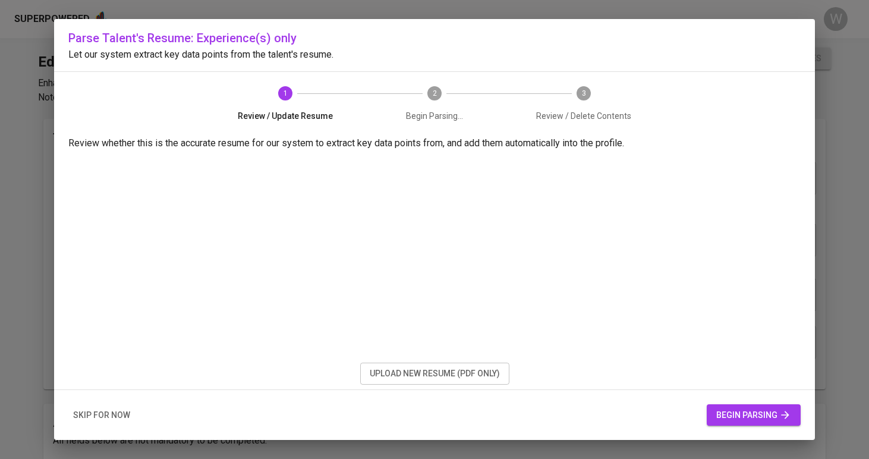
click at [487, 379] on span "upload new resume (pdf only)" at bounding box center [435, 373] width 130 height 15
click at [746, 426] on div "skip for now begin parsing" at bounding box center [434, 415] width 761 height 51
click at [746, 418] on span "begin parsing" at bounding box center [753, 415] width 75 height 15
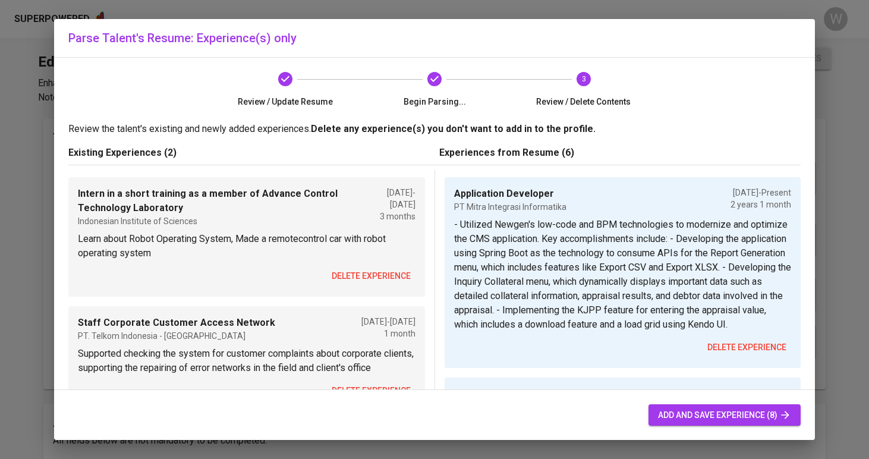
click at [355, 273] on span "delete experience" at bounding box center [371, 276] width 79 height 15
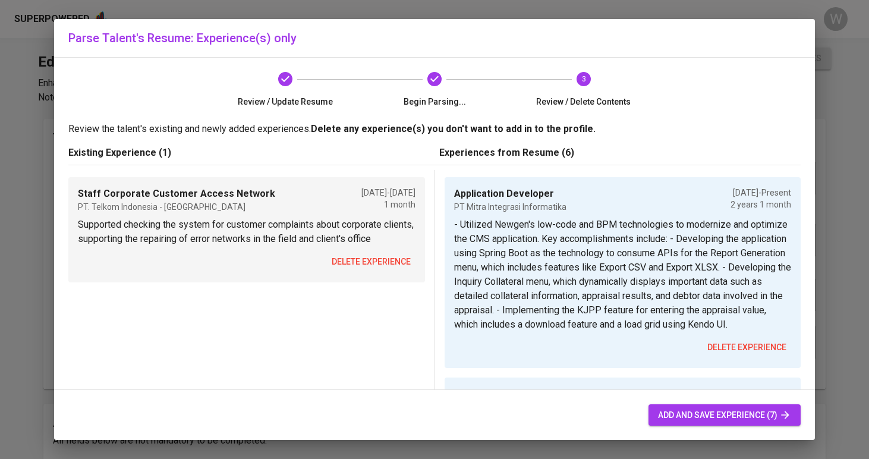
click at [358, 256] on span "delete experience" at bounding box center [371, 261] width 79 height 15
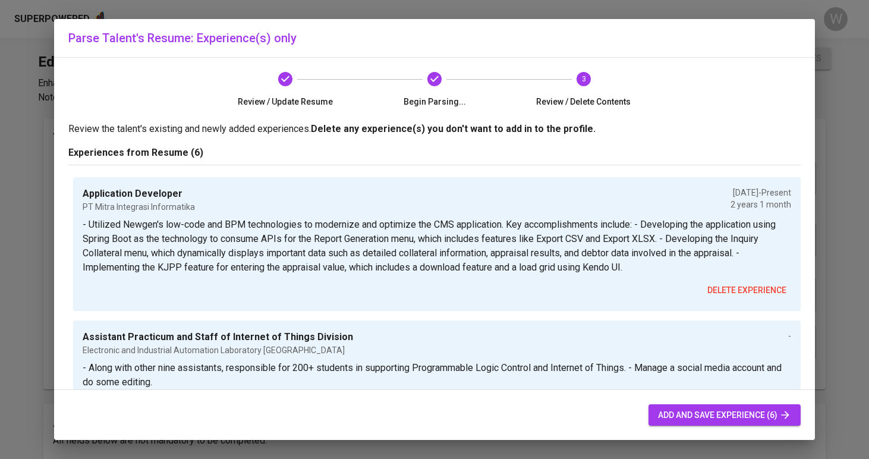
click at [673, 417] on span "add and save experience (6)" at bounding box center [724, 415] width 133 height 15
type input "Application Developer"
type input "PT Mitra Integrasi Informatika"
checkbox input "true"
type input "[DATE]"
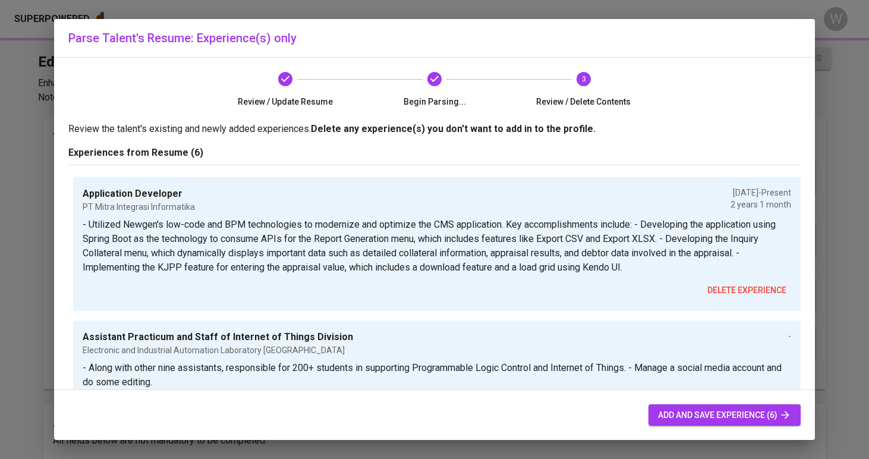
type input "Assistant Practicum and Part of Hardware Division"
type input "Digital Technique [GEOGRAPHIC_DATA]"
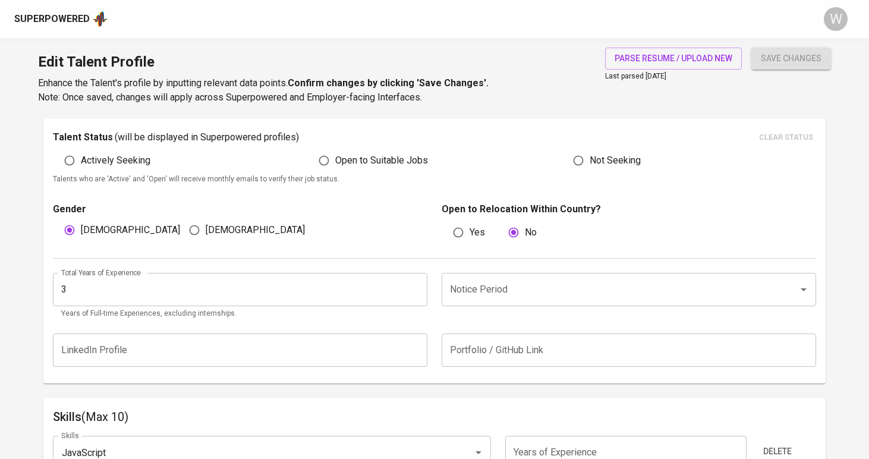
scroll to position [328, 0]
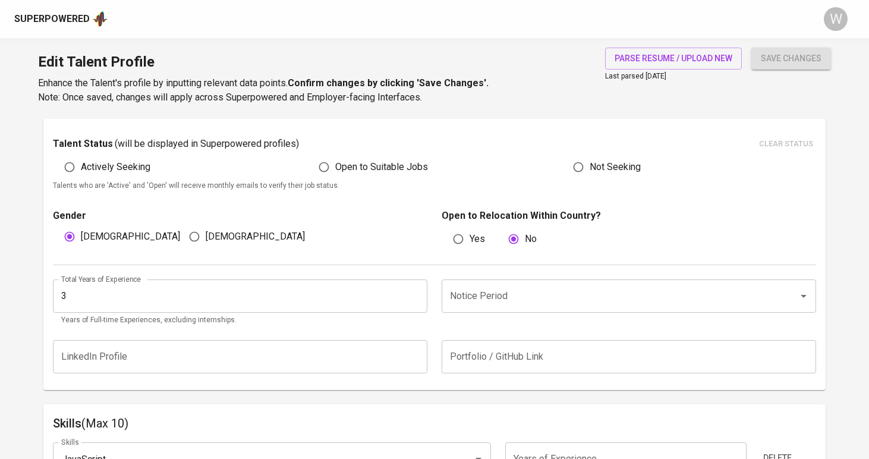
click at [515, 288] on input "Notice Period" at bounding box center [612, 296] width 330 height 23
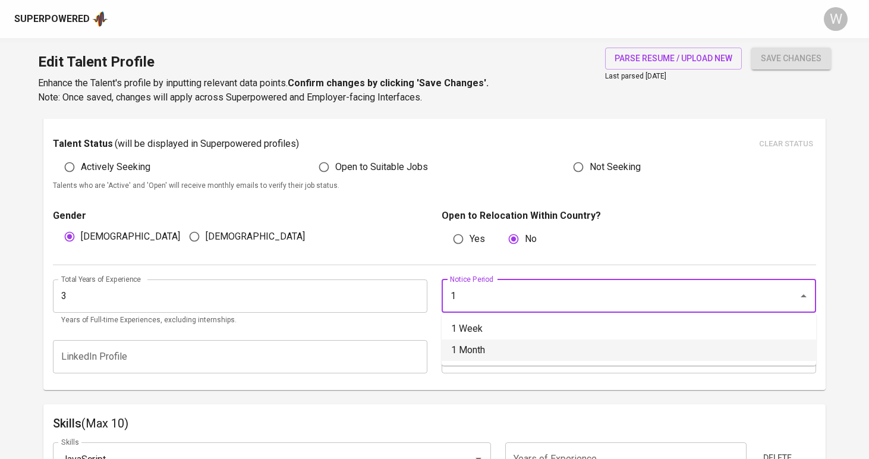
click at [489, 350] on li "1 Month" at bounding box center [629, 349] width 374 height 21
type input "1 Month"
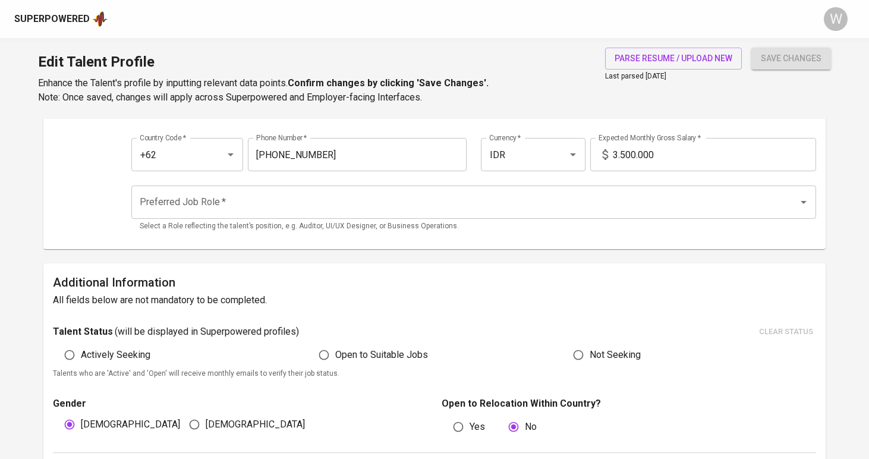
scroll to position [68, 0]
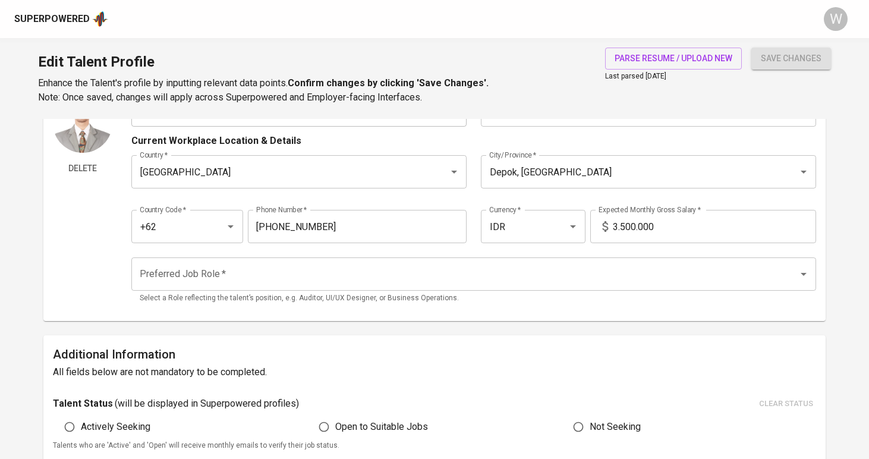
click at [620, 223] on input "3.500.000" at bounding box center [714, 226] width 203 height 33
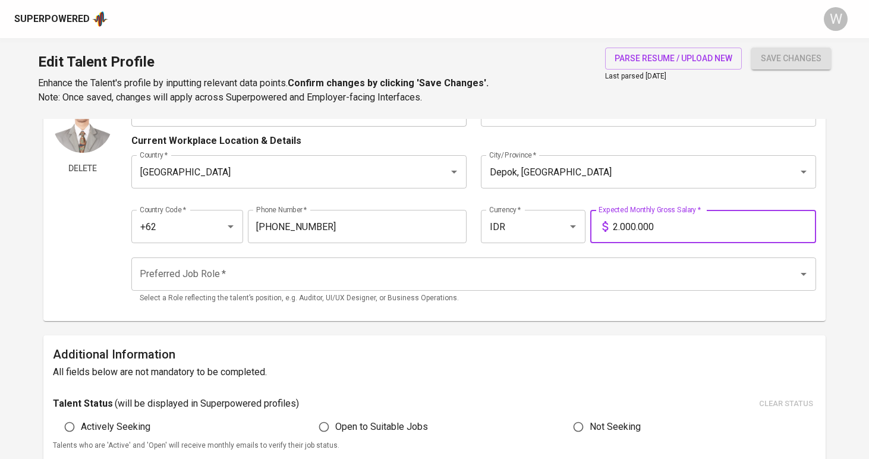
type input "20.000.000"
click at [555, 266] on input "Preferred Job Role   *" at bounding box center [457, 274] width 641 height 23
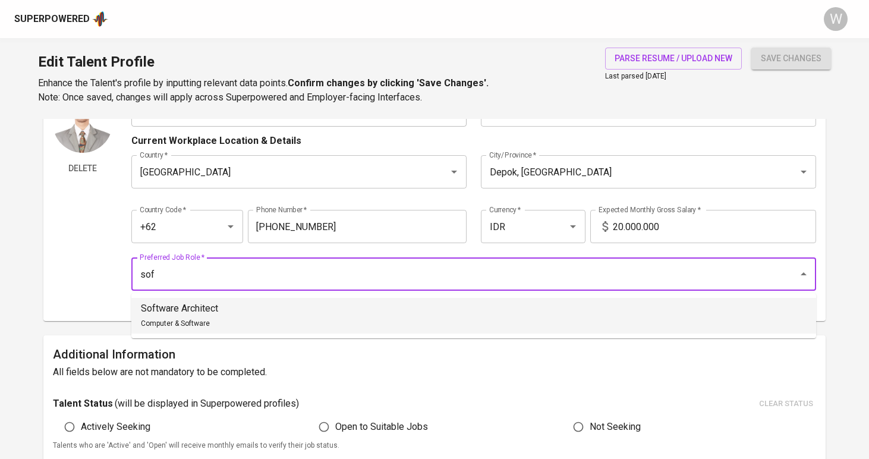
click at [472, 304] on li "Software Architect Computer & Software" at bounding box center [473, 316] width 685 height 36
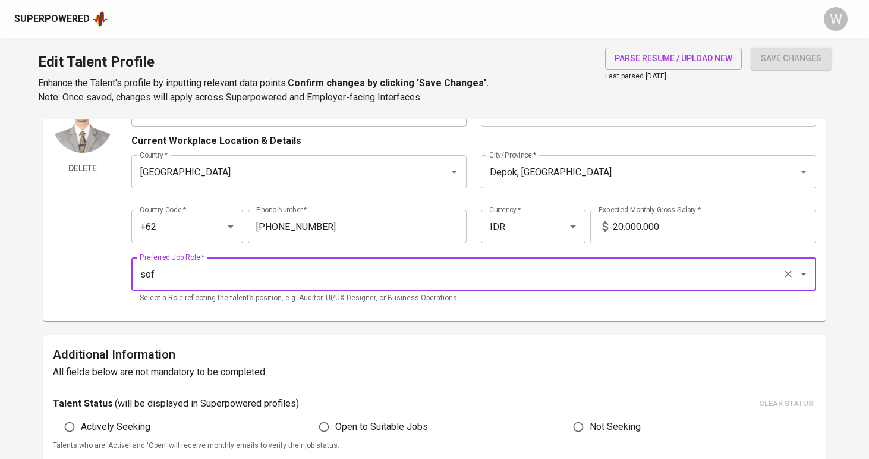
type input "Software Architect"
click at [777, 63] on span "save changes" at bounding box center [791, 58] width 61 height 15
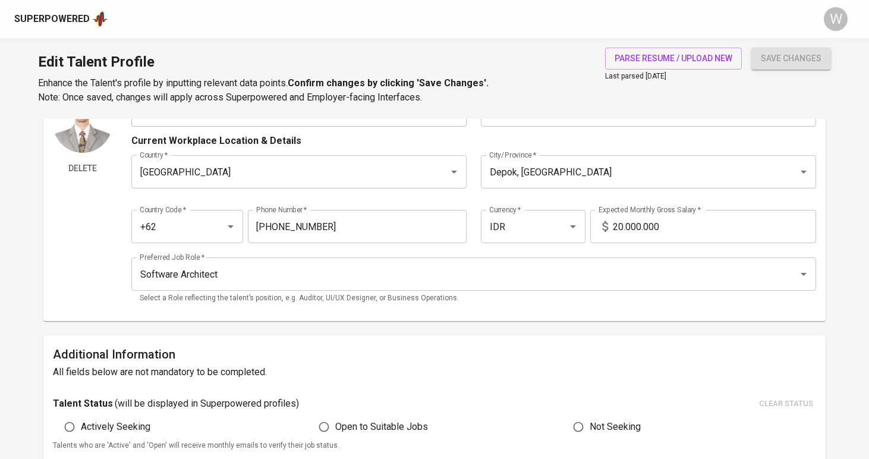
scroll to position [1328, 0]
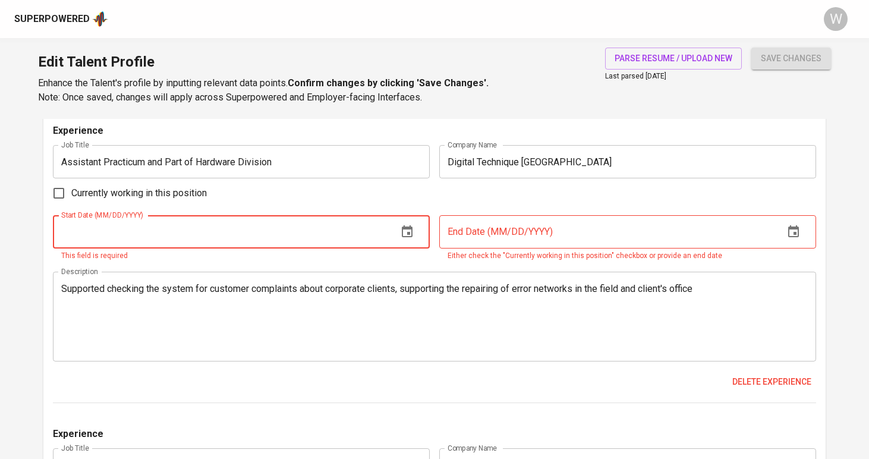
click at [780, 366] on div "Experience Job Title Assistant Practicum and Part of Hardware Division Job Titl…" at bounding box center [434, 263] width 763 height 279
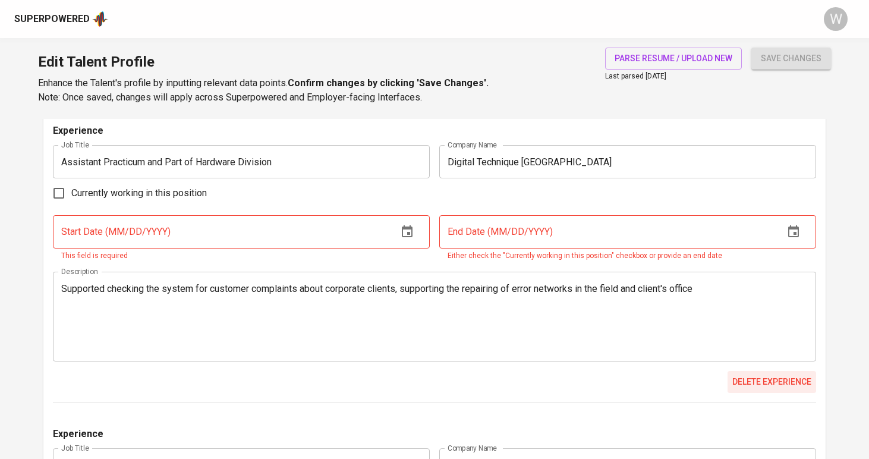
click at [778, 377] on span "Delete experience" at bounding box center [771, 381] width 79 height 15
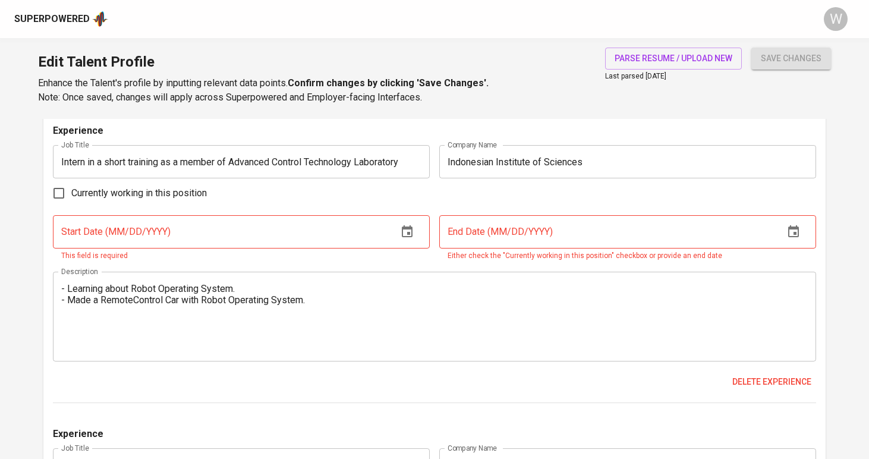
click at [778, 377] on span "Delete experience" at bounding box center [771, 381] width 79 height 15
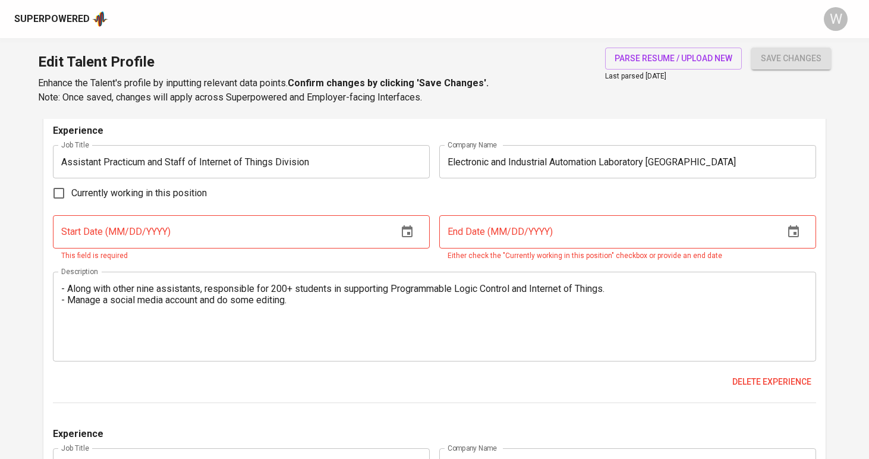
click at [778, 377] on span "Delete experience" at bounding box center [771, 381] width 79 height 15
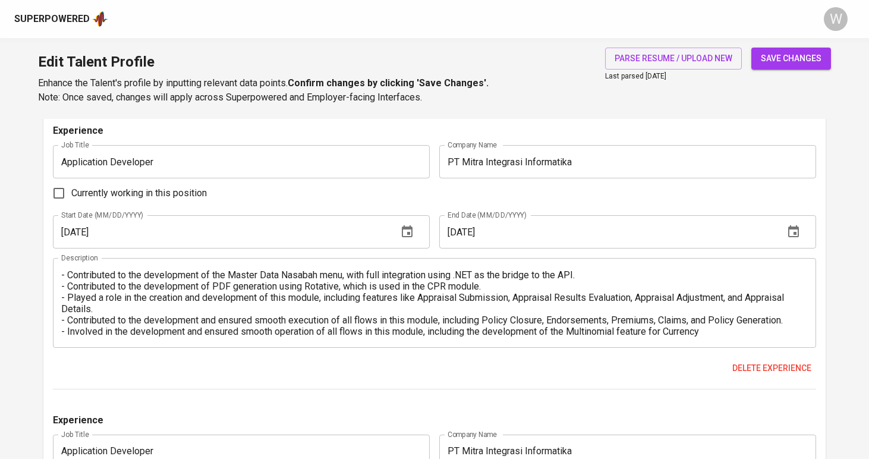
click at [806, 53] on span "save changes" at bounding box center [791, 58] width 61 height 15
